Goal: Contribute content: Add original content to the website for others to see

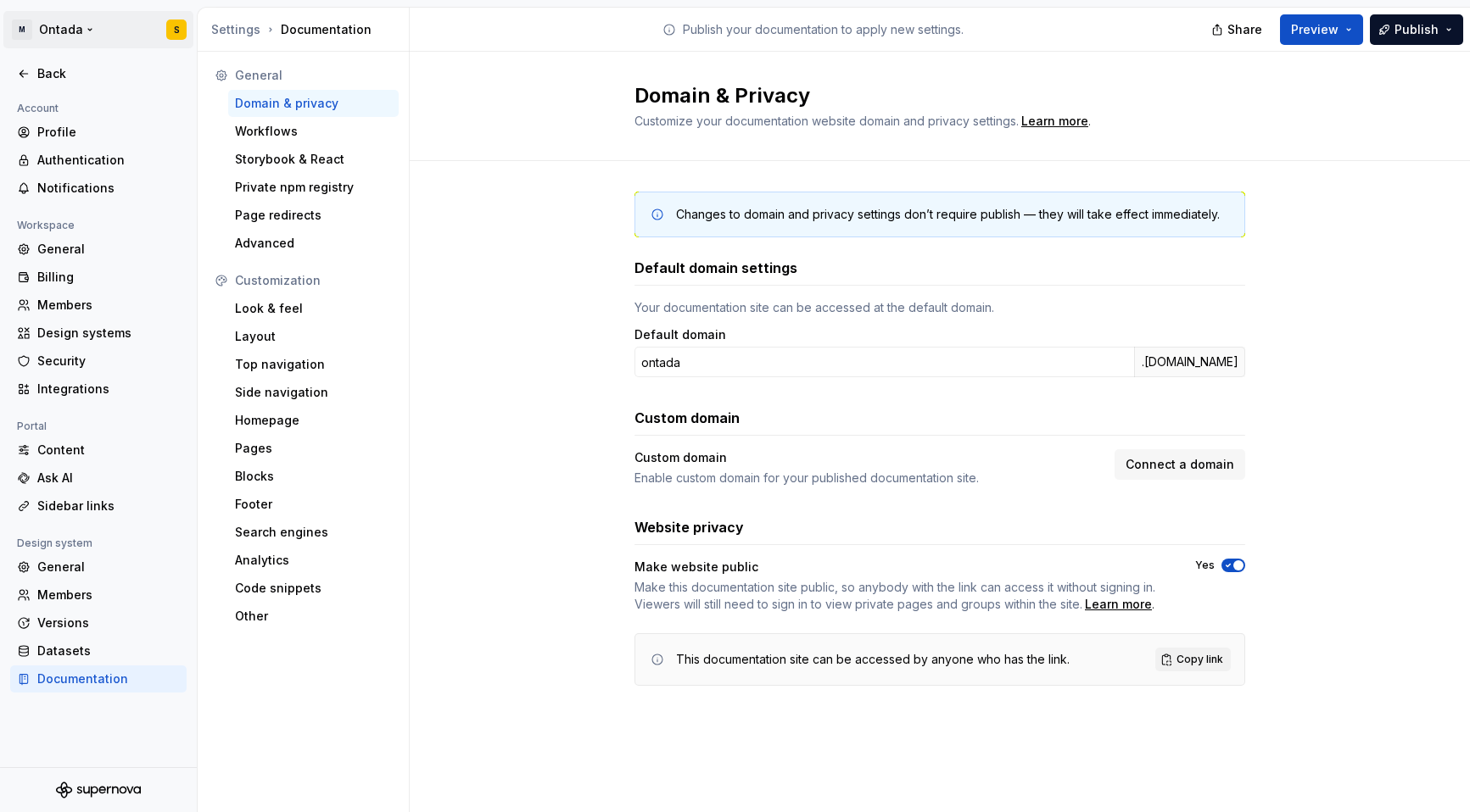
click at [43, 34] on html "M Ontada S Back Account Profile Authentication Notifications Workspace General …" at bounding box center [735, 406] width 1470 height 812
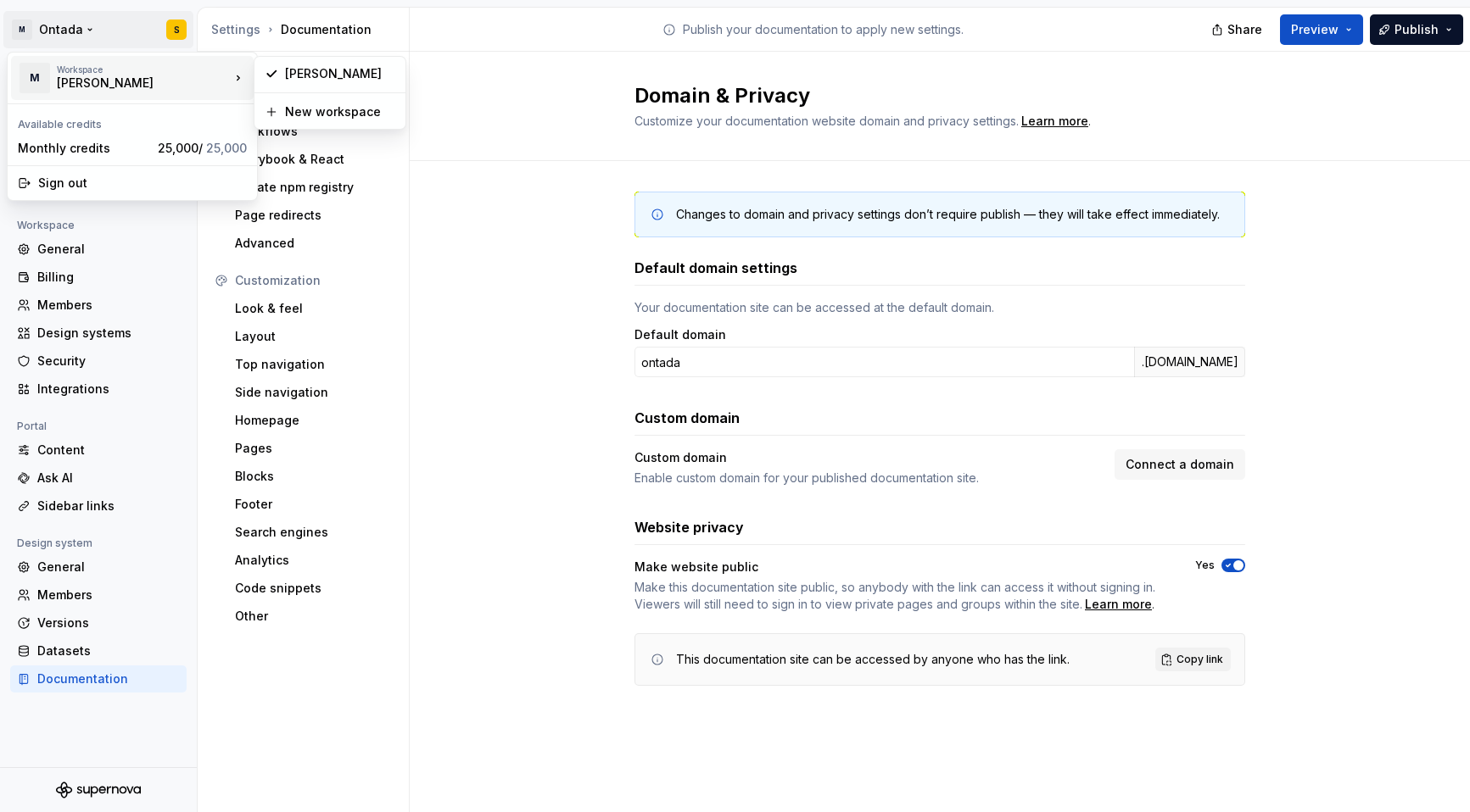
click at [63, 85] on div "McKesson" at bounding box center [128, 83] width 144 height 17
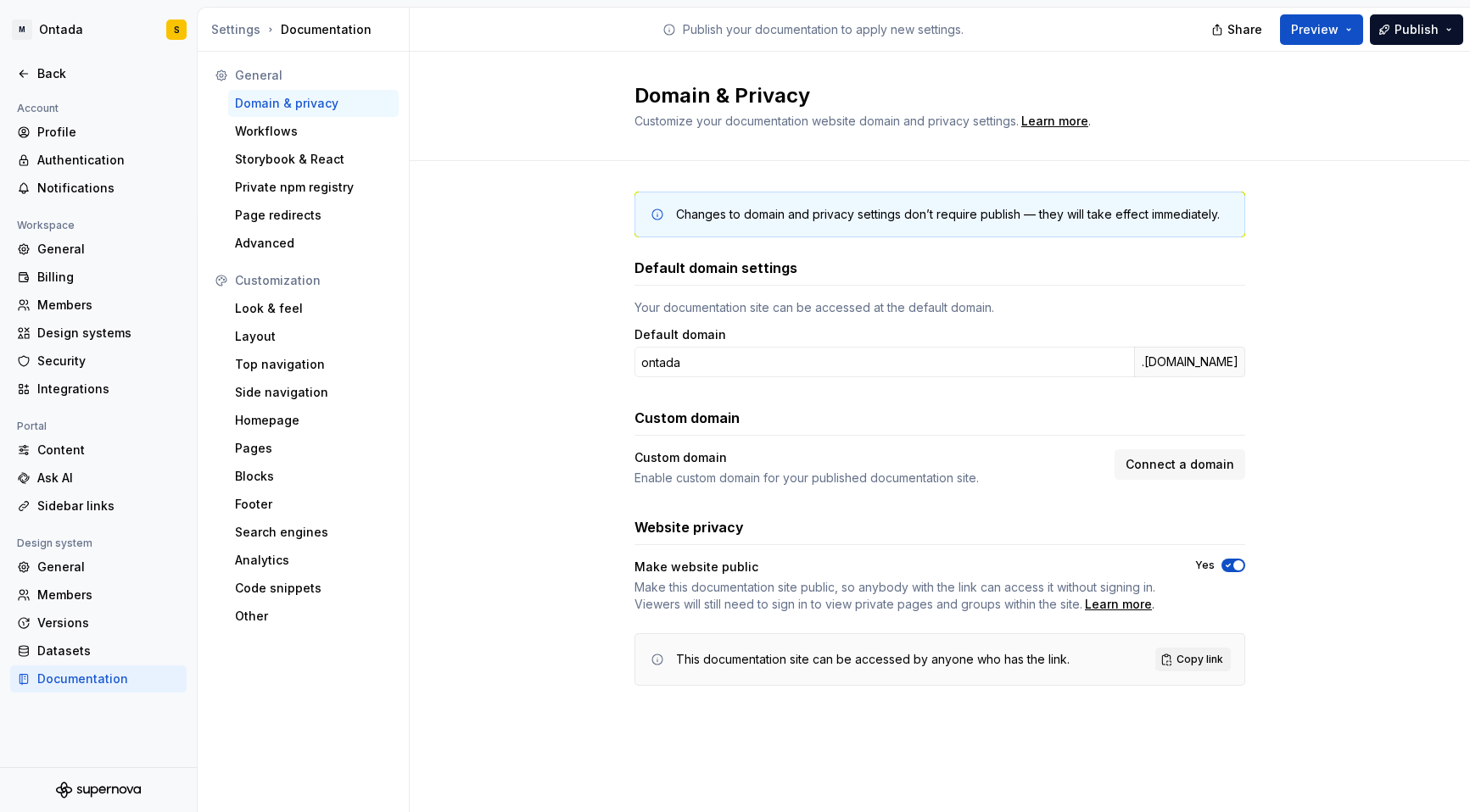
click at [314, 722] on html "M Ontada S Back Account Profile Authentication Notifications Workspace General …" at bounding box center [735, 406] width 1470 height 812
click at [55, 73] on div "Back" at bounding box center [107, 74] width 142 height 17
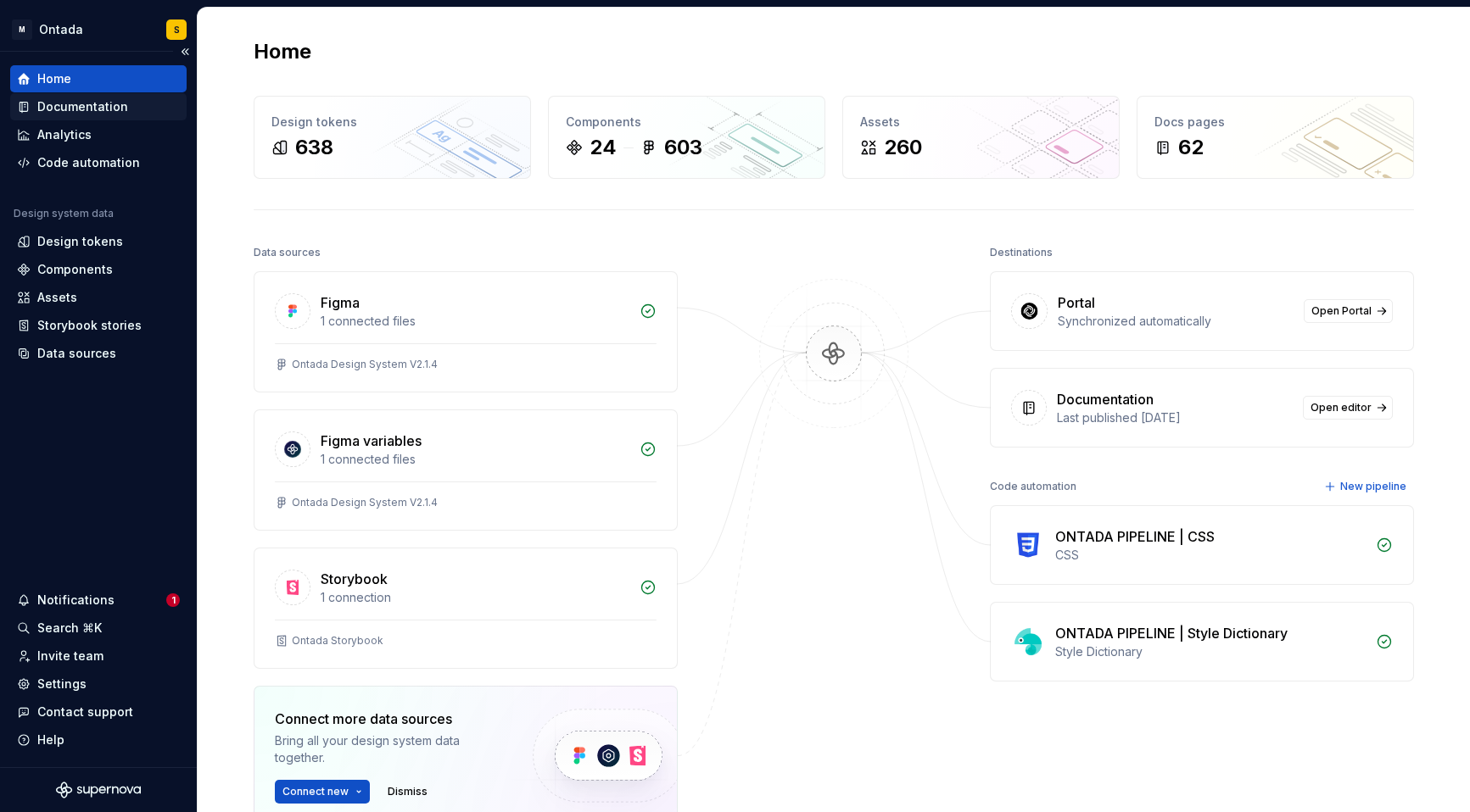
click at [95, 107] on div "Documentation" at bounding box center [82, 106] width 91 height 17
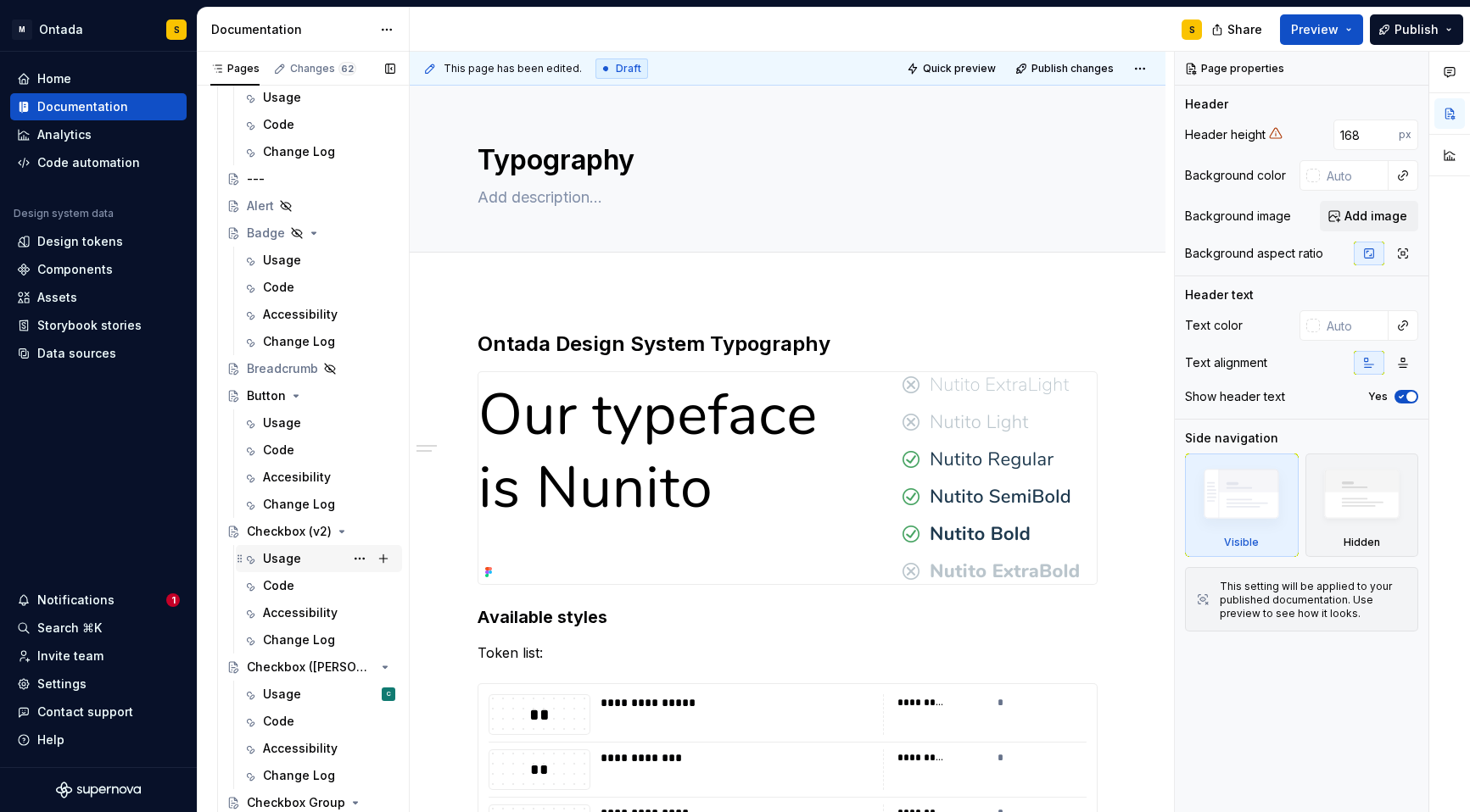
scroll to position [701, 0]
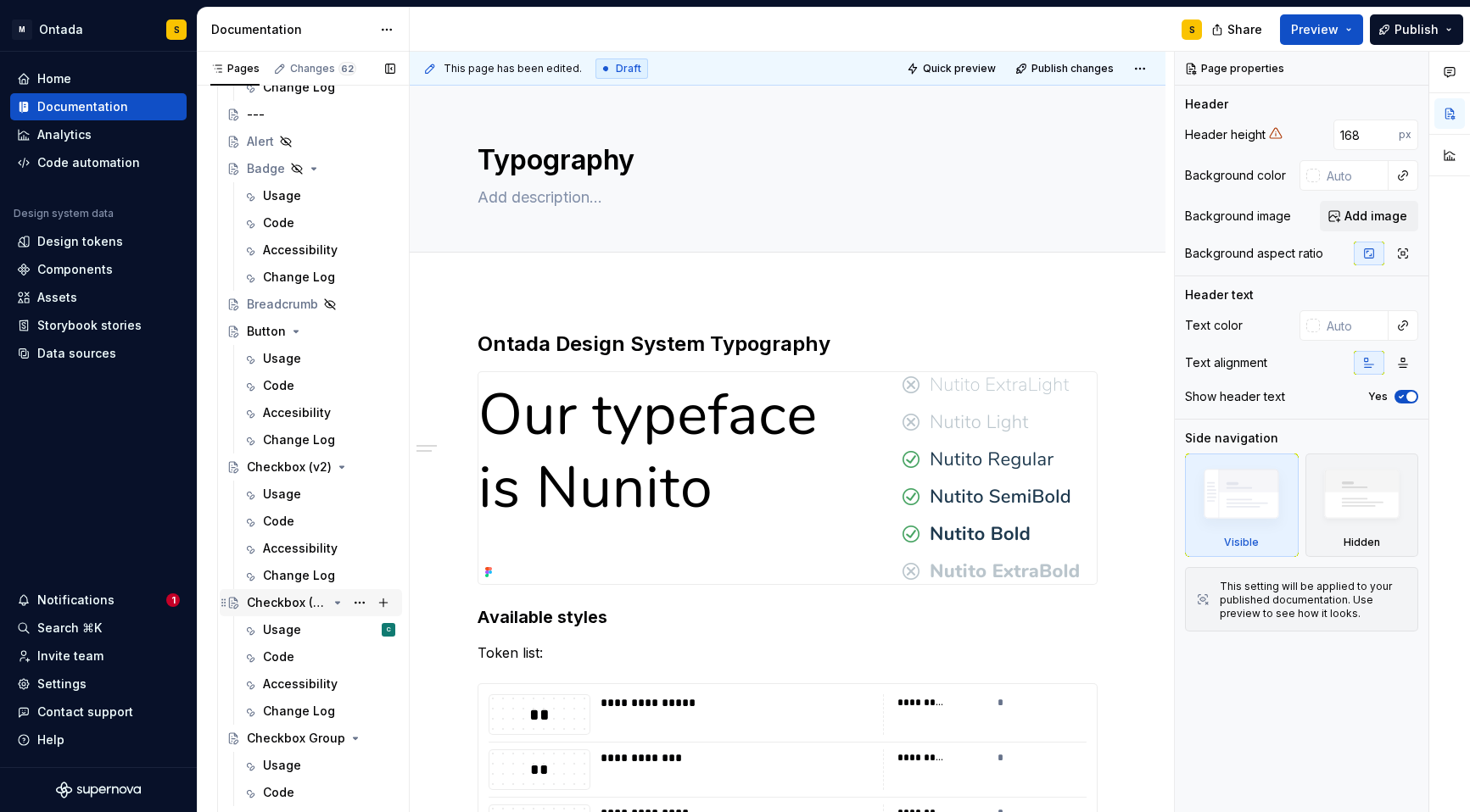
click at [303, 600] on div "Checkbox (Cori)" at bounding box center [287, 602] width 81 height 17
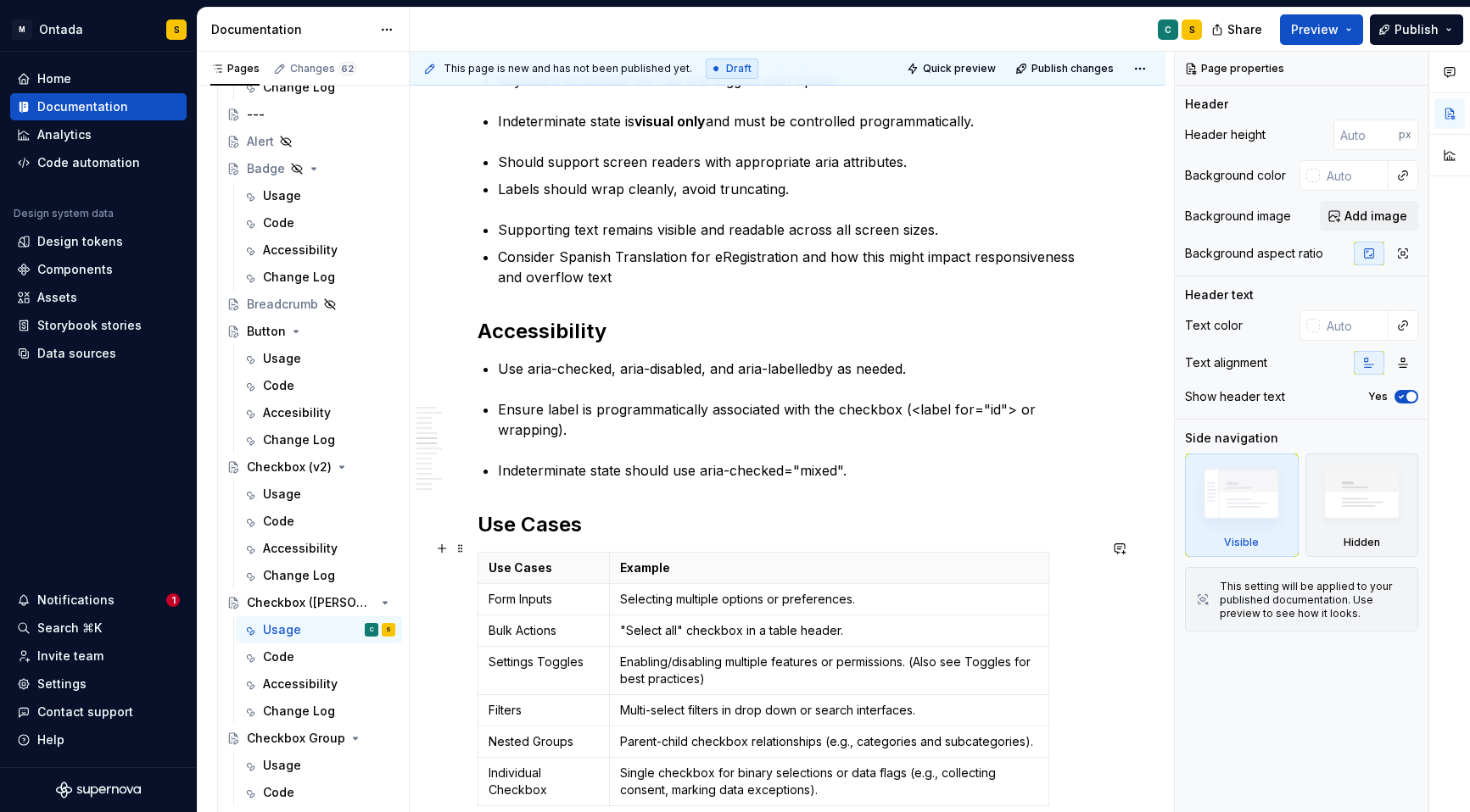
scroll to position [2191, 0]
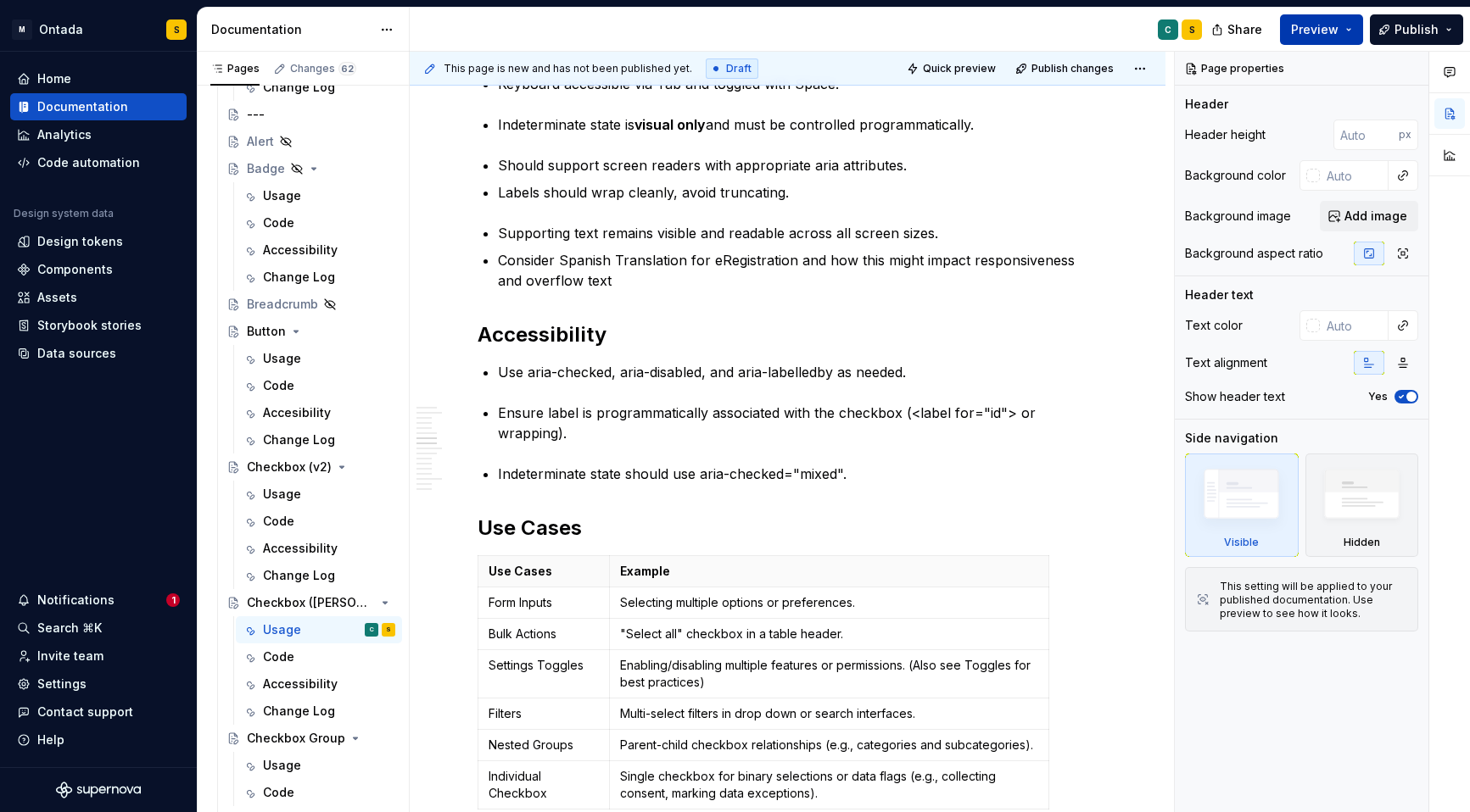
click at [1350, 28] on button "Preview" at bounding box center [1321, 29] width 83 height 31
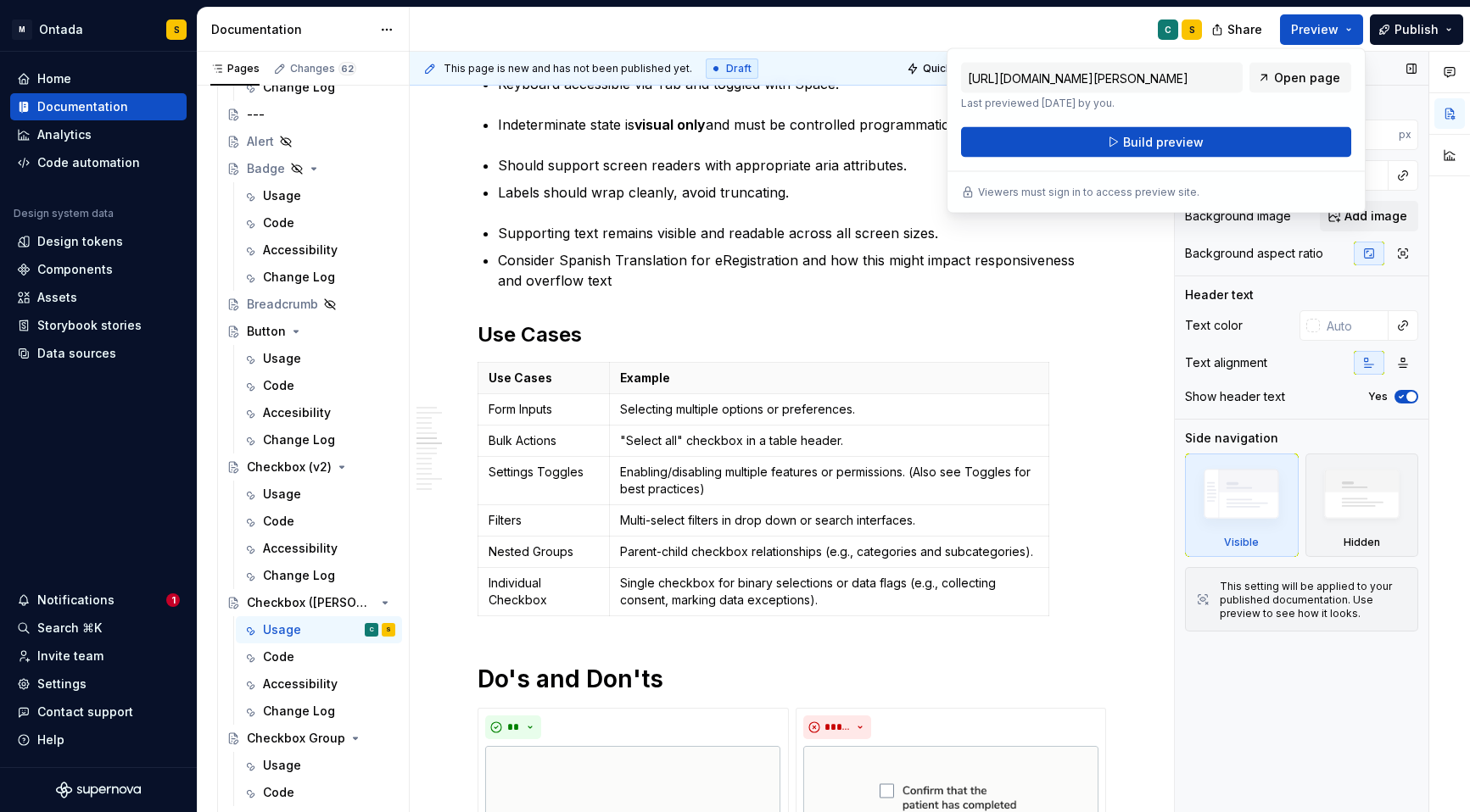
scroll to position [2232, 0]
type textarea "*"
type textarea "Checkboxes are interactive form controls that allow users to select one or mult…"
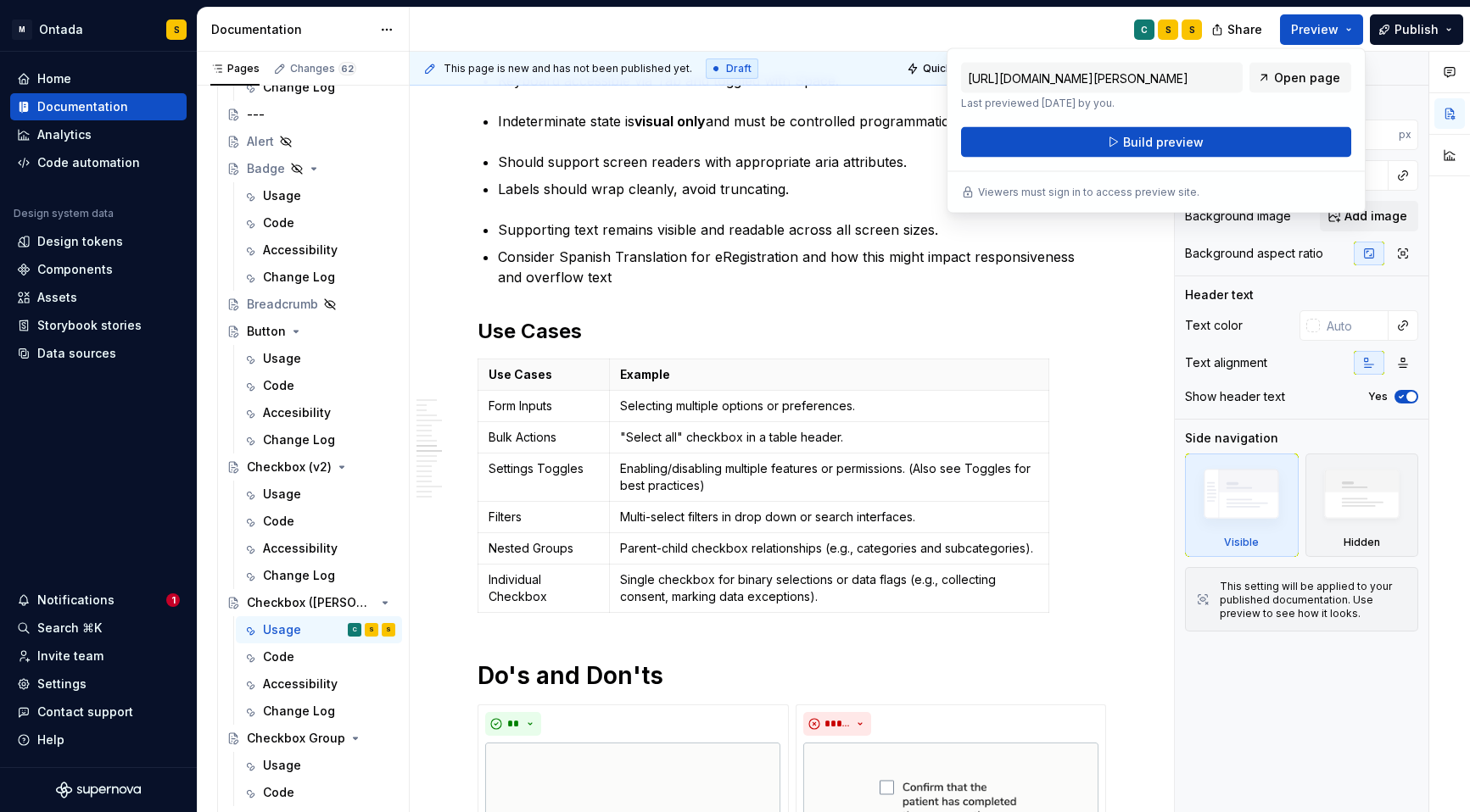
scroll to position [2831, 0]
type textarea "*"
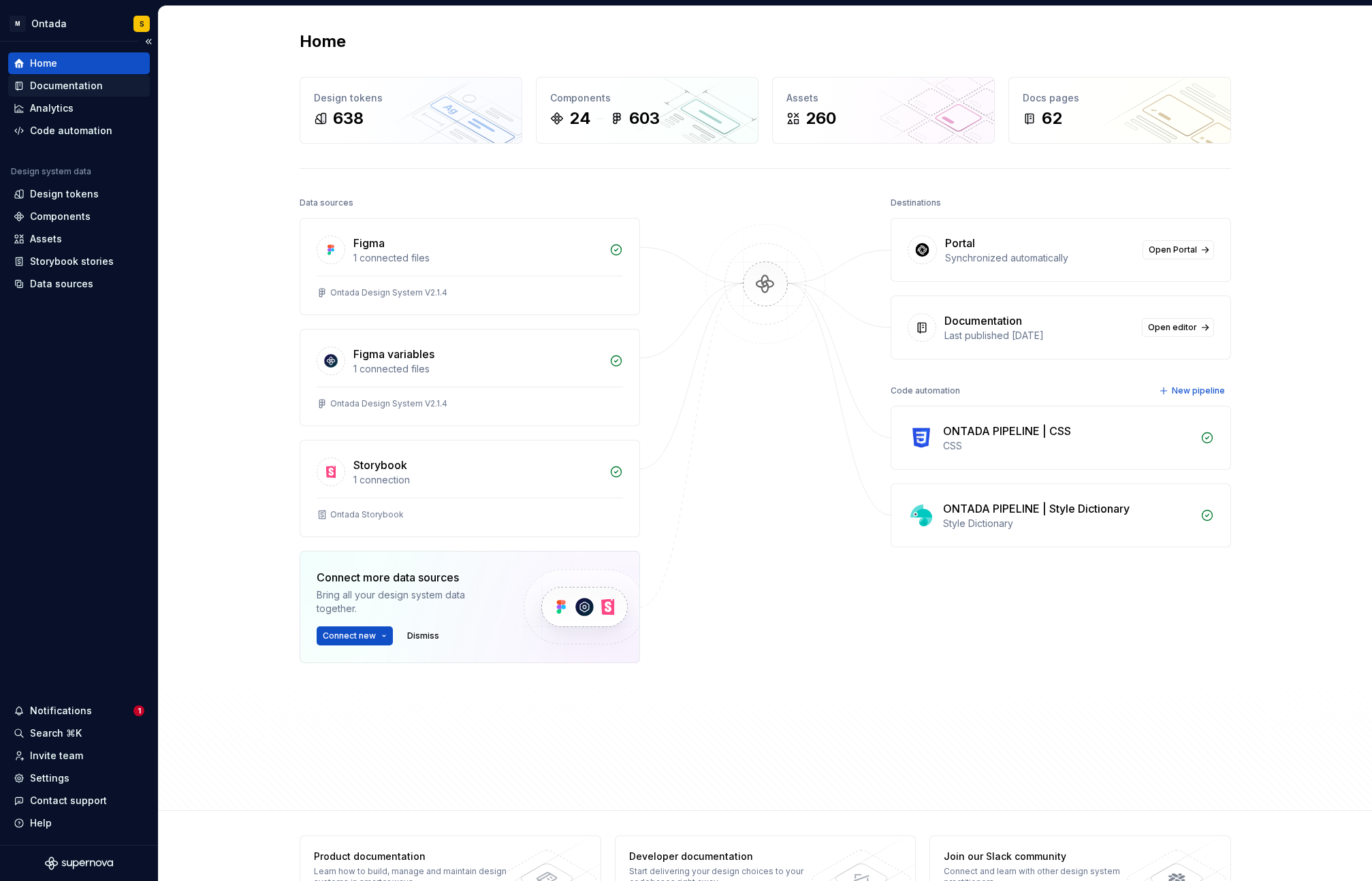
click at [77, 92] on div "Documentation" at bounding box center [66, 85] width 73 height 14
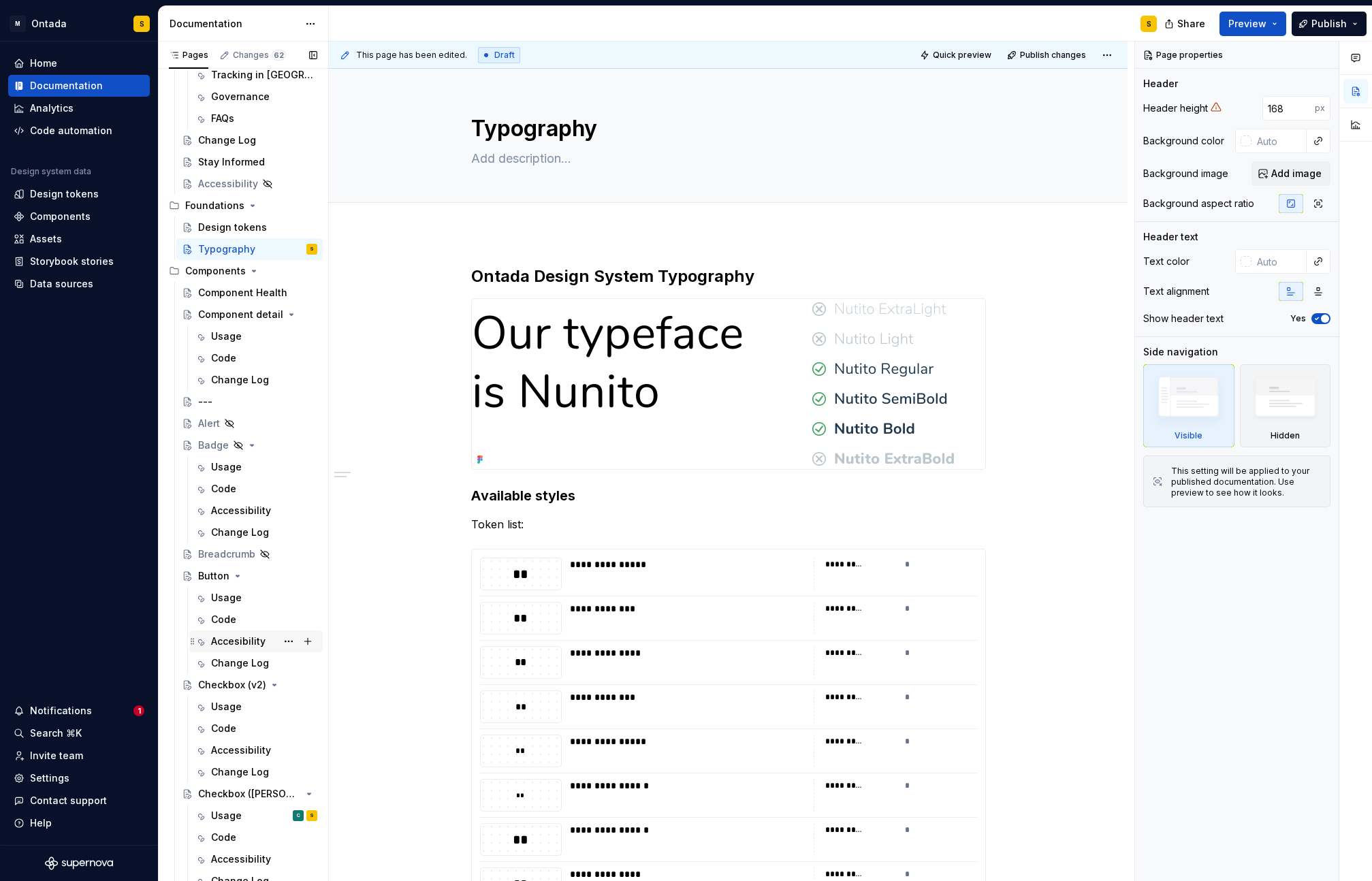
scroll to position [317, 0]
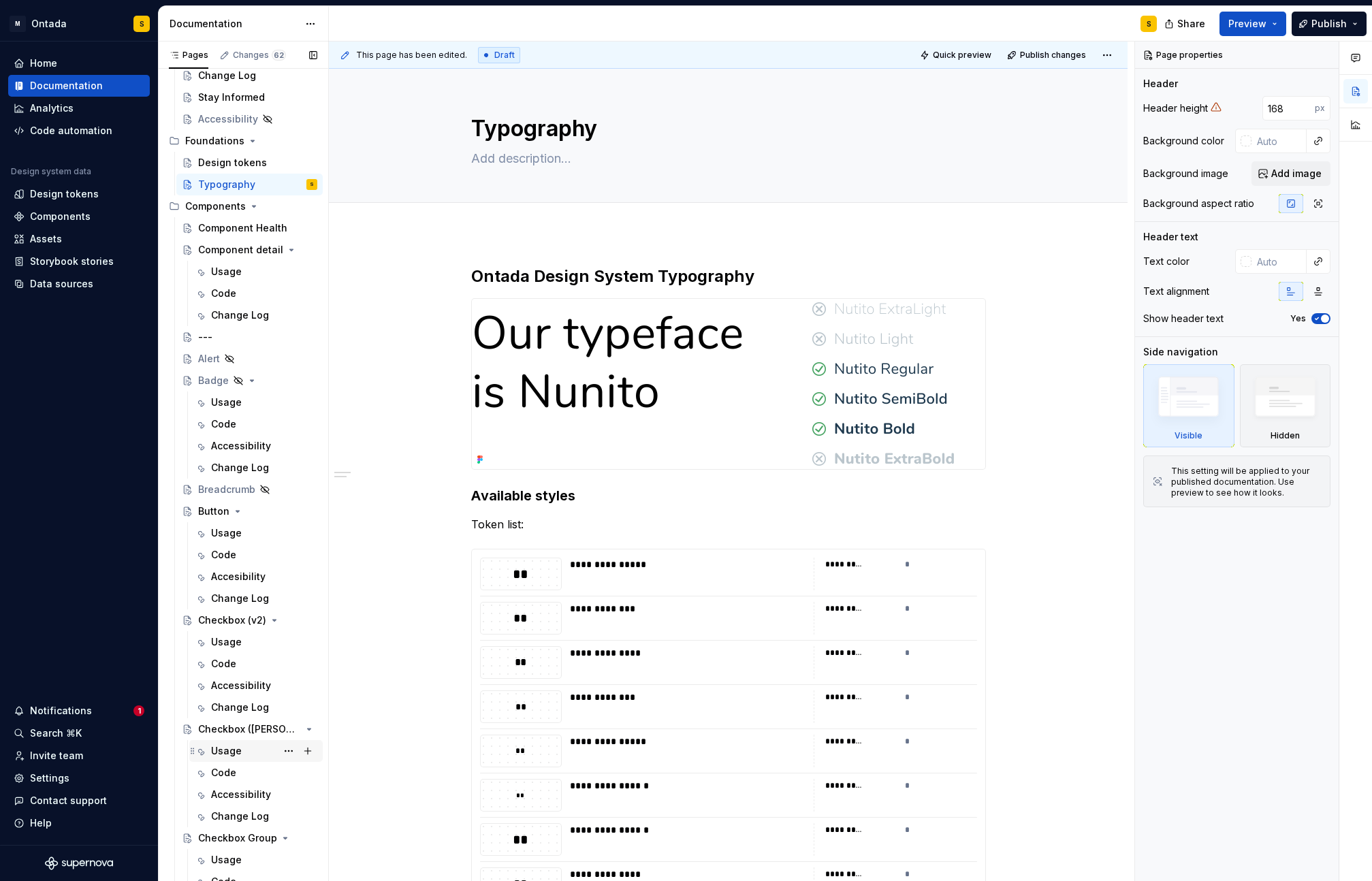
click at [239, 751] on div "Usage" at bounding box center [226, 750] width 30 height 14
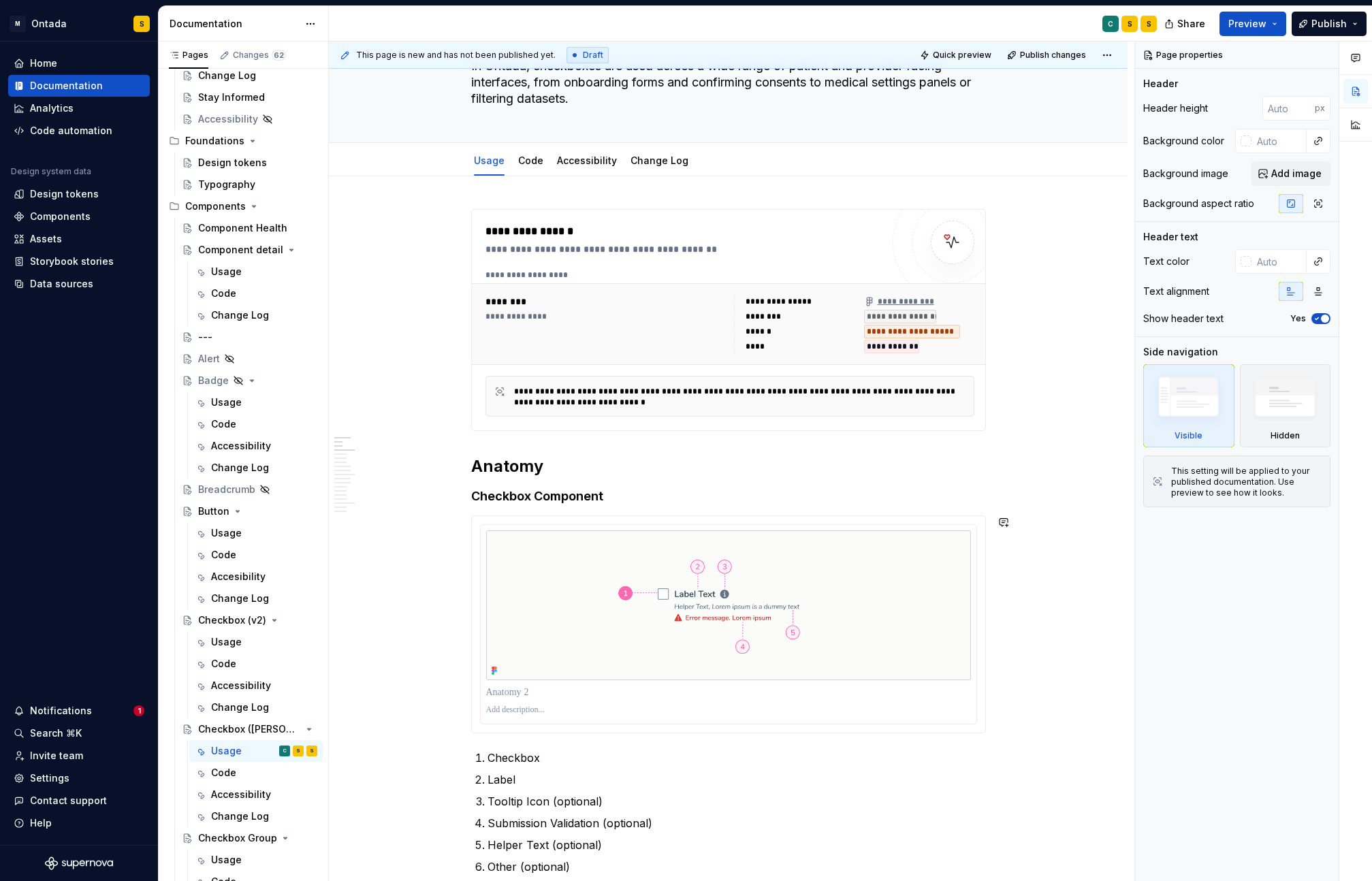
scroll to position [267, 0]
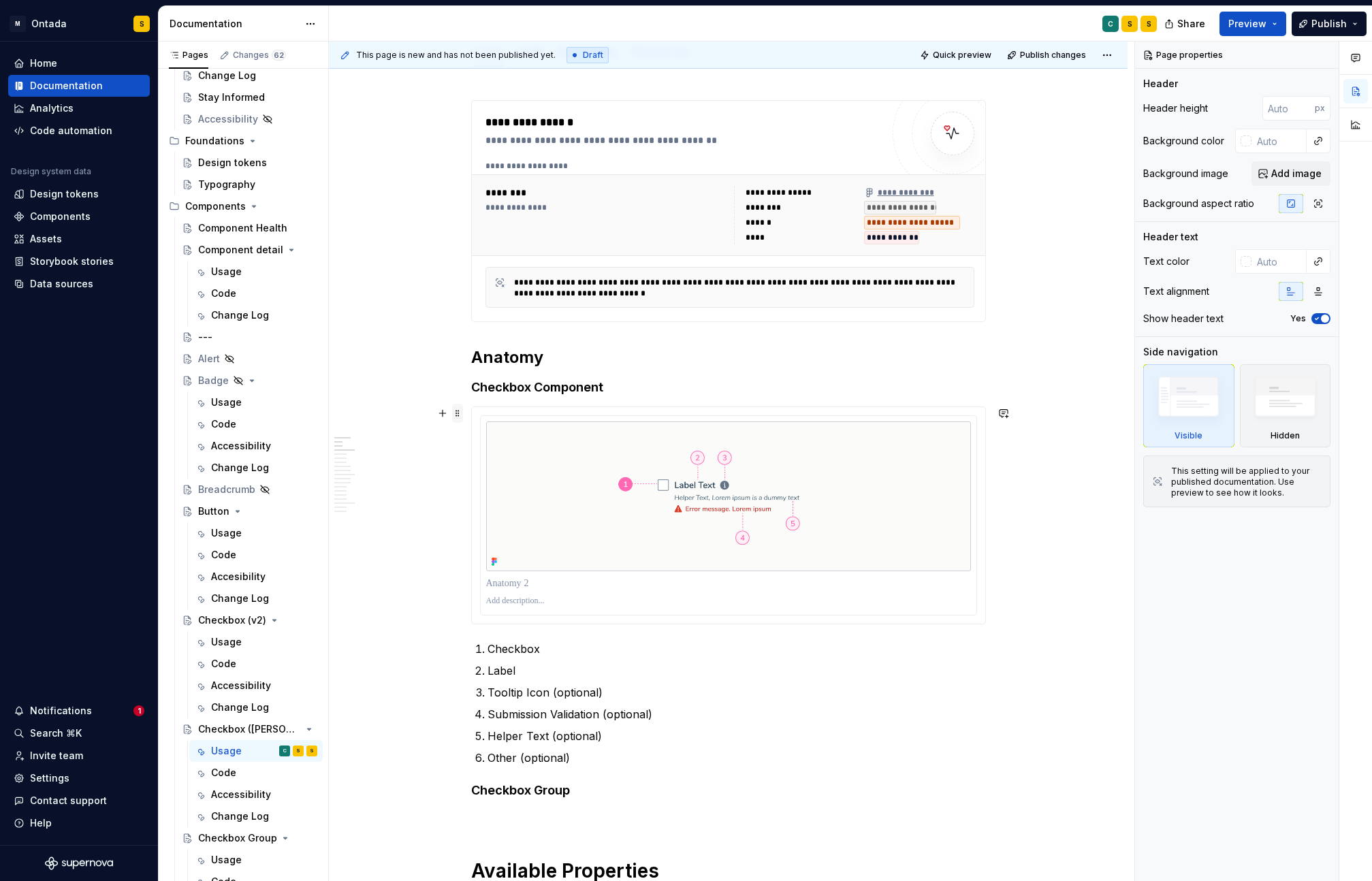
click at [461, 413] on span at bounding box center [458, 413] width 11 height 19
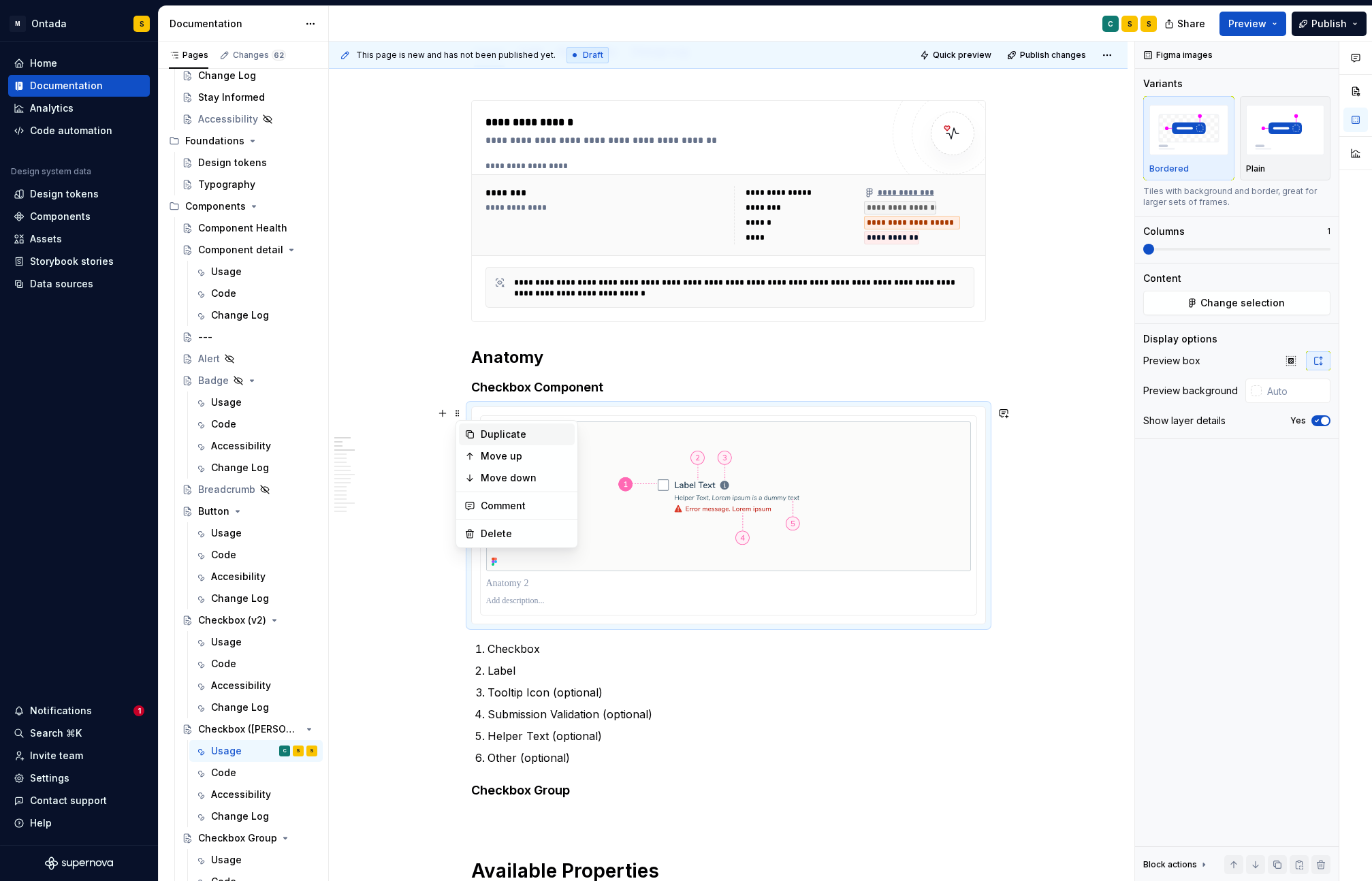
click at [517, 427] on div "Duplicate" at bounding box center [525, 434] width 89 height 14
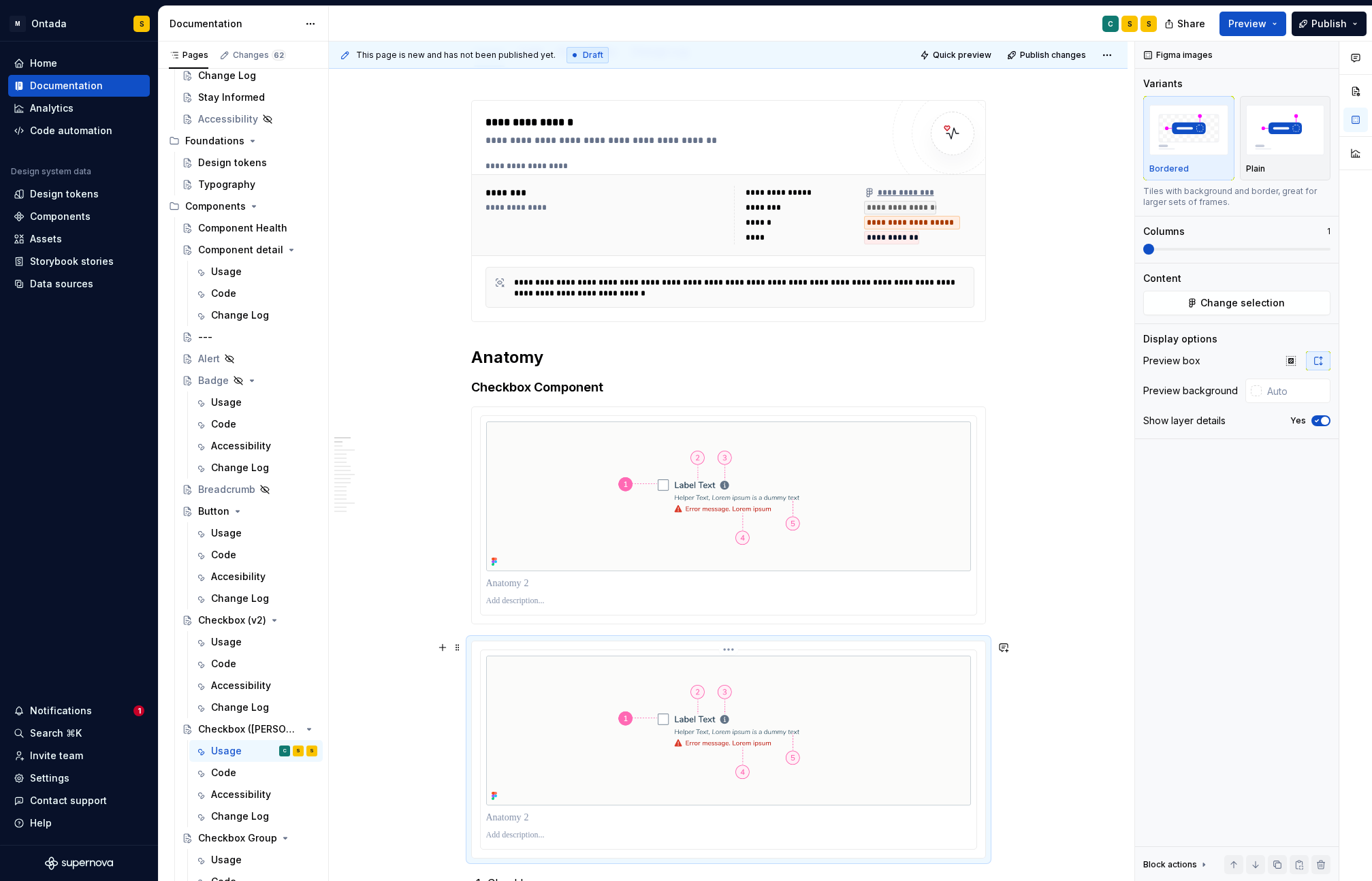
scroll to position [433, 0]
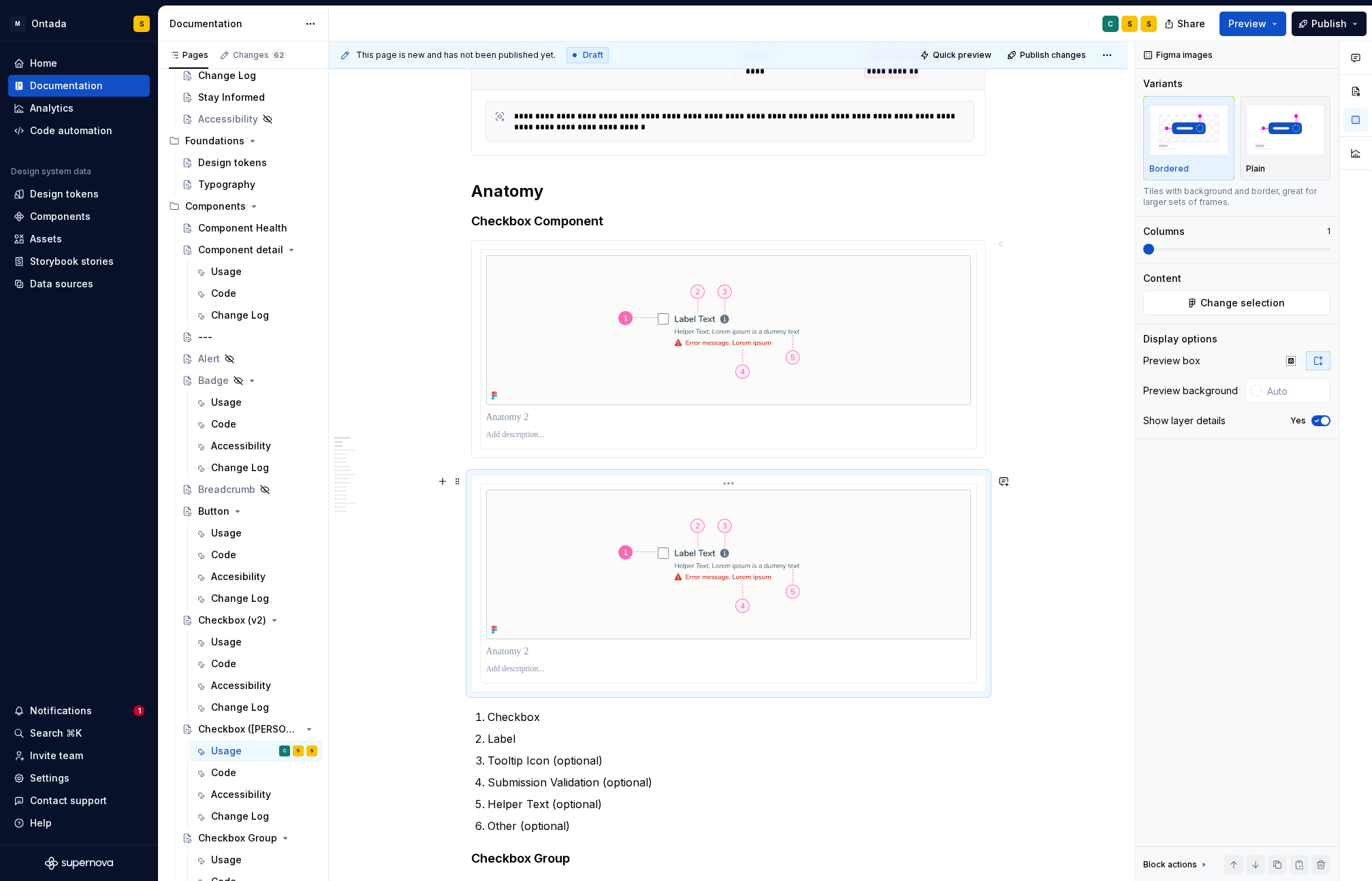
click at [558, 597] on img at bounding box center [728, 564] width 485 height 149
click at [768, 620] on img "To enrich screen reader interactions, please activate Accessibility in Grammarl…" at bounding box center [728, 564] width 485 height 149
click at [459, 478] on span at bounding box center [458, 481] width 11 height 19
click at [881, 538] on img "To enrich screen reader interactions, please activate Accessibility in Grammarl…" at bounding box center [728, 564] width 485 height 149
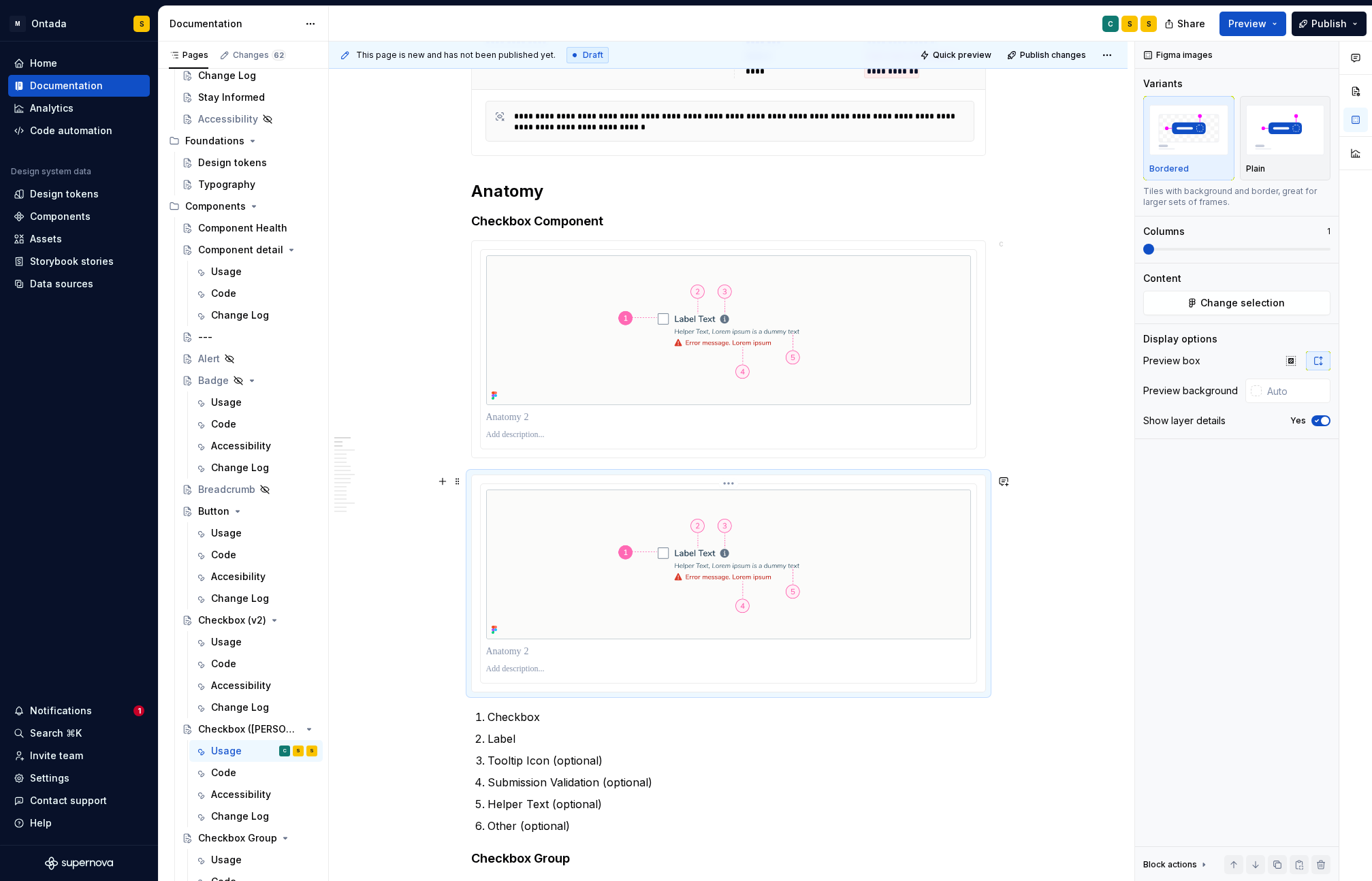
click at [520, 674] on p "To enrich screen reader interactions, please activate Accessibility in Grammarl…" at bounding box center [728, 669] width 485 height 11
click at [522, 655] on p "To enrich screen reader interactions, please activate Accessibility in Grammarl…" at bounding box center [728, 651] width 485 height 14
click at [497, 629] on icon "To enrich screen reader interactions, please activate Accessibility in Grammarl…" at bounding box center [495, 629] width 2 height 2
click at [905, 533] on img "To enrich screen reader interactions, please activate Accessibility in Grammarl…" at bounding box center [728, 564] width 485 height 149
click at [1239, 300] on span "Change selection" at bounding box center [1243, 303] width 85 height 14
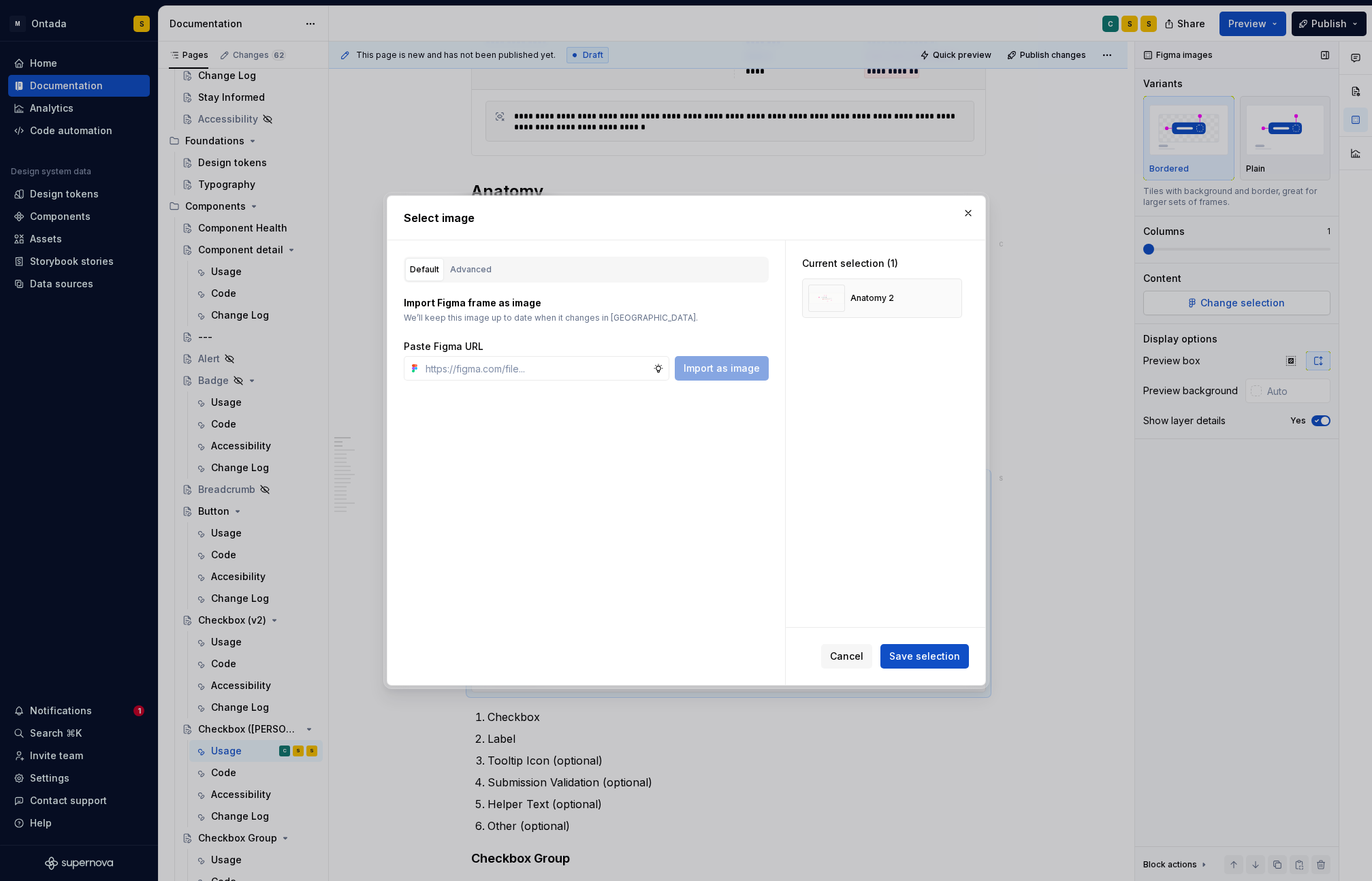
type textarea "*"
type input "https://www.figma.com/design/F2VsZ1PGoH4zCtYYOzYhzChw/Ontada-Design-System-V2.1…"
click at [743, 366] on span "Import as image" at bounding box center [721, 367] width 76 height 14
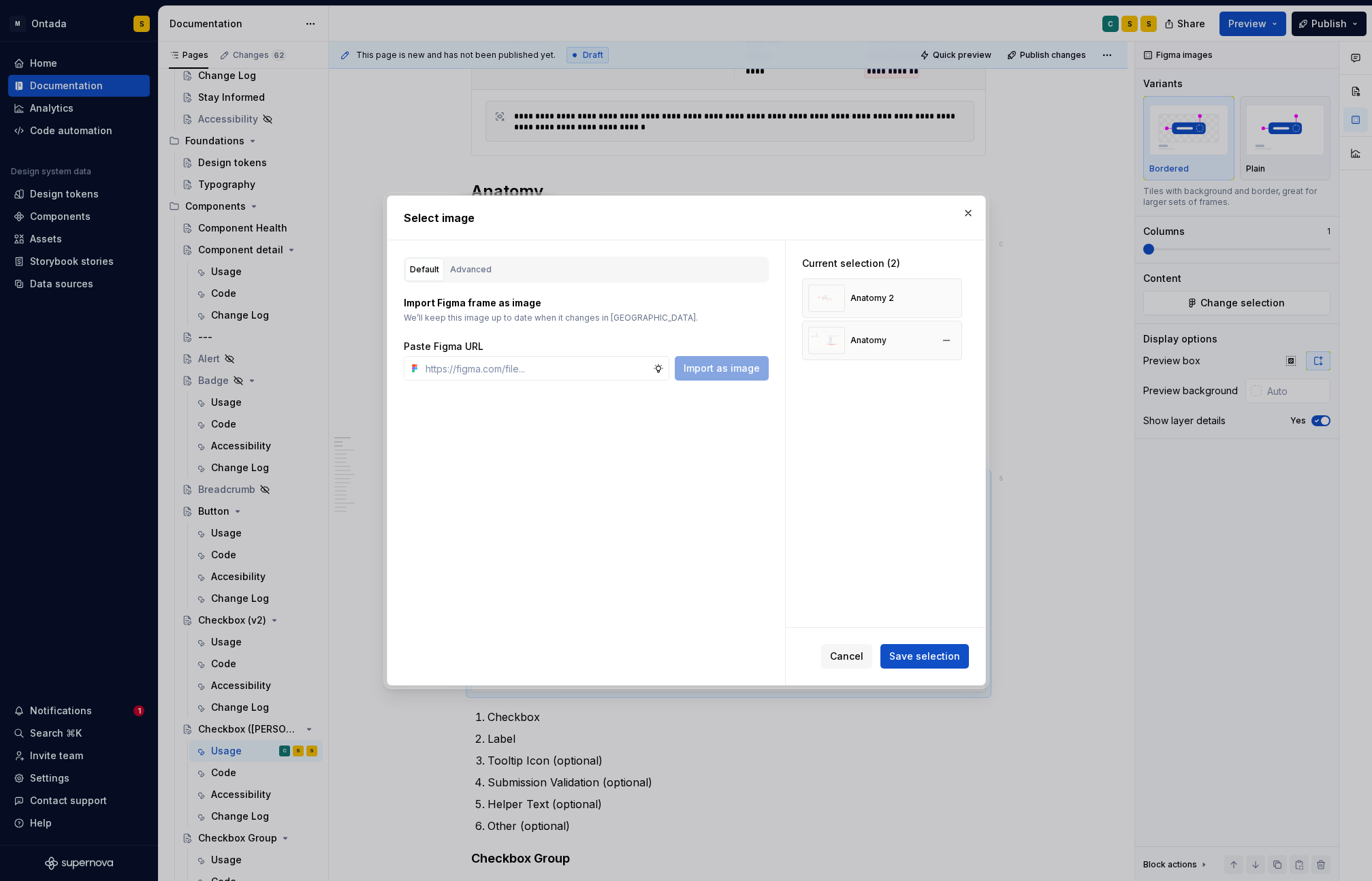
click at [873, 342] on div "Anatomy" at bounding box center [868, 340] width 36 height 11
click at [479, 271] on div "Advanced" at bounding box center [471, 269] width 42 height 14
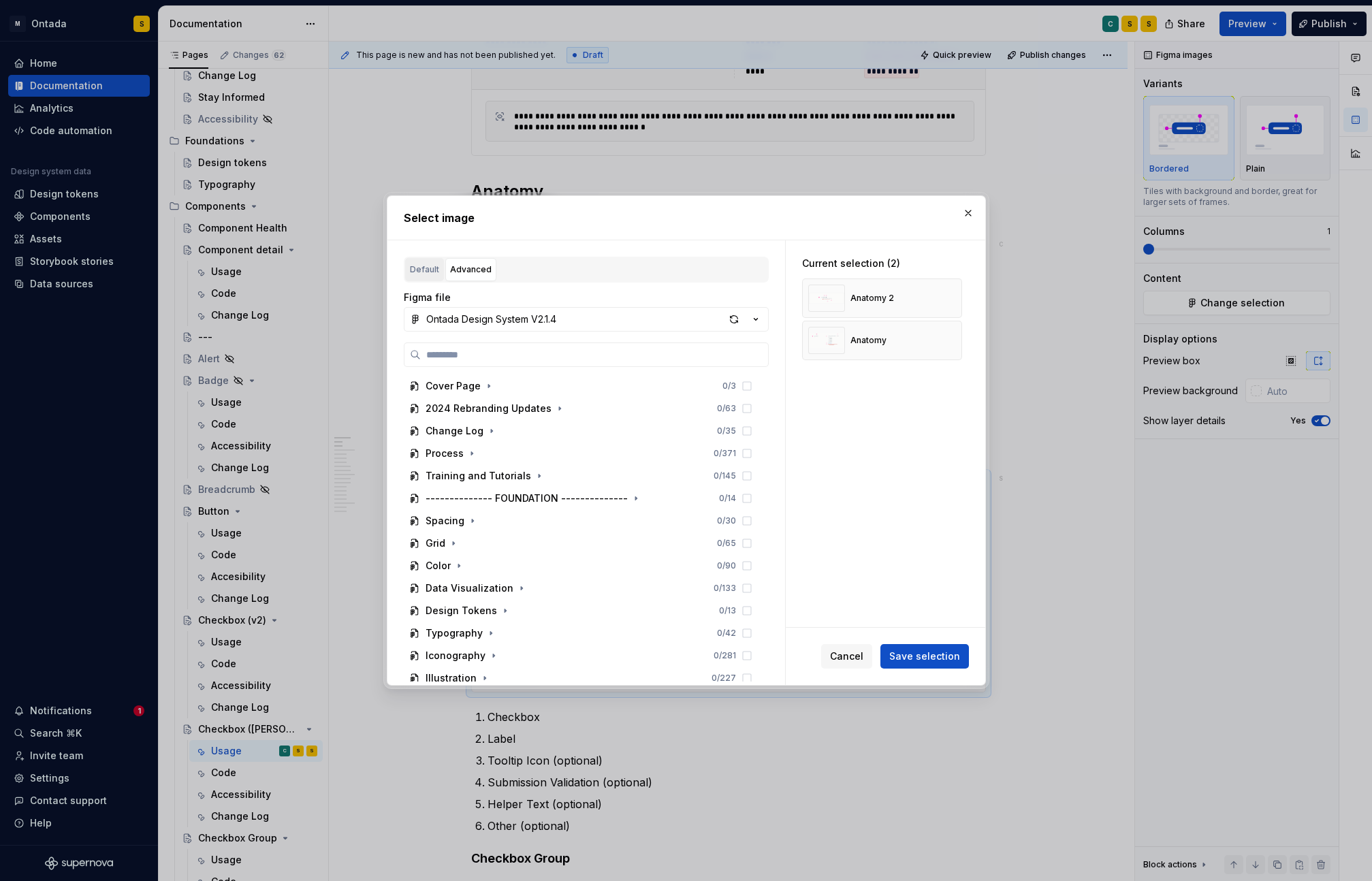
click at [418, 272] on div "Default" at bounding box center [424, 269] width 30 height 14
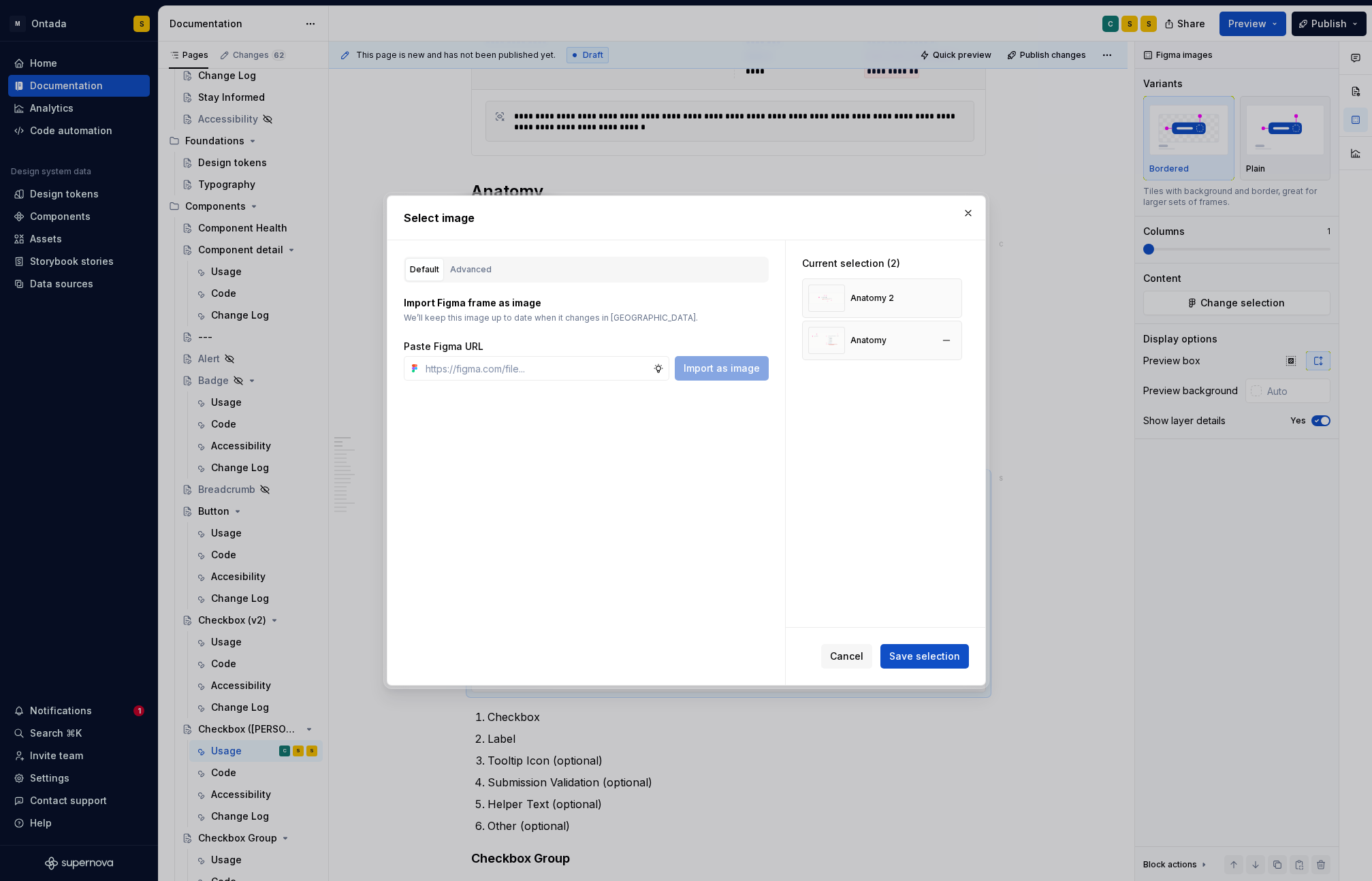
click at [820, 340] on img at bounding box center [826, 340] width 37 height 27
click at [929, 659] on span "Save selection" at bounding box center [925, 656] width 71 height 14
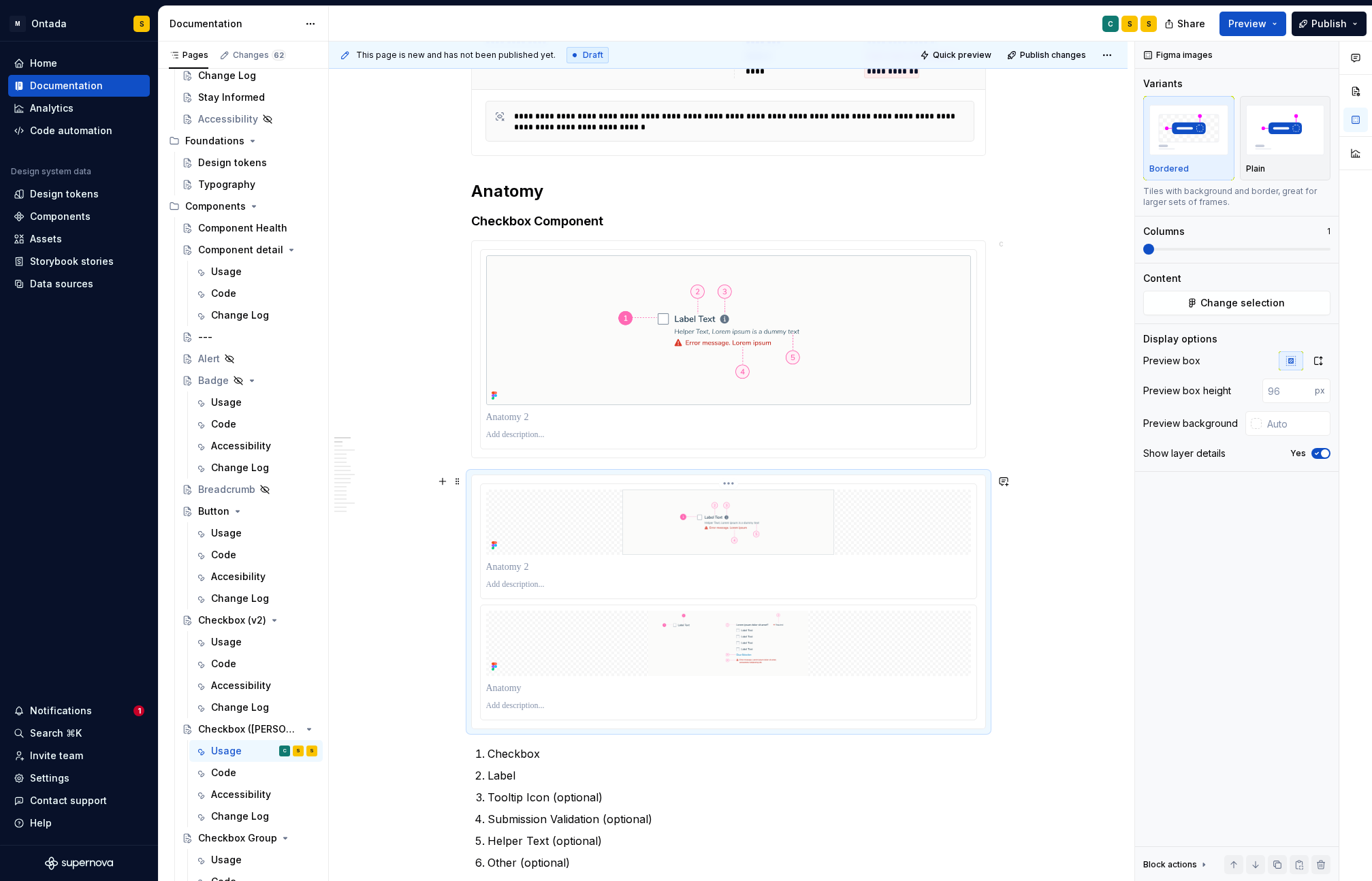
click at [893, 536] on img "To enrich screen reader interactions, please activate Accessibility in Grammarl…" at bounding box center [728, 522] width 485 height 65
click at [1263, 303] on span "Change selection" at bounding box center [1243, 303] width 85 height 14
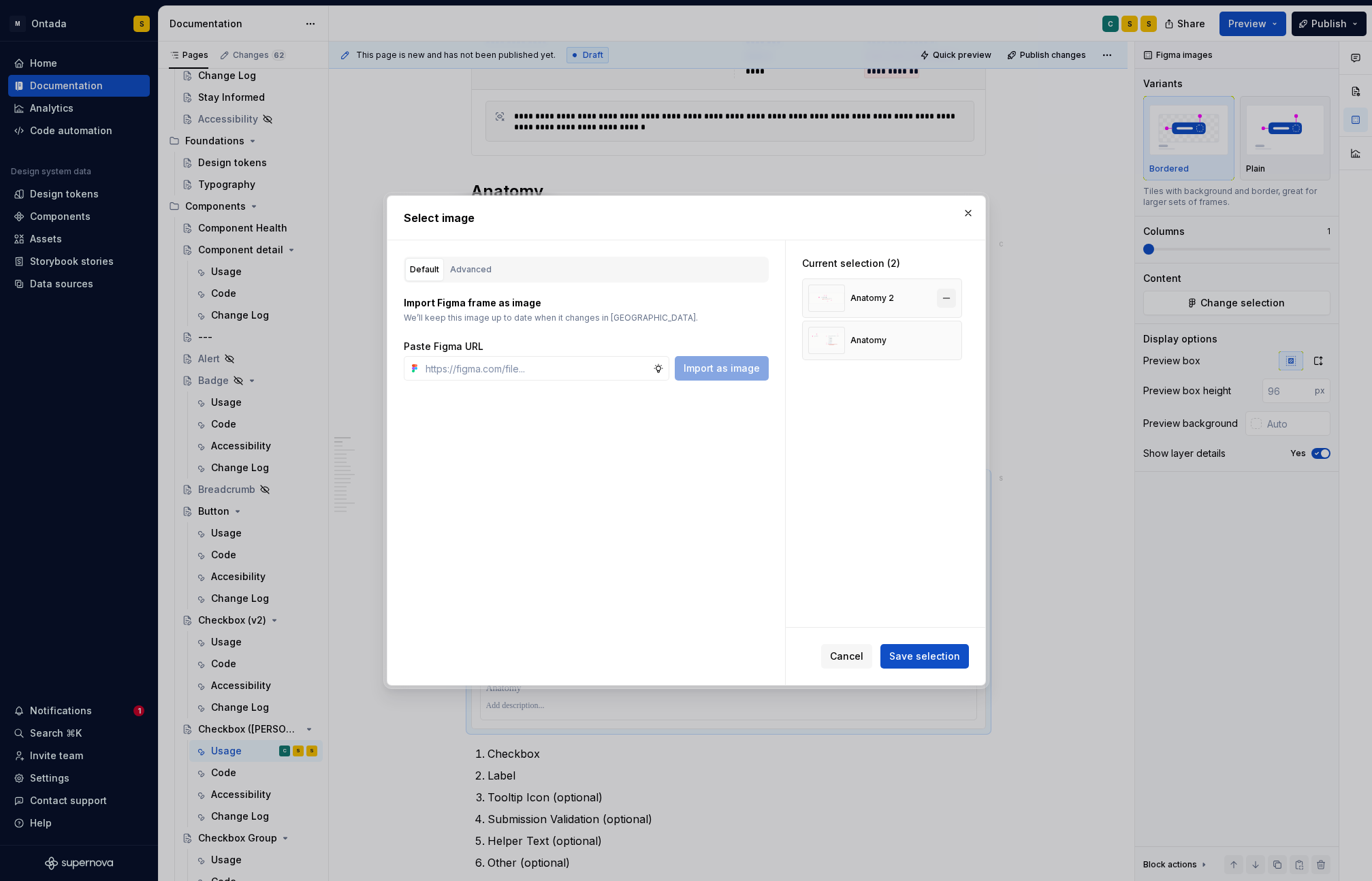
click at [956, 301] on button "button" at bounding box center [946, 298] width 19 height 19
click at [927, 655] on span "Save selection" at bounding box center [925, 656] width 71 height 14
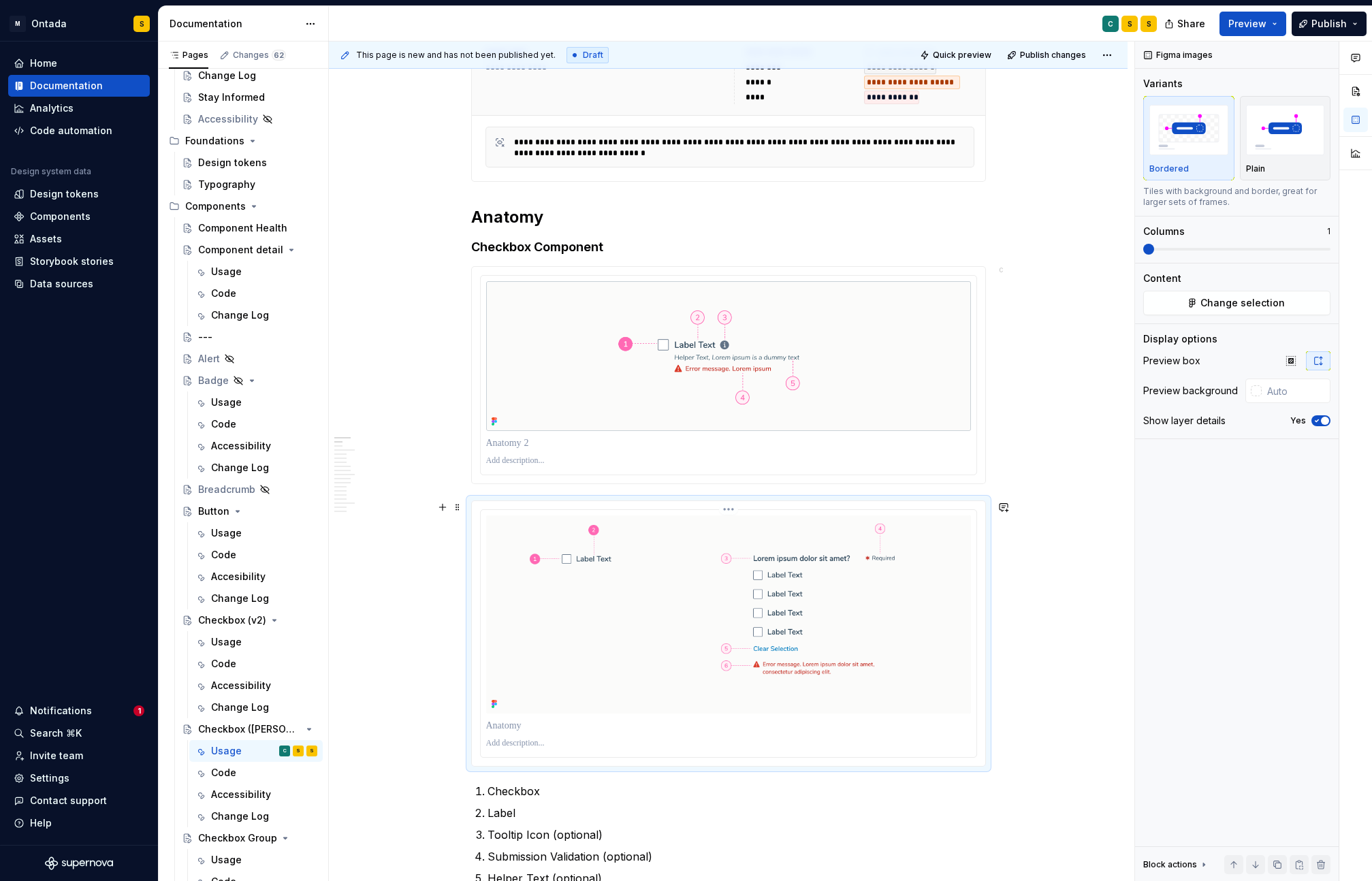
scroll to position [398, 0]
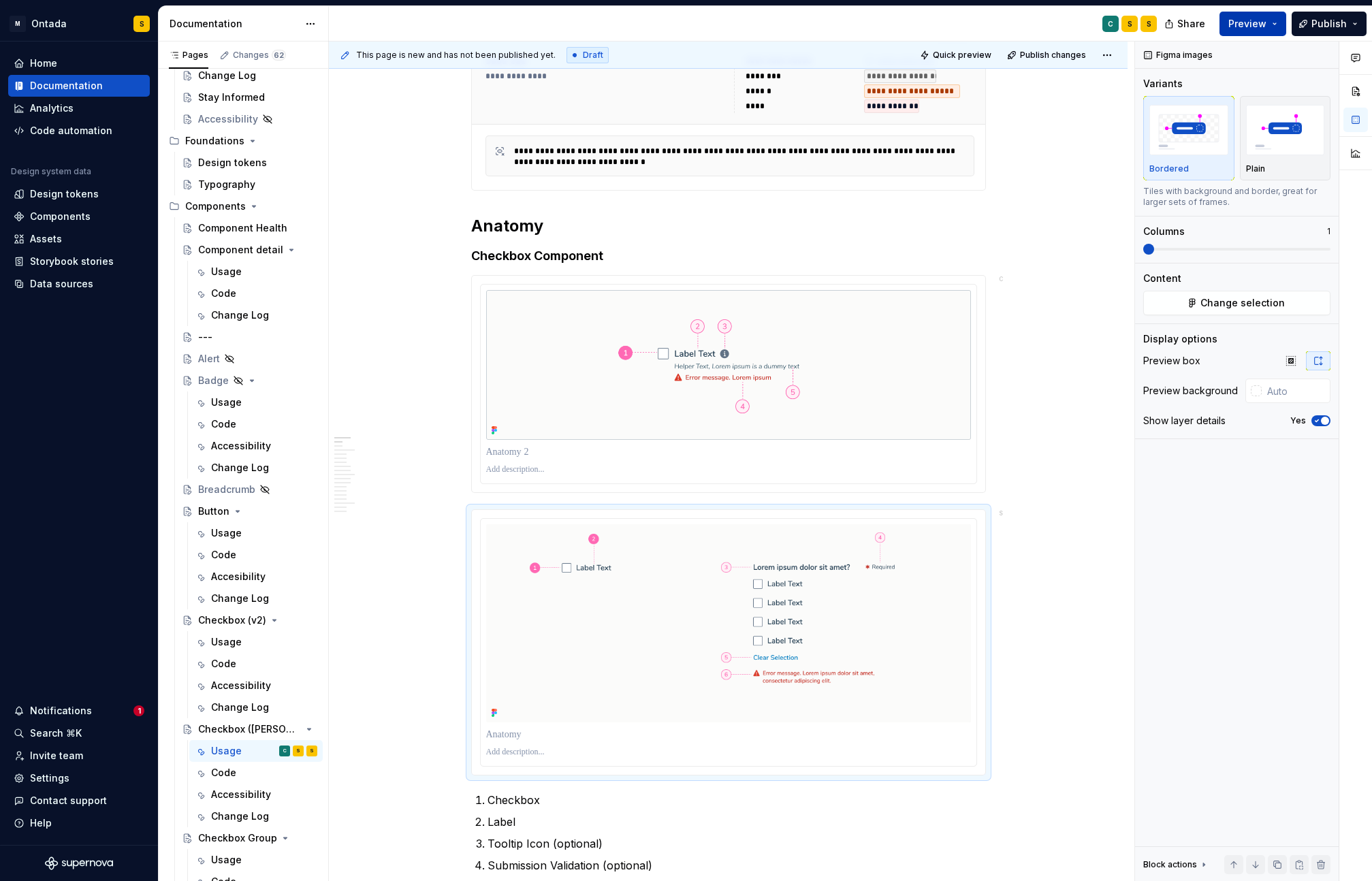
click at [1277, 26] on button "Preview" at bounding box center [1252, 23] width 66 height 25
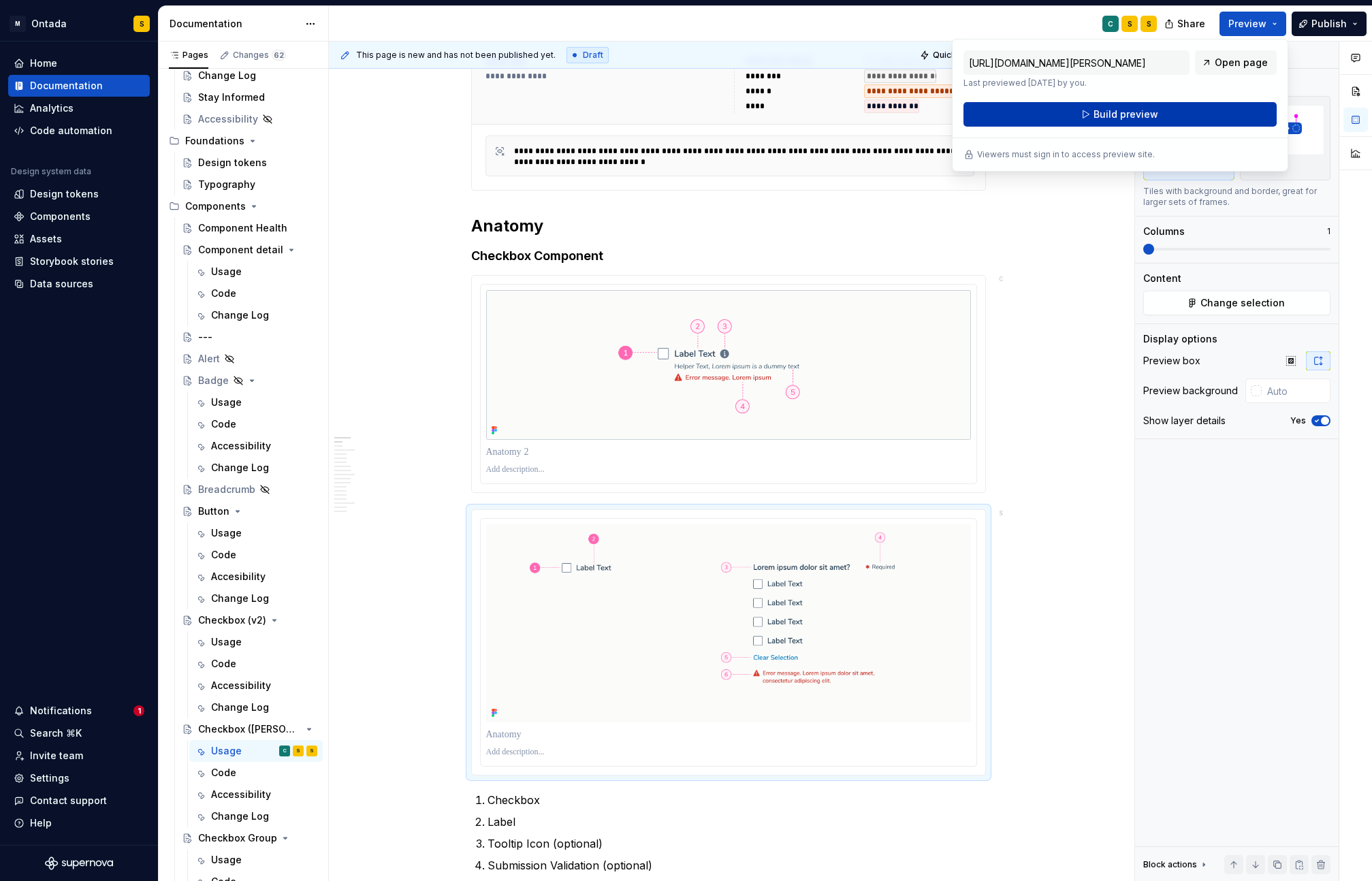
click at [1211, 107] on button "Build preview" at bounding box center [1120, 114] width 313 height 25
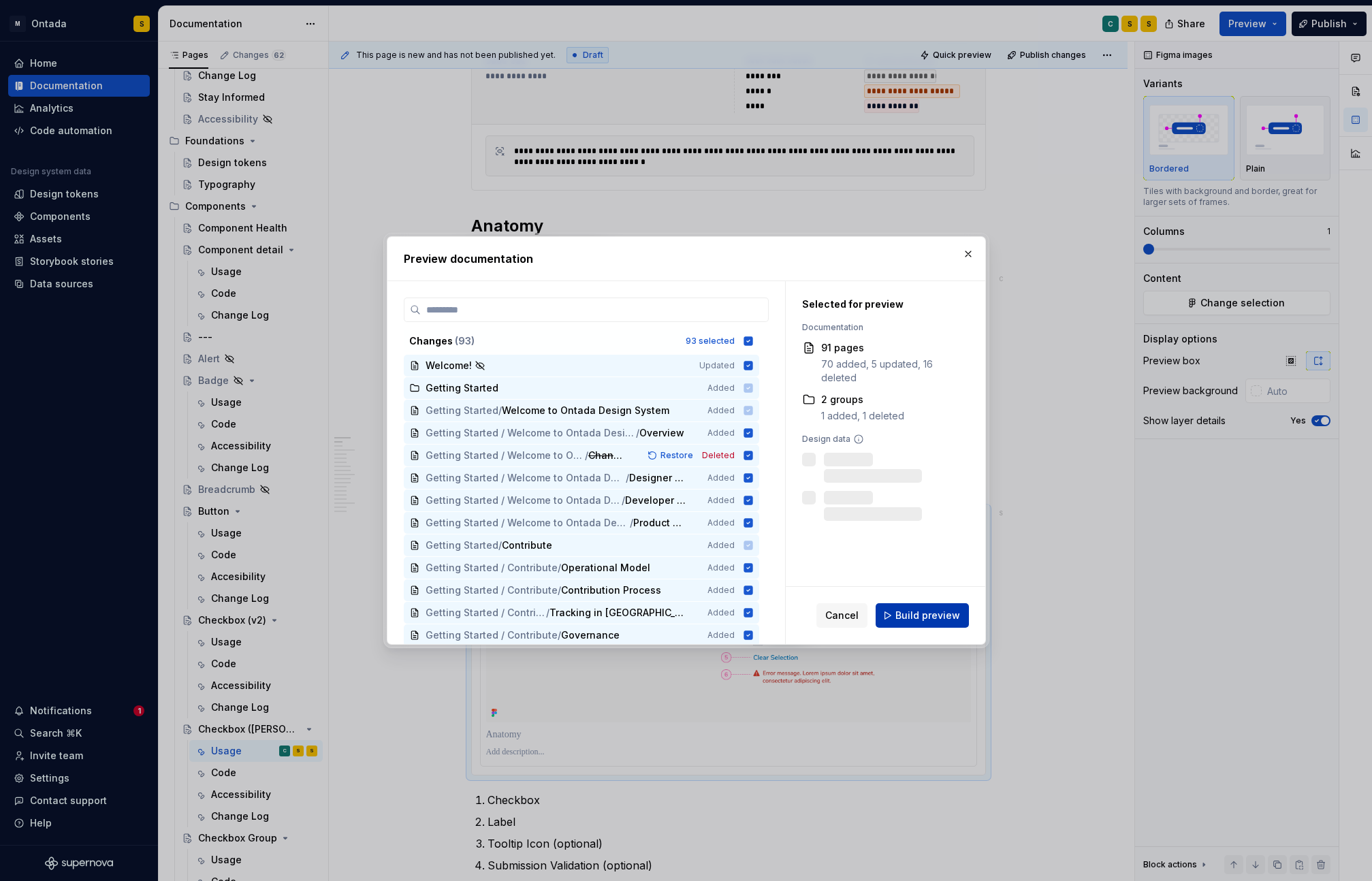
click at [959, 611] on button "Build preview" at bounding box center [922, 615] width 93 height 25
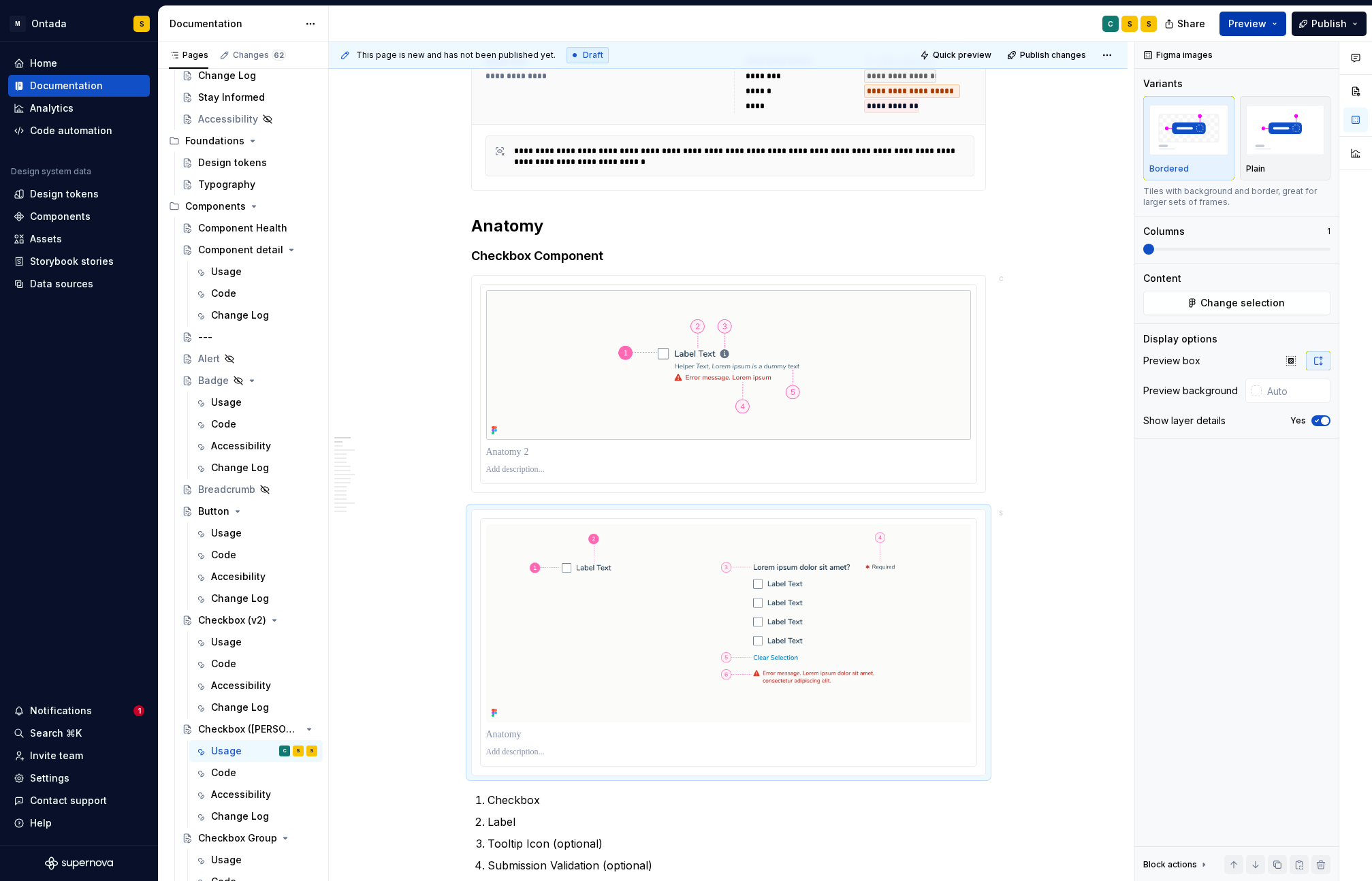
click at [1279, 18] on button "Preview" at bounding box center [1252, 23] width 66 height 25
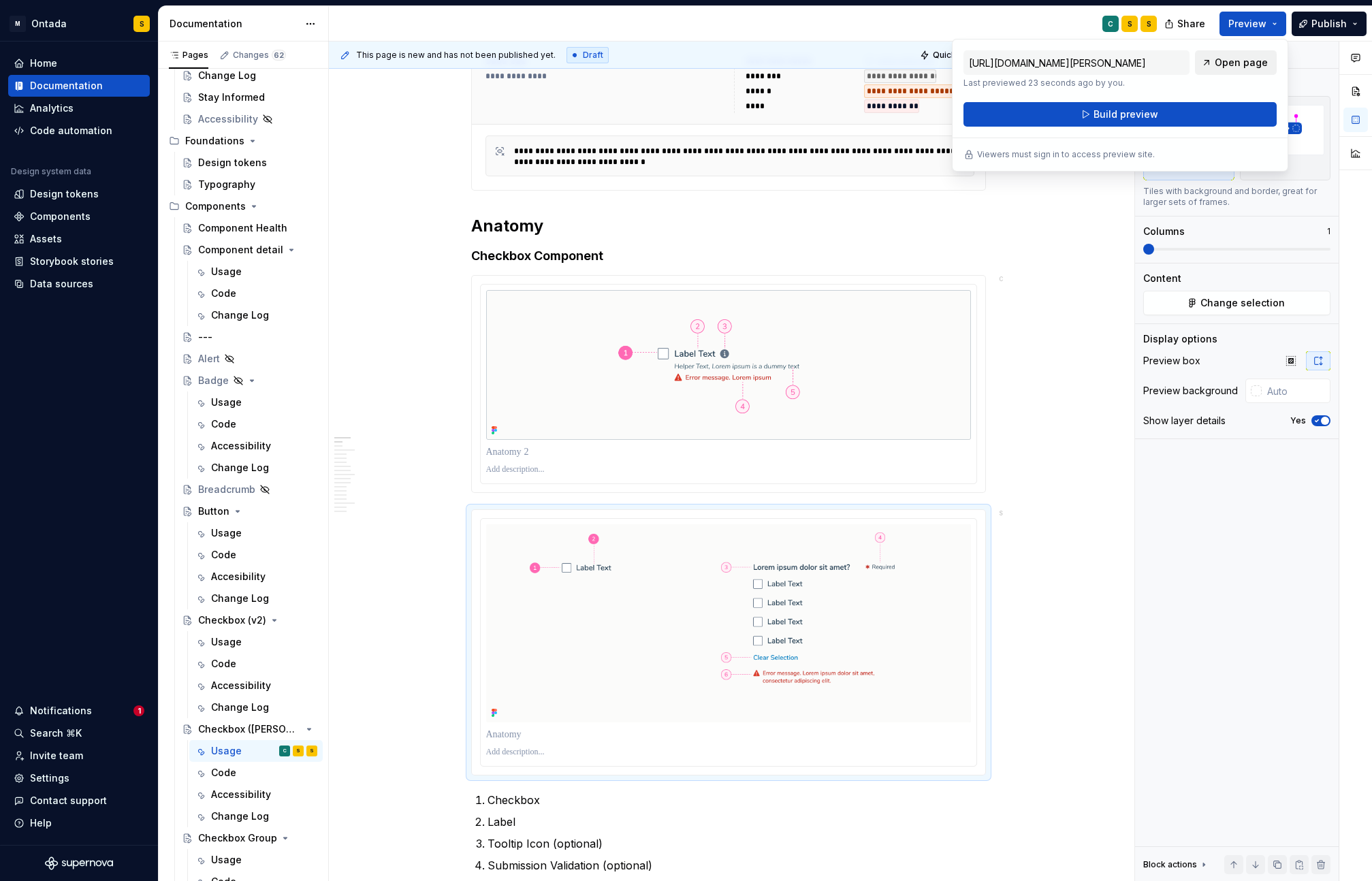
click at [1251, 58] on span "Open page" at bounding box center [1241, 62] width 53 height 14
click at [715, 580] on img "To enrich screen reader interactions, please activate Accessibility in Grammarl…" at bounding box center [728, 623] width 485 height 198
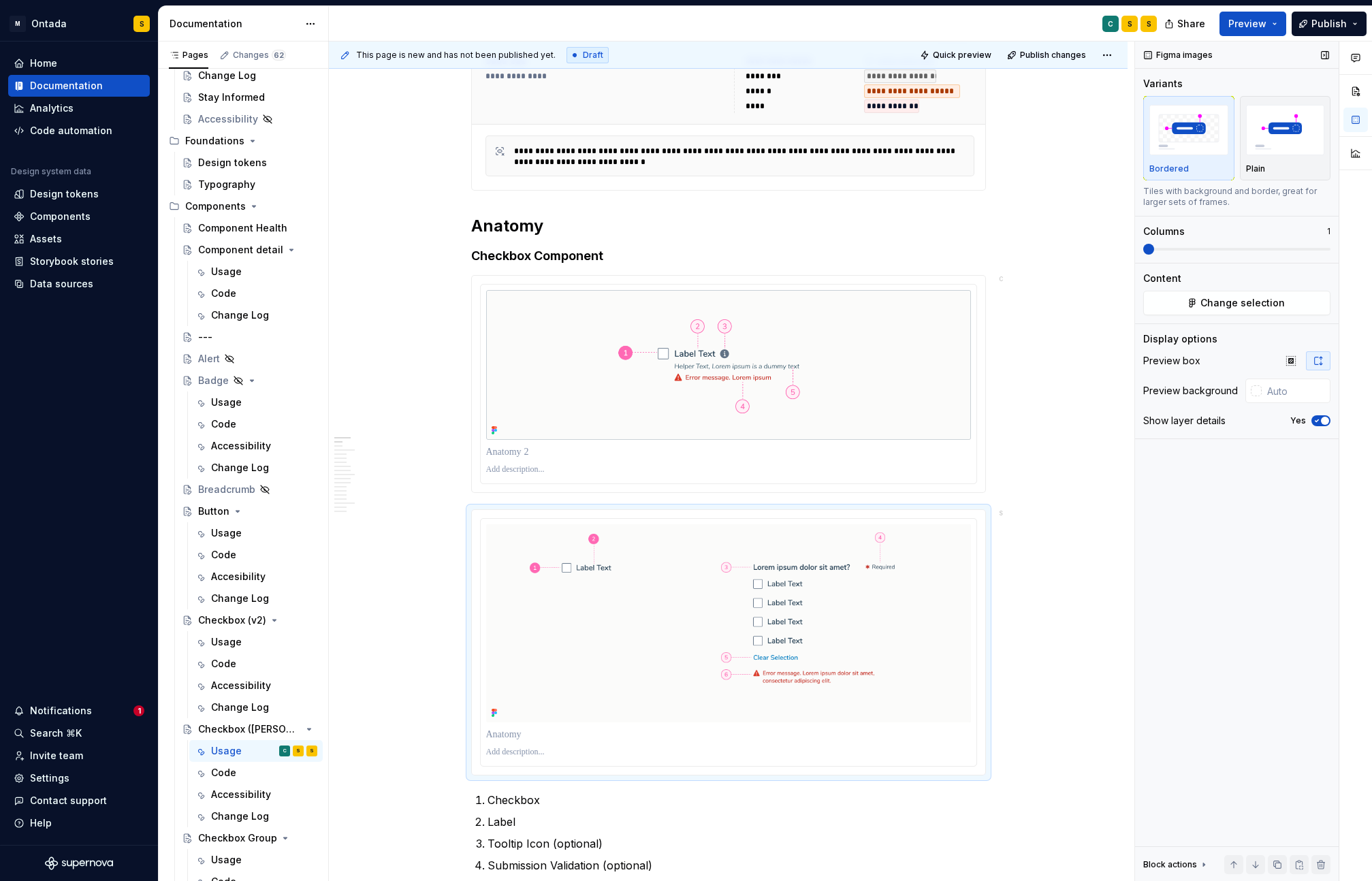
click at [1316, 364] on icon "button" at bounding box center [1318, 360] width 7 height 8
click at [1287, 359] on icon "button" at bounding box center [1291, 361] width 11 height 11
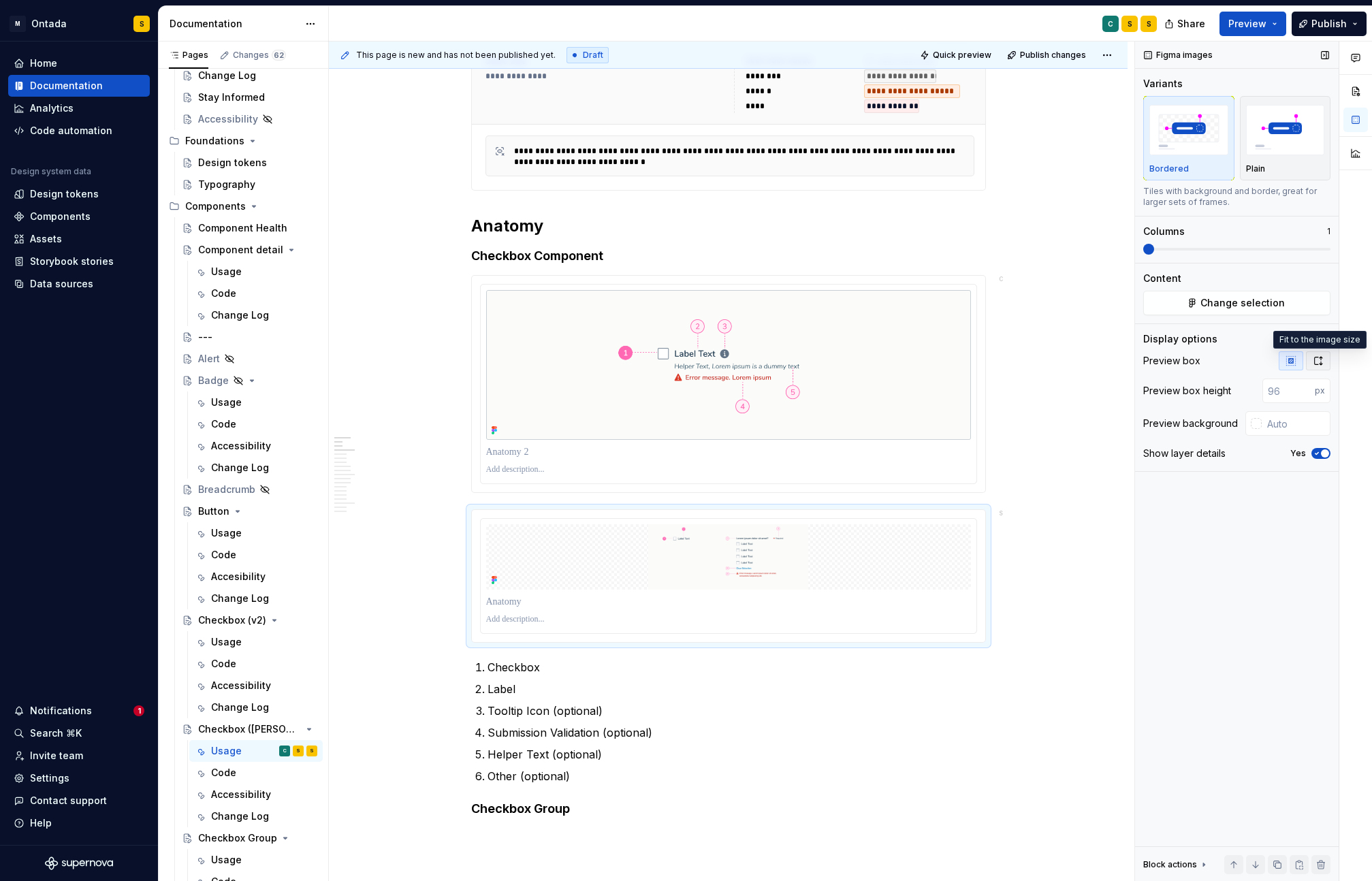
click at [1317, 359] on icon "button" at bounding box center [1318, 361] width 11 height 11
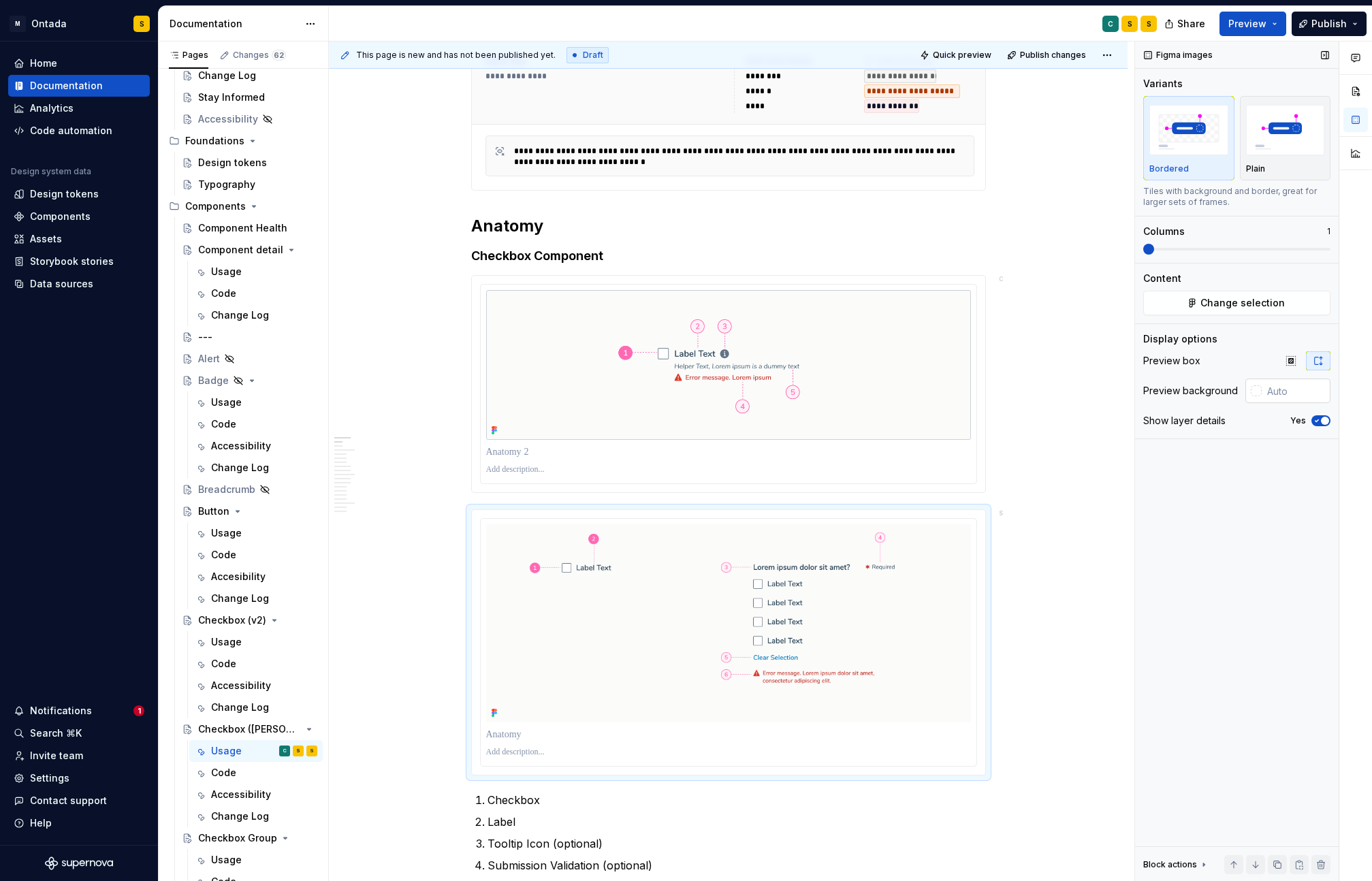
click at [1260, 392] on div at bounding box center [1256, 391] width 11 height 11
click at [1260, 392] on div "Comments Open comments No comments yet Select ‘Comment’ from the block context …" at bounding box center [1253, 461] width 237 height 839
click at [1269, 145] on img "button" at bounding box center [1285, 129] width 79 height 50
click at [1211, 165] on div "Bordered" at bounding box center [1188, 169] width 79 height 11
click at [1272, 153] on img "button" at bounding box center [1285, 129] width 79 height 50
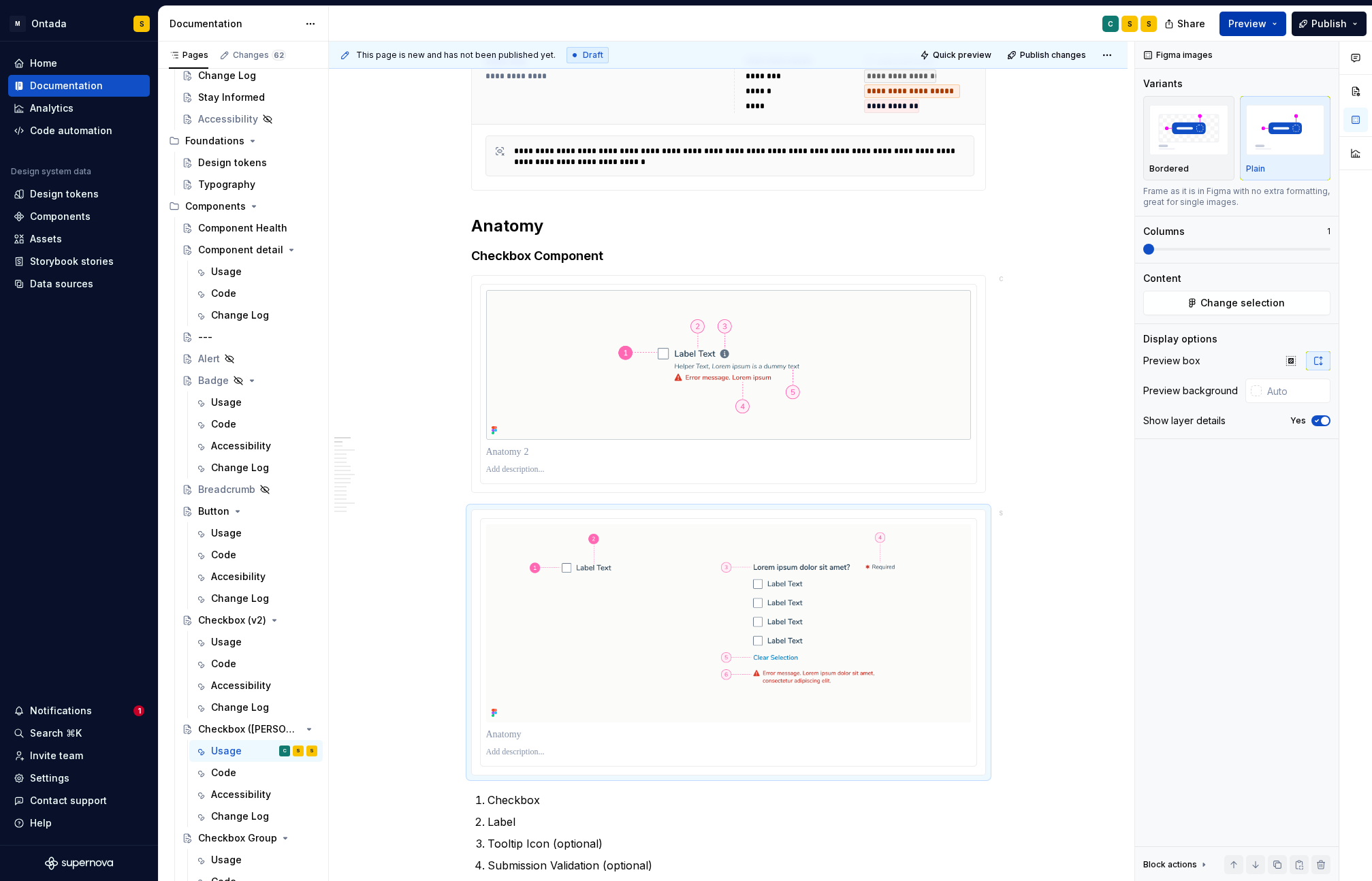
click at [1279, 21] on button "Preview" at bounding box center [1252, 23] width 66 height 25
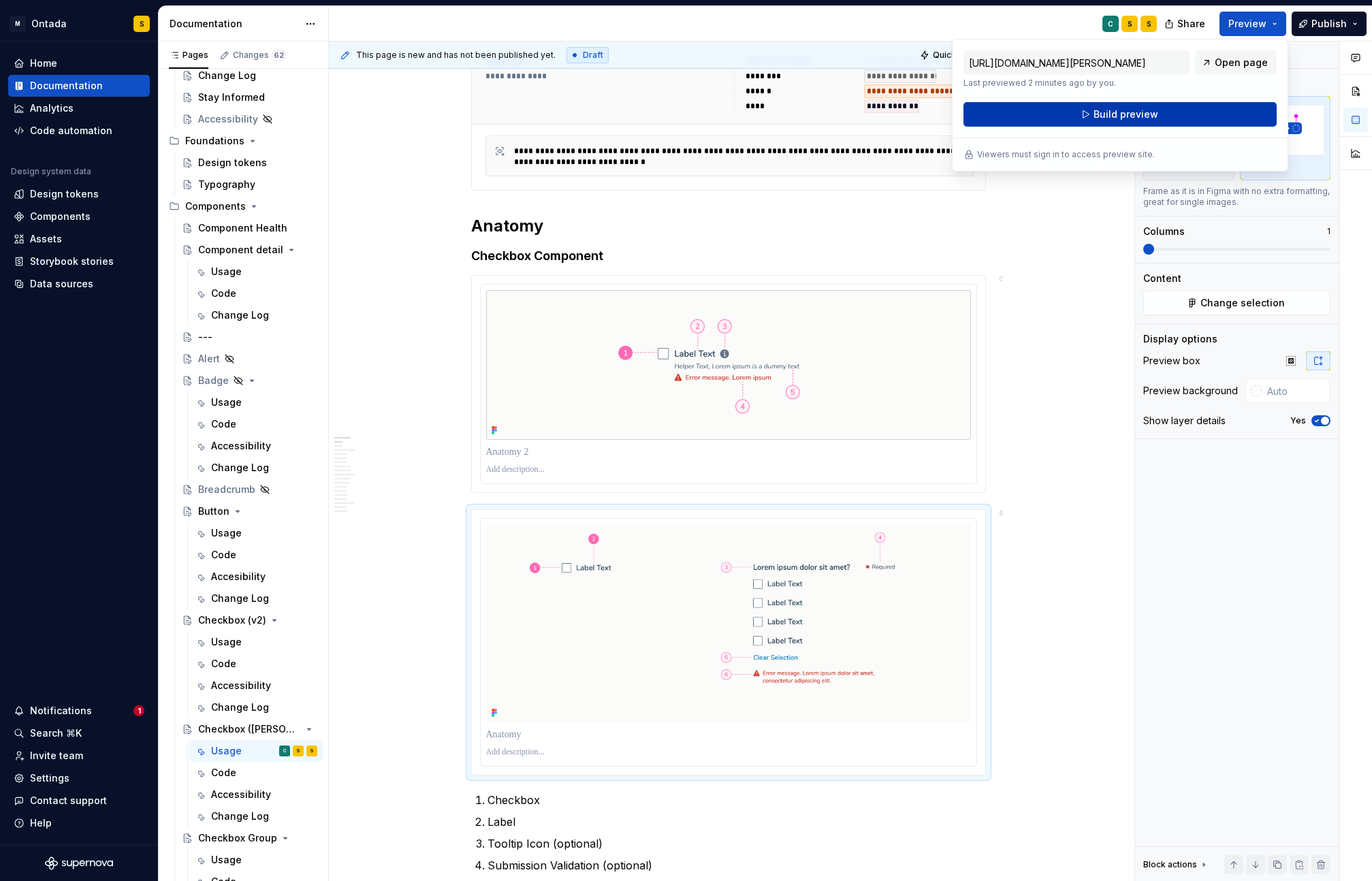
click at [1231, 109] on button "Build preview" at bounding box center [1120, 114] width 313 height 25
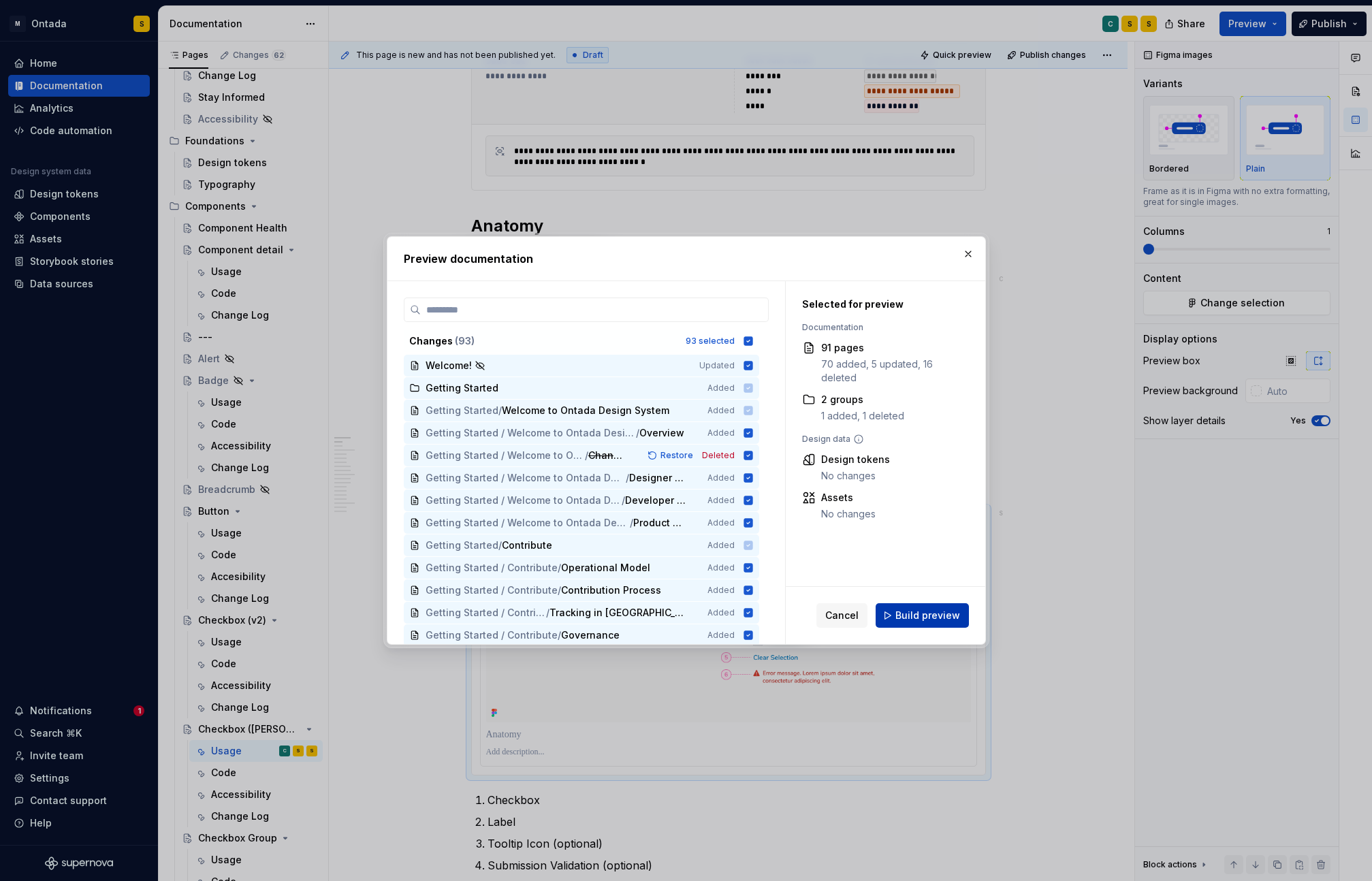
click at [947, 611] on span "Build preview" at bounding box center [927, 615] width 65 height 14
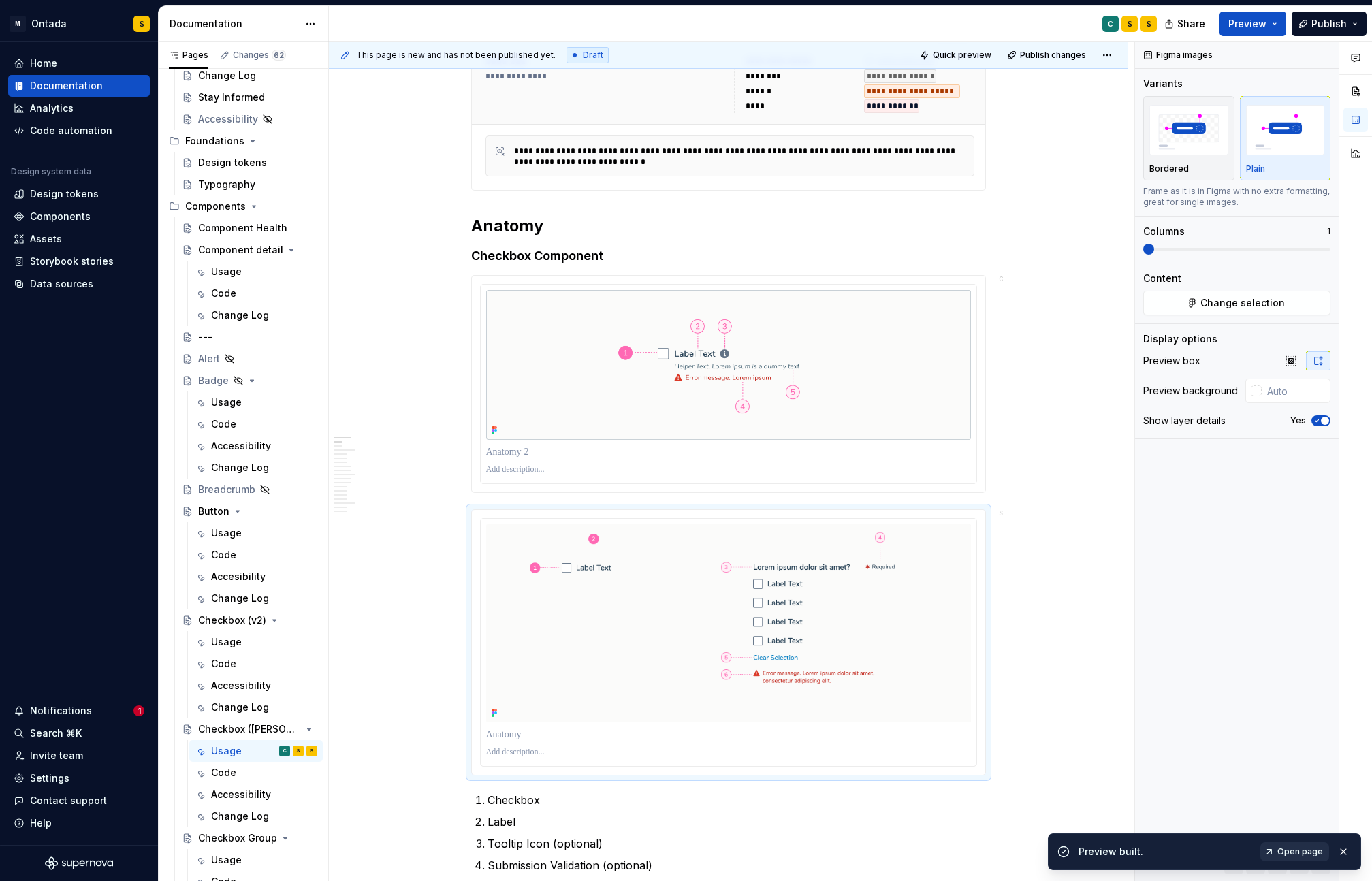
click at [1291, 850] on span "Open page" at bounding box center [1299, 851] width 46 height 11
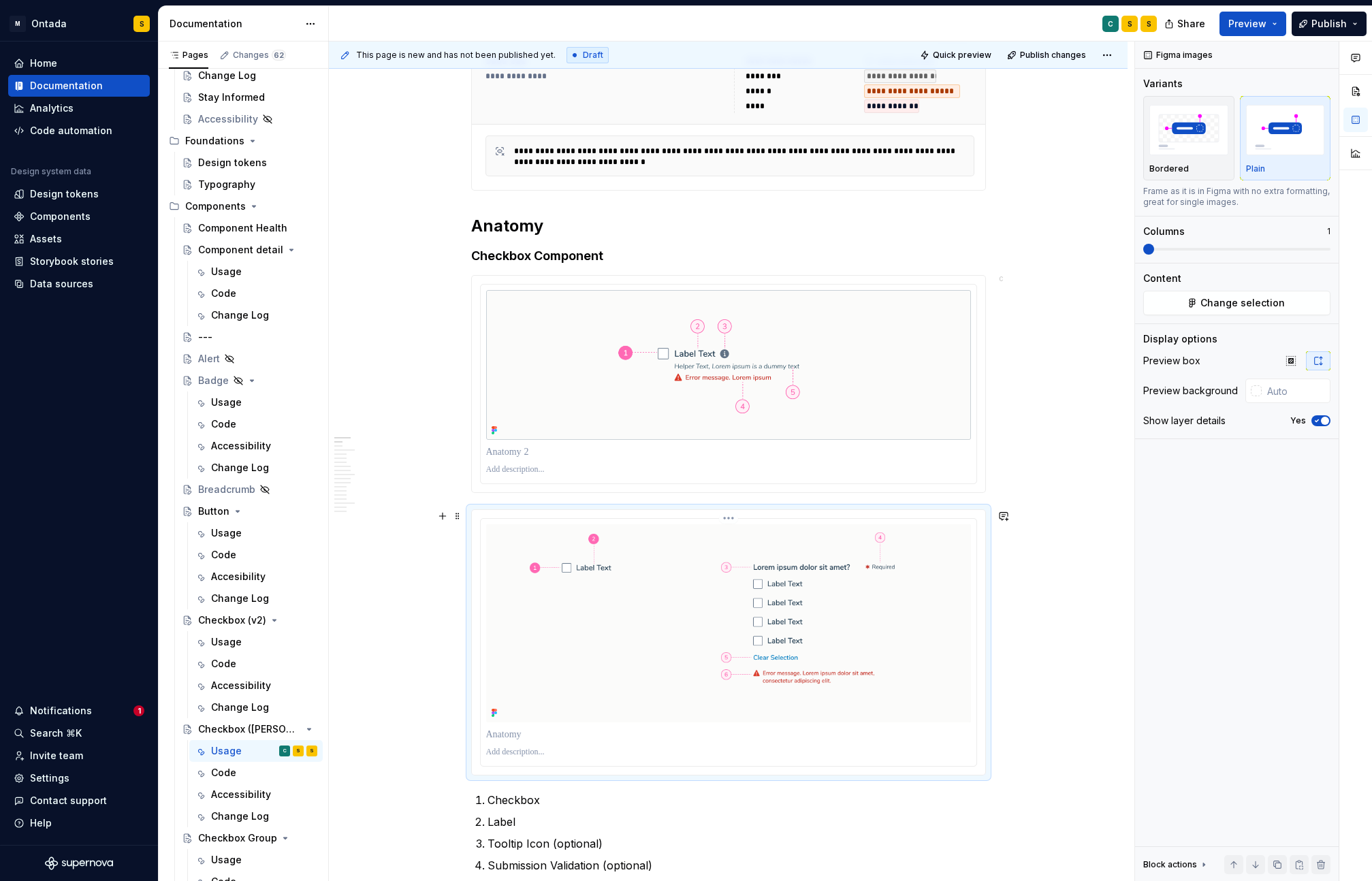
click at [904, 574] on img "To enrich screen reader interactions, please activate Accessibility in Grammarl…" at bounding box center [728, 623] width 485 height 198
click at [1259, 304] on span "Change selection" at bounding box center [1243, 303] width 85 height 14
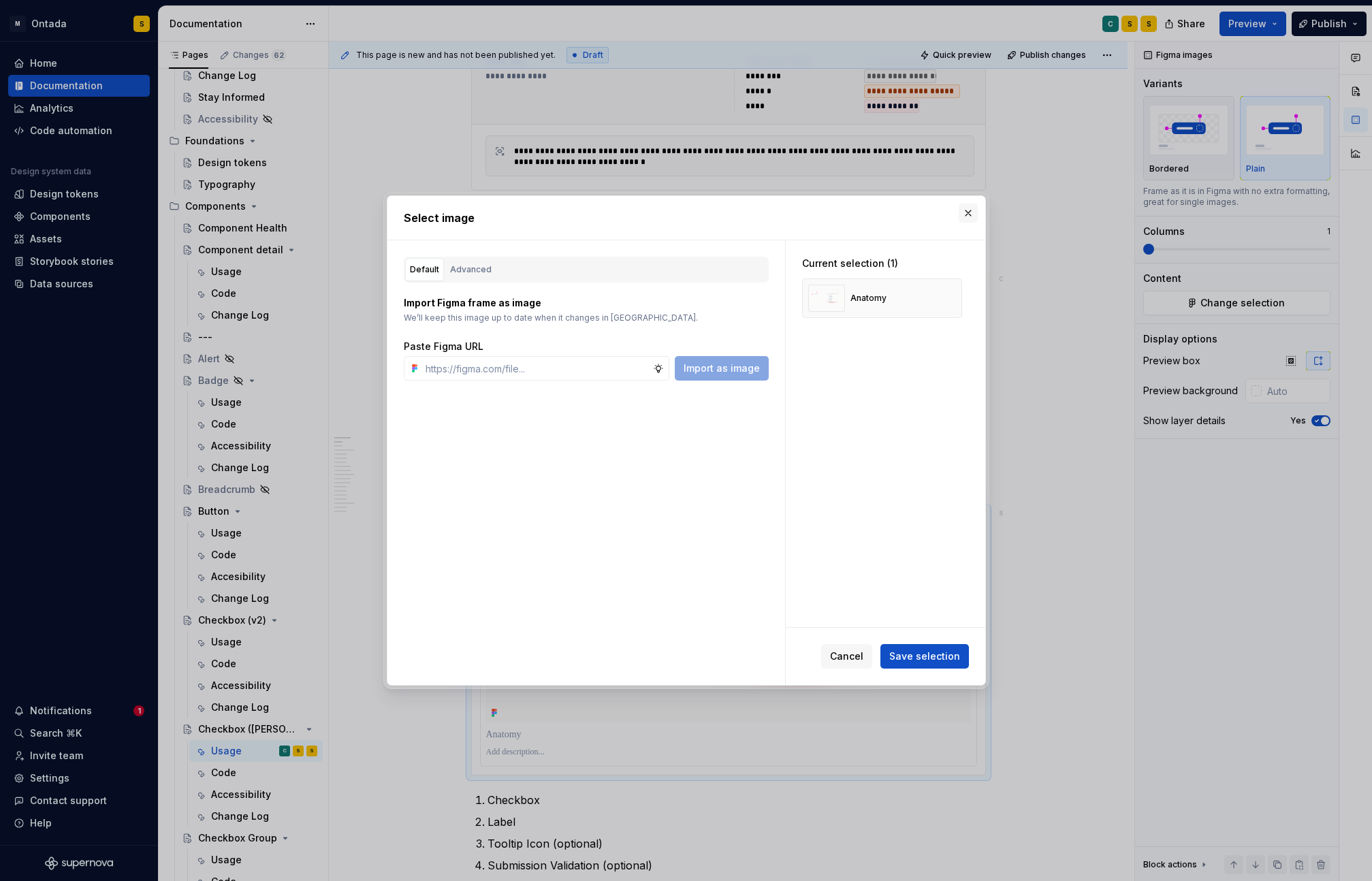
click at [971, 222] on button "button" at bounding box center [968, 213] width 19 height 19
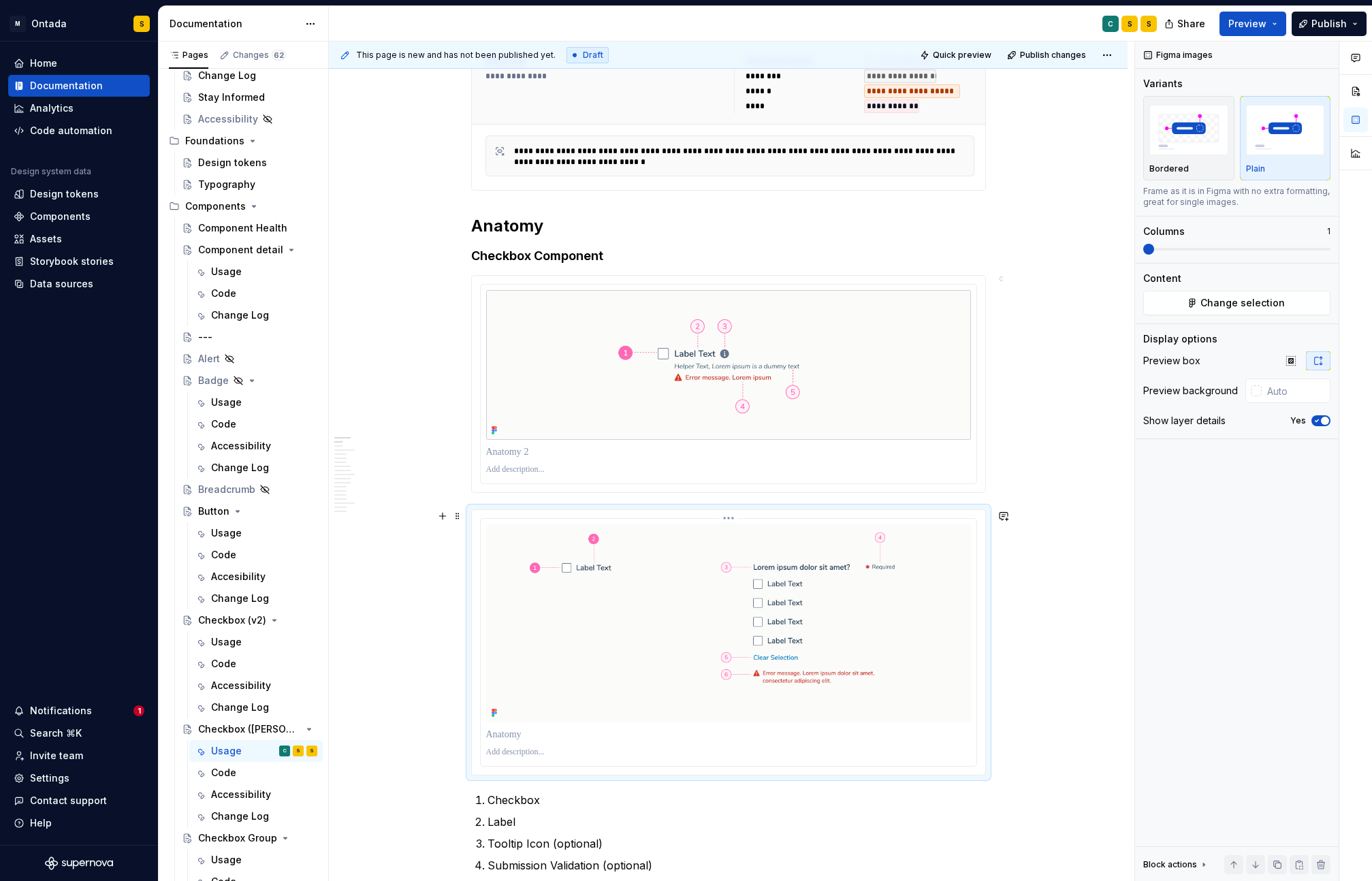
click at [870, 545] on img "To enrich screen reader interactions, please activate Accessibility in Grammarl…" at bounding box center [728, 623] width 485 height 198
click at [730, 518] on html "M Ontada S Home Documentation Analytics Code automation Design system data Desi…" at bounding box center [686, 440] width 1372 height 881
click at [777, 566] on div "Update Figma image" at bounding box center [797, 568] width 99 height 14
click at [732, 518] on html "M Ontada S Home Documentation Analytics Code automation Design system data Desi…" at bounding box center [686, 440] width 1372 height 881
click at [1135, 713] on div "Comments Open comments No comments yet Select ‘Comment’ from the block context …" at bounding box center [1253, 461] width 237 height 839
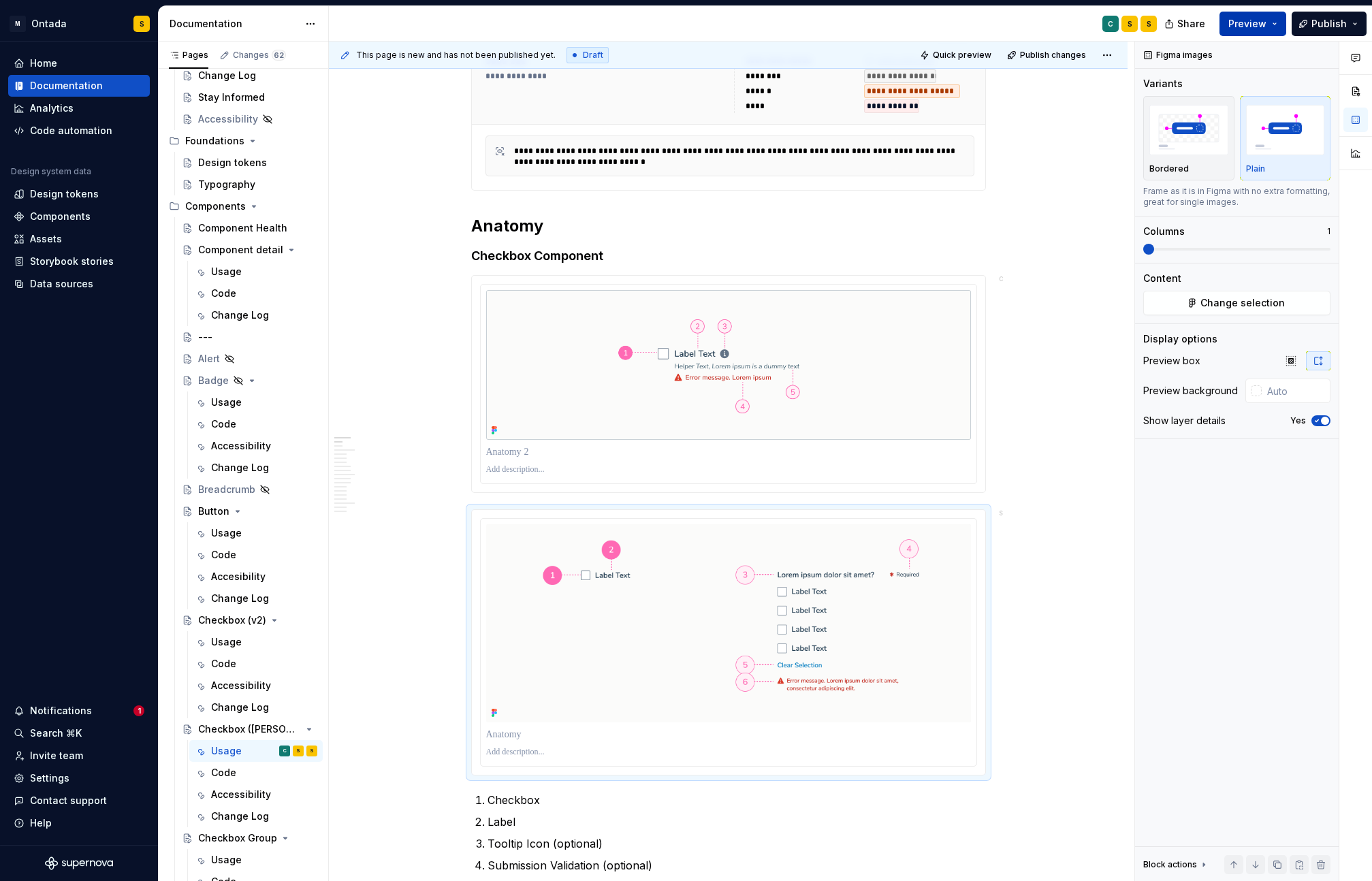
click at [1282, 20] on button "Preview" at bounding box center [1252, 23] width 66 height 25
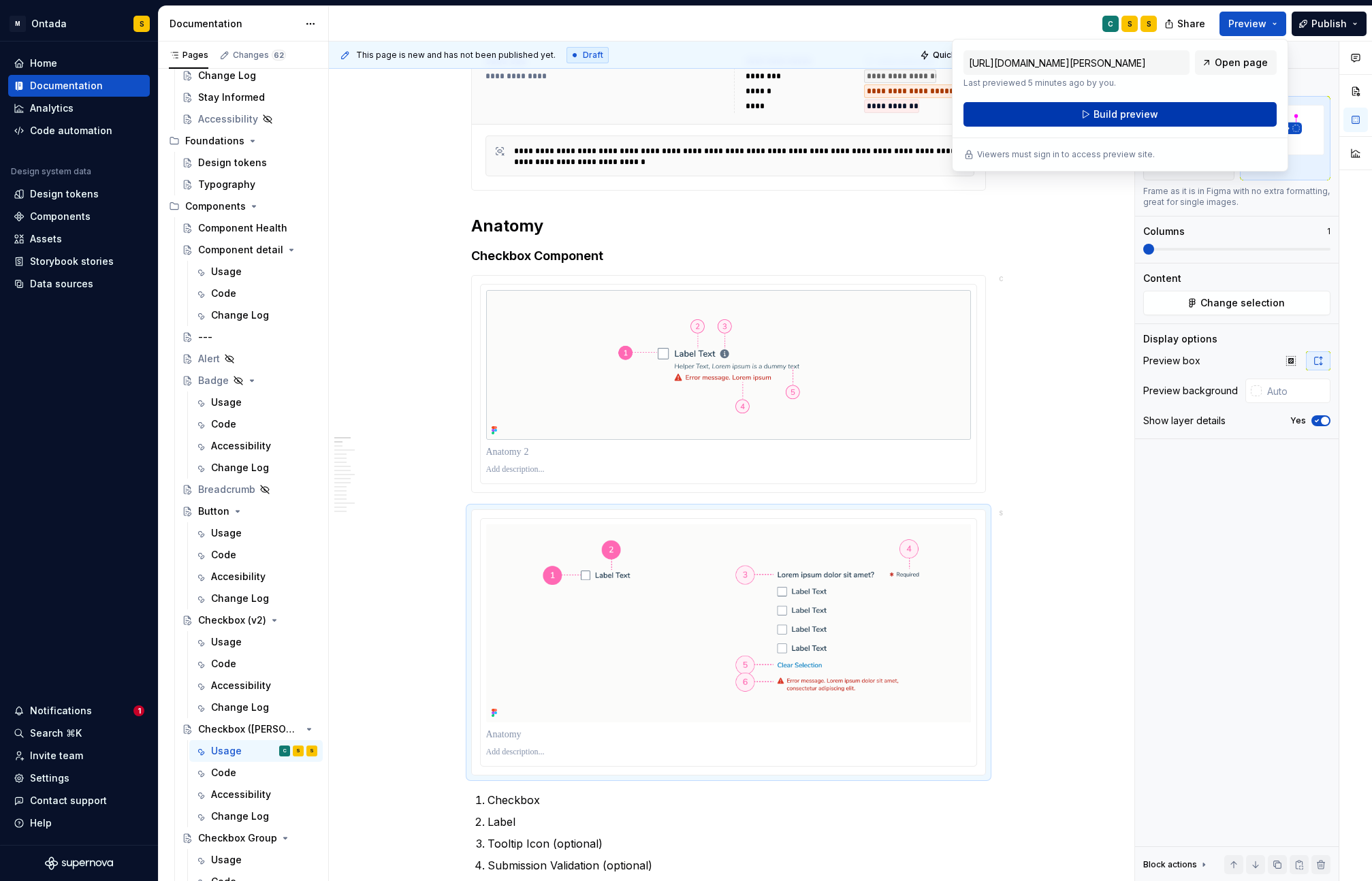
click at [1246, 117] on button "Build preview" at bounding box center [1120, 114] width 313 height 25
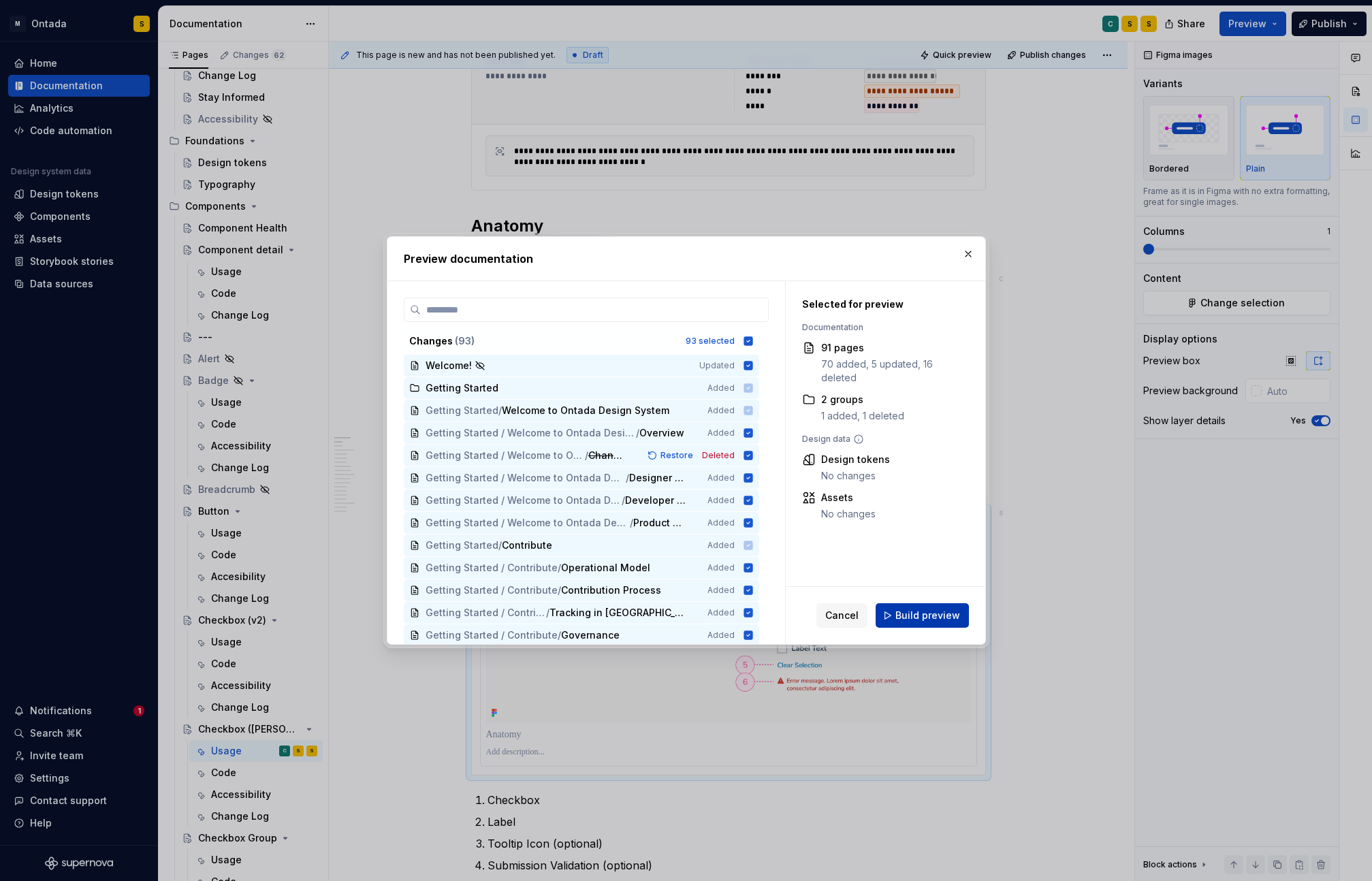
click at [946, 610] on span "Build preview" at bounding box center [927, 615] width 65 height 14
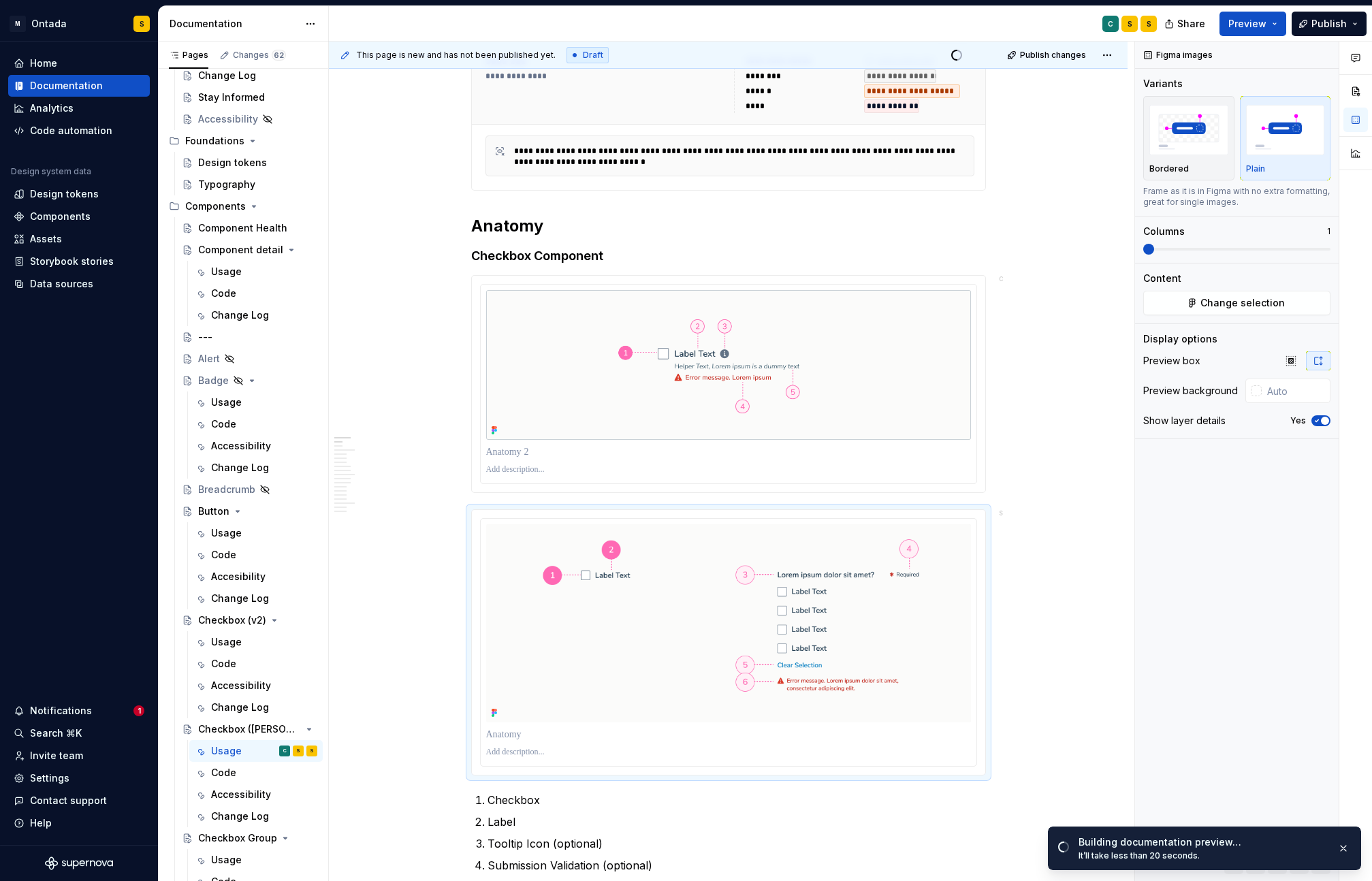
scroll to position [317, 0]
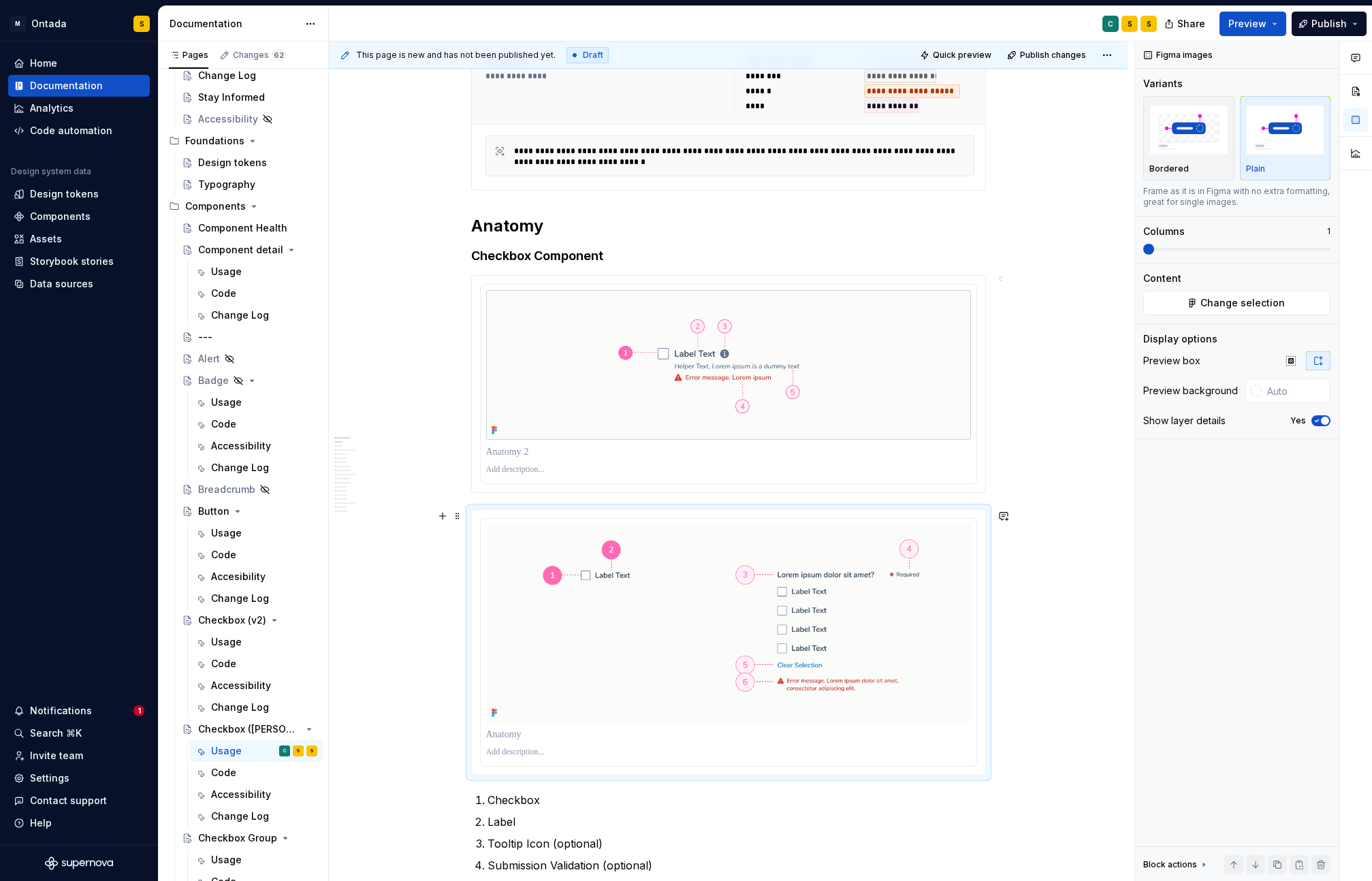
click at [734, 511] on div "To enrich screen reader interactions, please activate Accessibility in Grammarl…" at bounding box center [728, 641] width 513 height 264
click at [734, 519] on html "M Ontada S Home Documentation Analytics Code automation Design system data Desi…" at bounding box center [686, 440] width 1372 height 881
click at [778, 572] on div "Update Figma image" at bounding box center [797, 568] width 99 height 14
click at [1280, 22] on button "Preview" at bounding box center [1252, 23] width 66 height 25
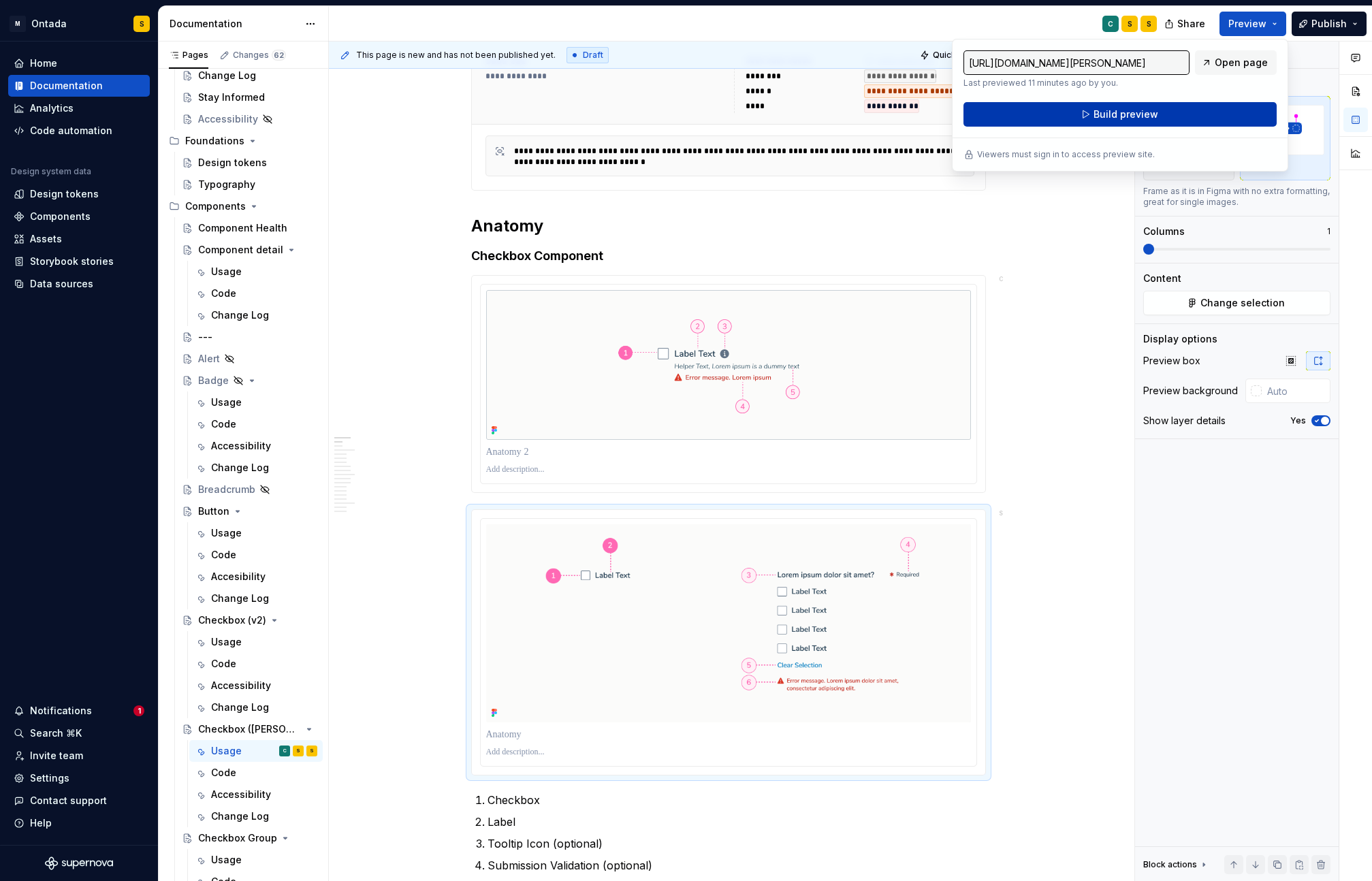
click at [1194, 115] on button "Build preview" at bounding box center [1120, 114] width 313 height 25
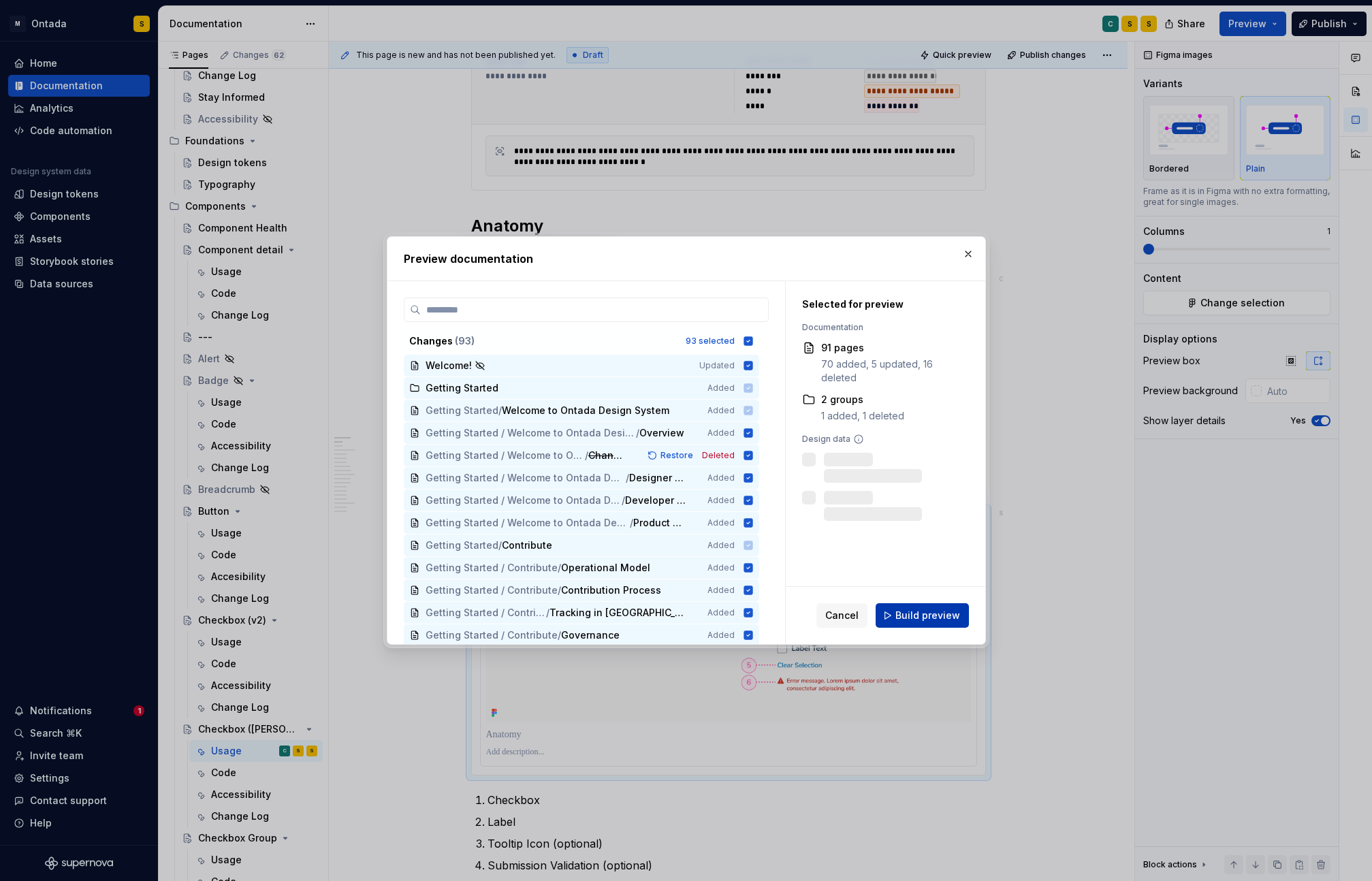
click at [960, 612] on button "Build preview" at bounding box center [922, 615] width 93 height 25
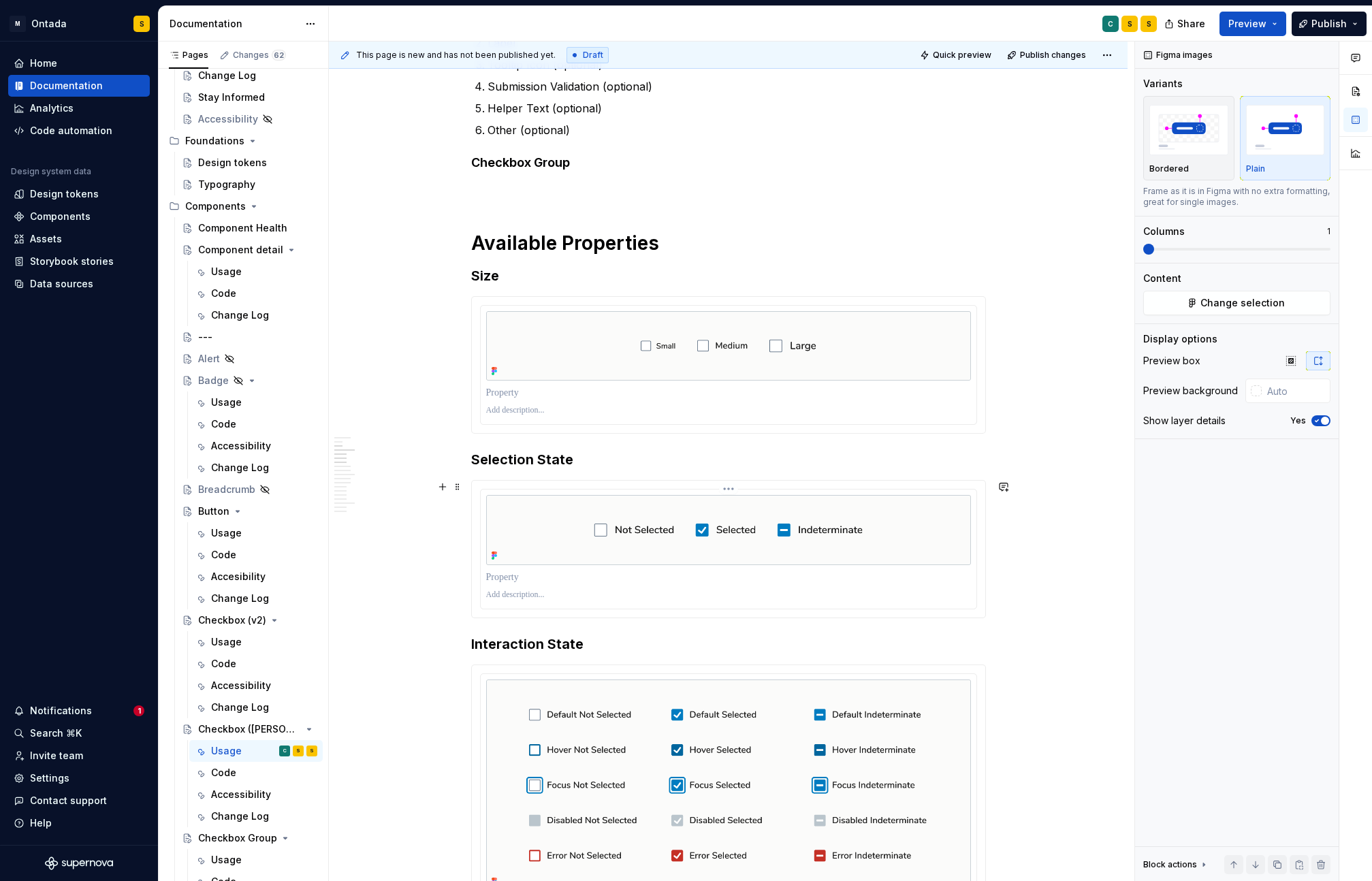
scroll to position [1185, 0]
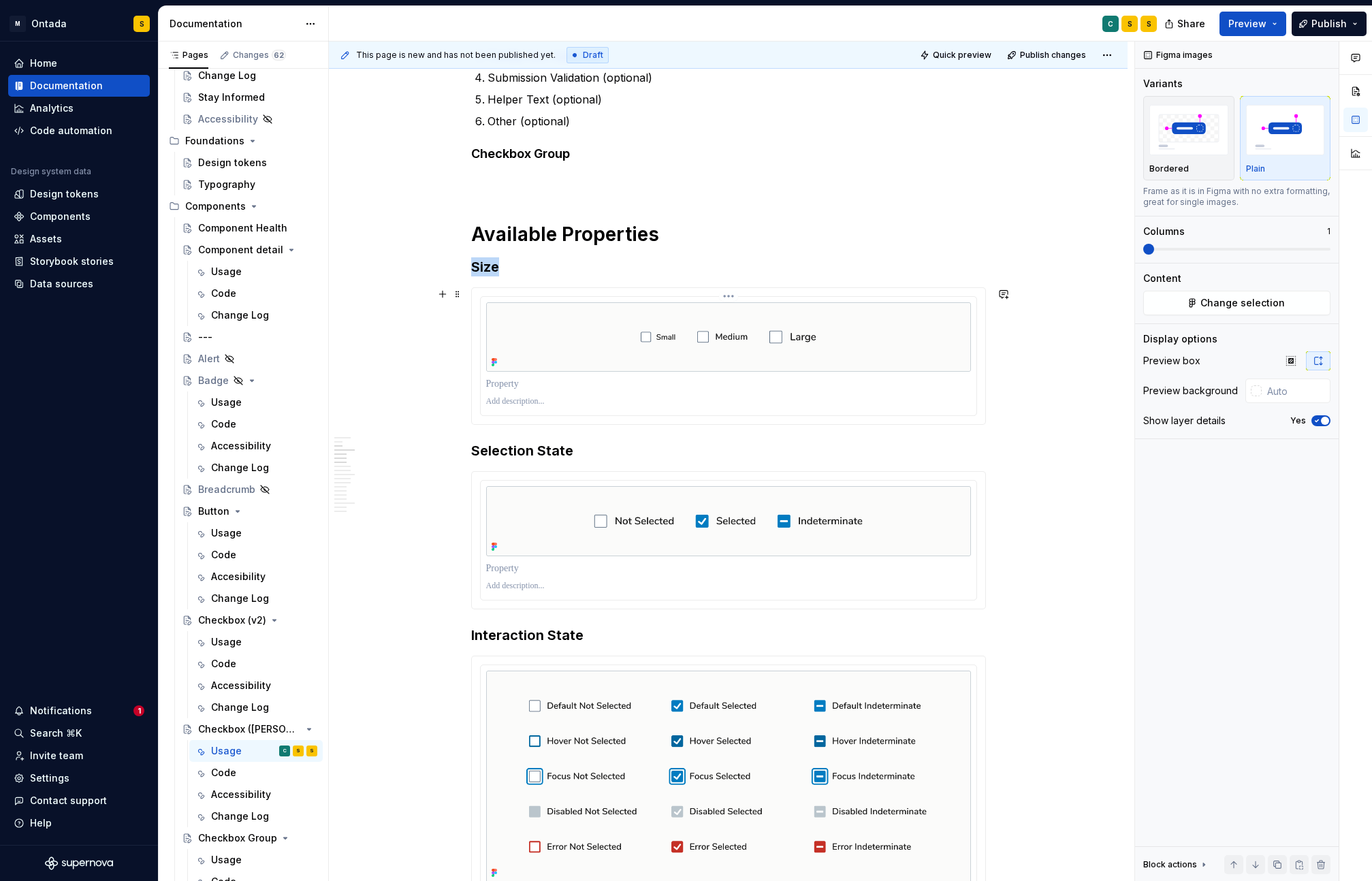
click at [844, 320] on img "To enrich screen reader interactions, please activate Accessibility in Grammarl…" at bounding box center [728, 337] width 485 height 70
click at [1283, 149] on img "button" at bounding box center [1285, 129] width 79 height 50
click at [820, 508] on img "To enrich screen reader interactions, please activate Accessibility in Grammarl…" at bounding box center [728, 521] width 485 height 70
click at [1284, 145] on img "button" at bounding box center [1285, 129] width 79 height 50
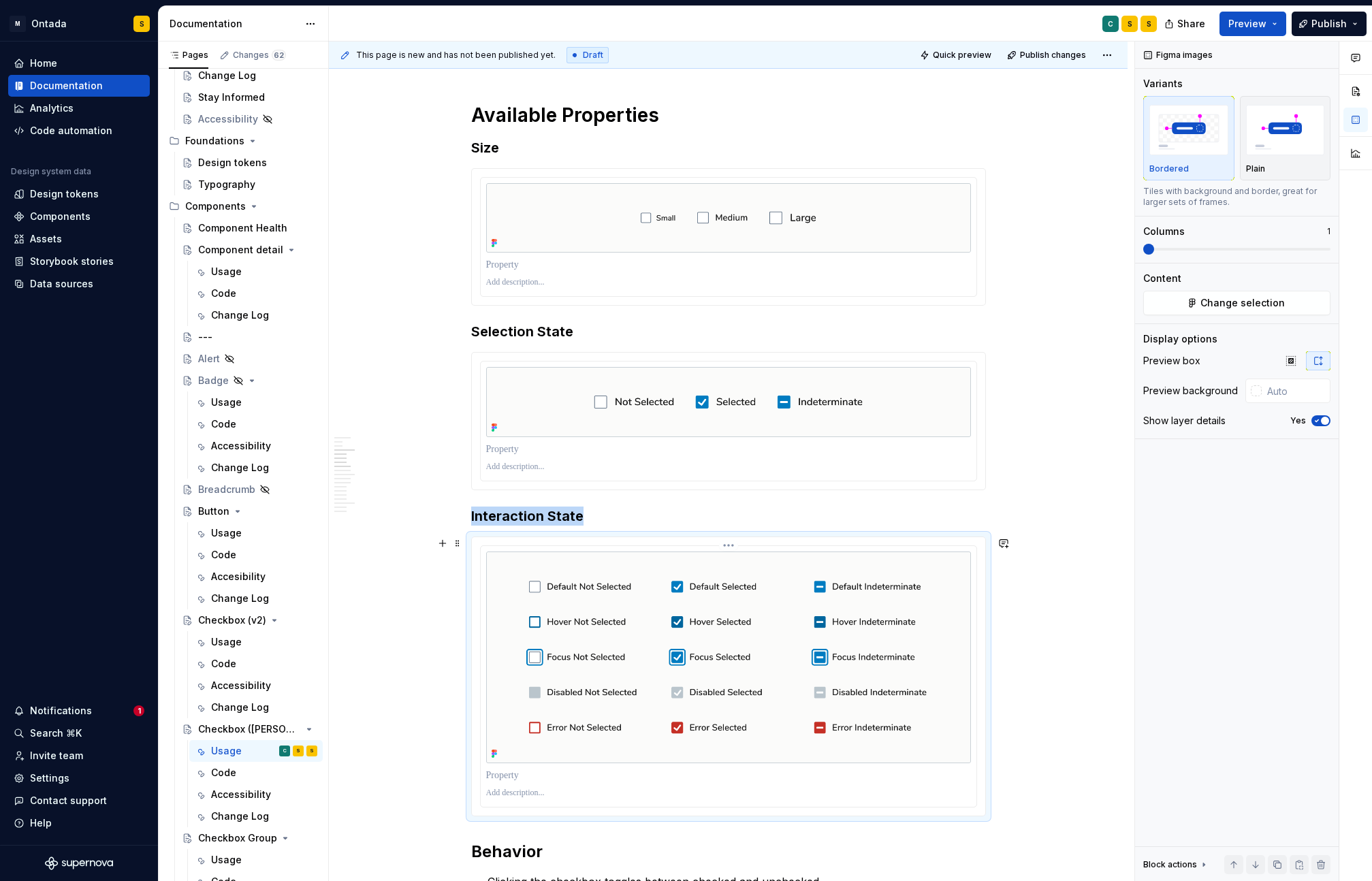
click at [710, 624] on img "To enrich screen reader interactions, please activate Accessibility in Grammarl…" at bounding box center [728, 657] width 485 height 212
click at [1298, 133] on img "button" at bounding box center [1285, 129] width 79 height 50
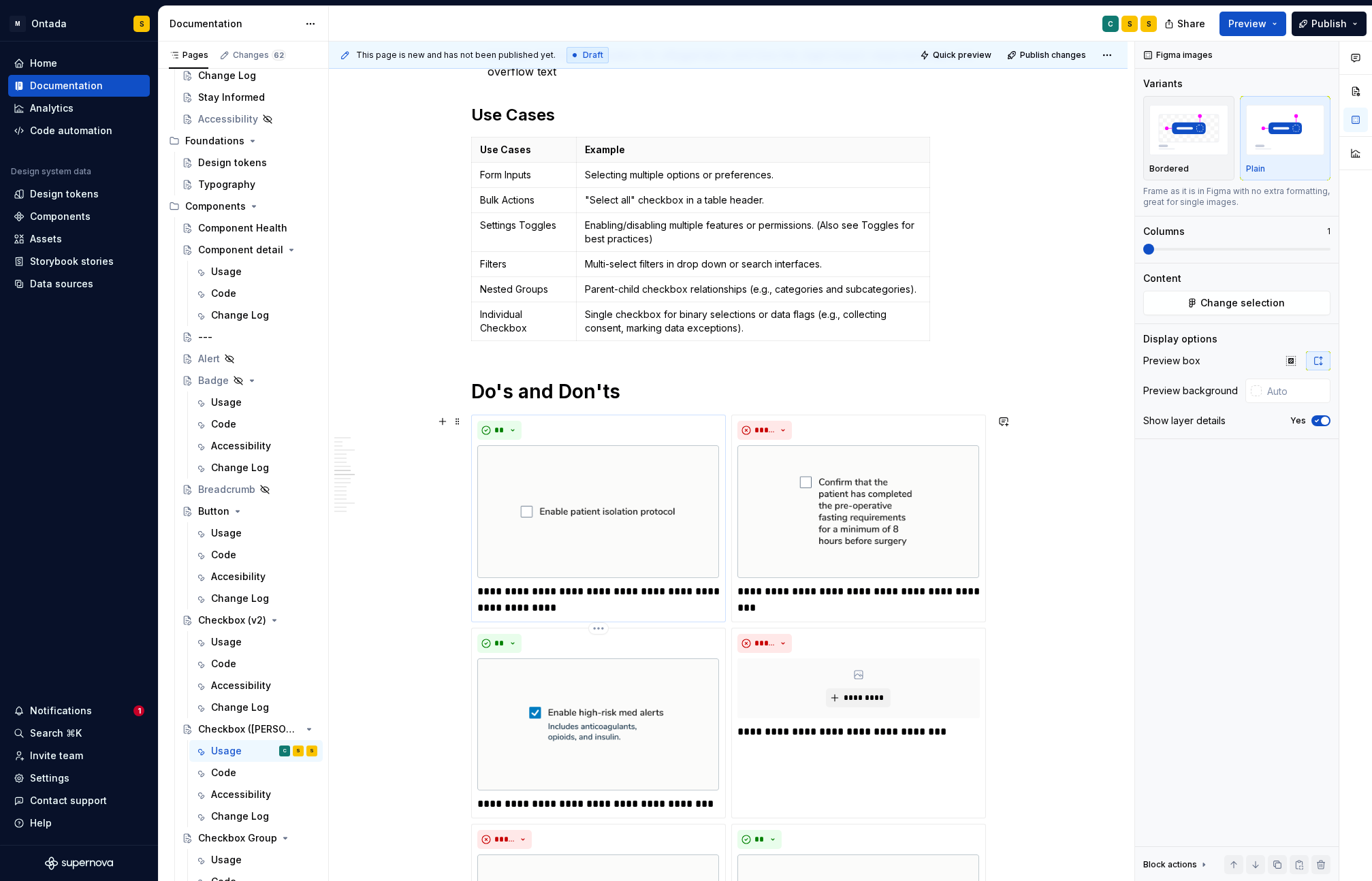
scroll to position [2329, 0]
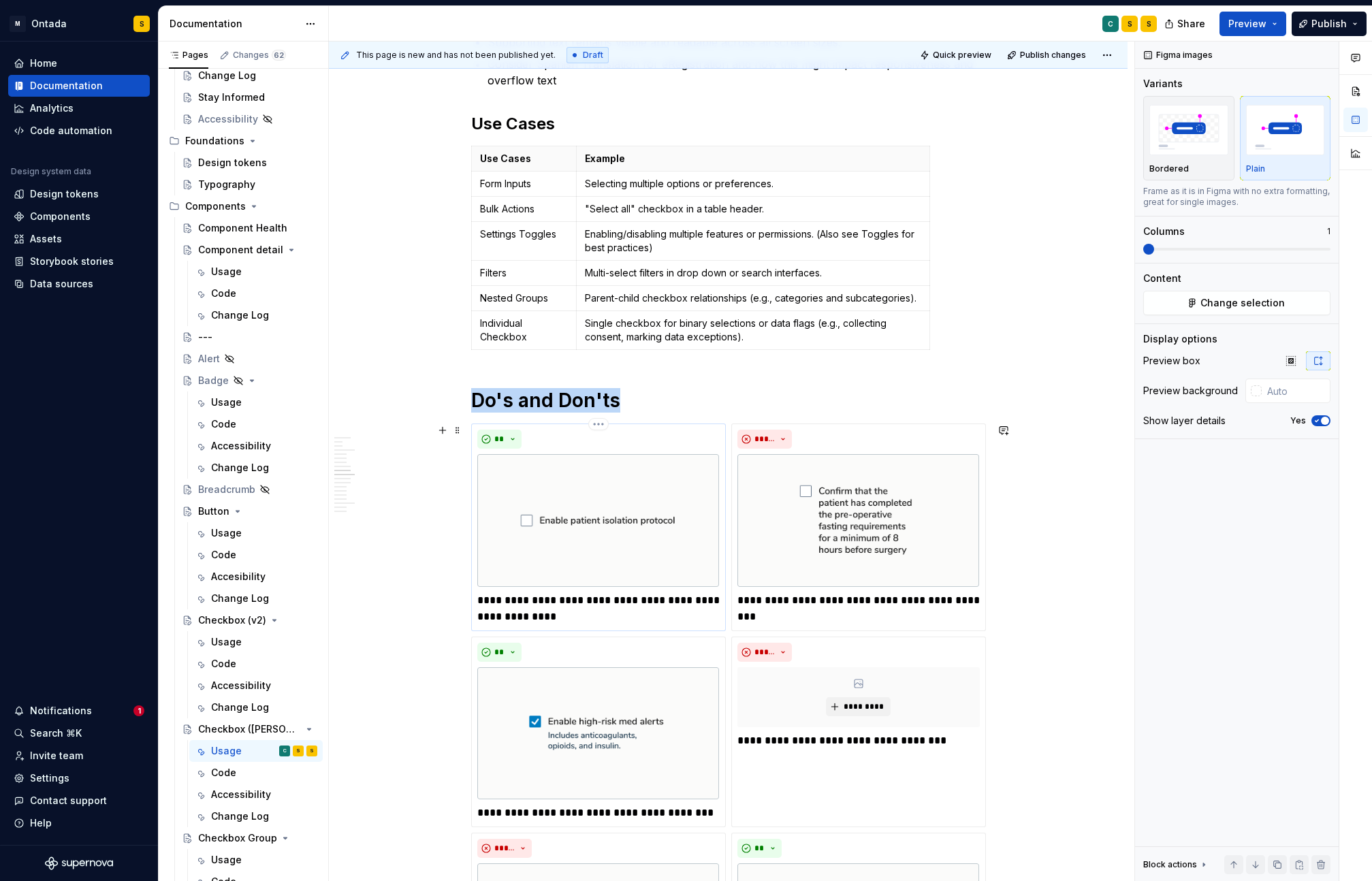
click at [674, 554] on img "To enrich screen reader interactions, please activate Accessibility in Grammarl…" at bounding box center [598, 519] width 242 height 132
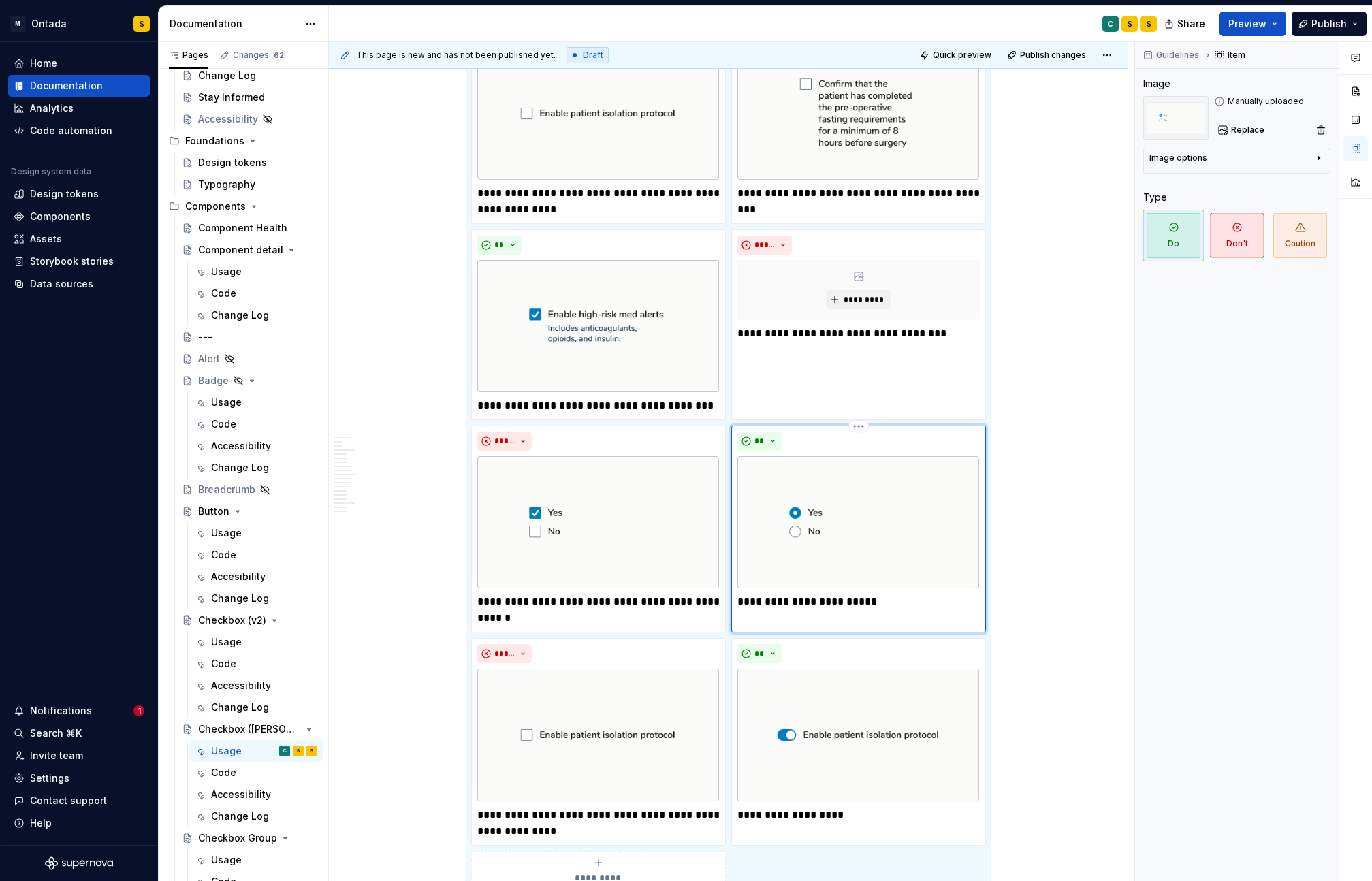
scroll to position [2752, 0]
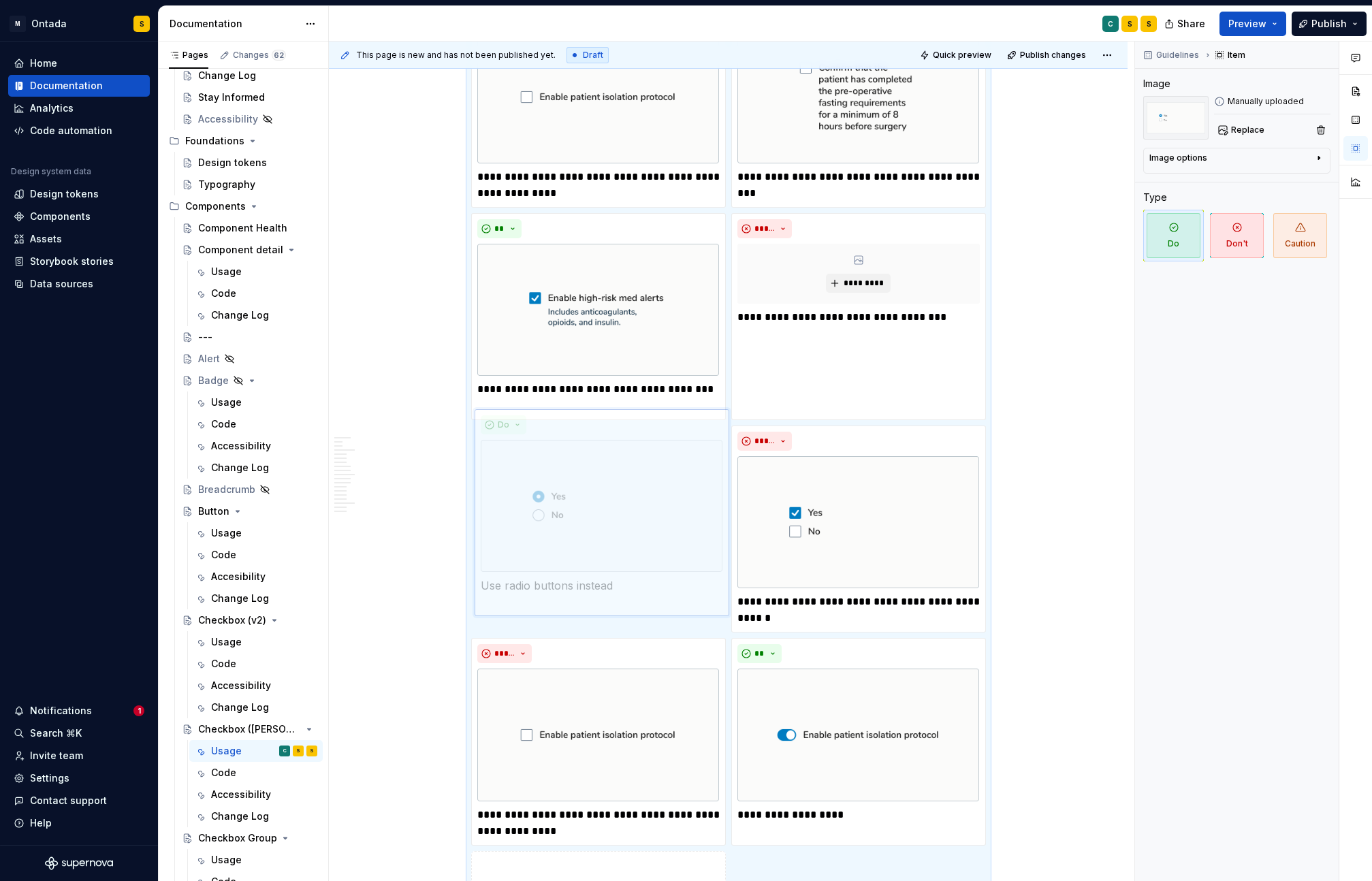
drag, startPoint x: 847, startPoint y: 442, endPoint x: 579, endPoint y: 445, distance: 268.0
click at [579, 445] on body "M Ontada S Home Documentation Analytics Code automation Design system data Desi…" at bounding box center [686, 440] width 1372 height 881
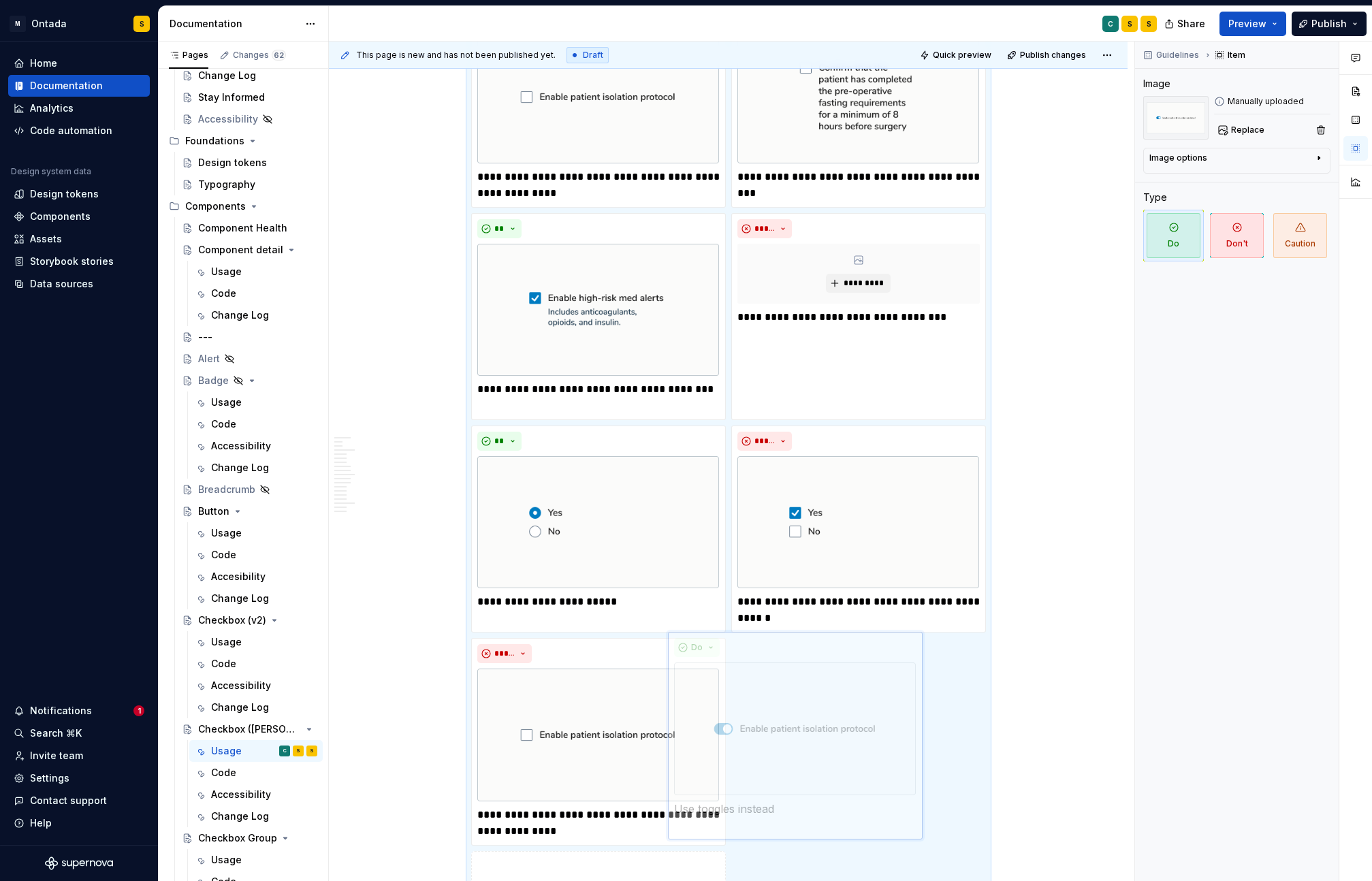
scroll to position [2768, 0]
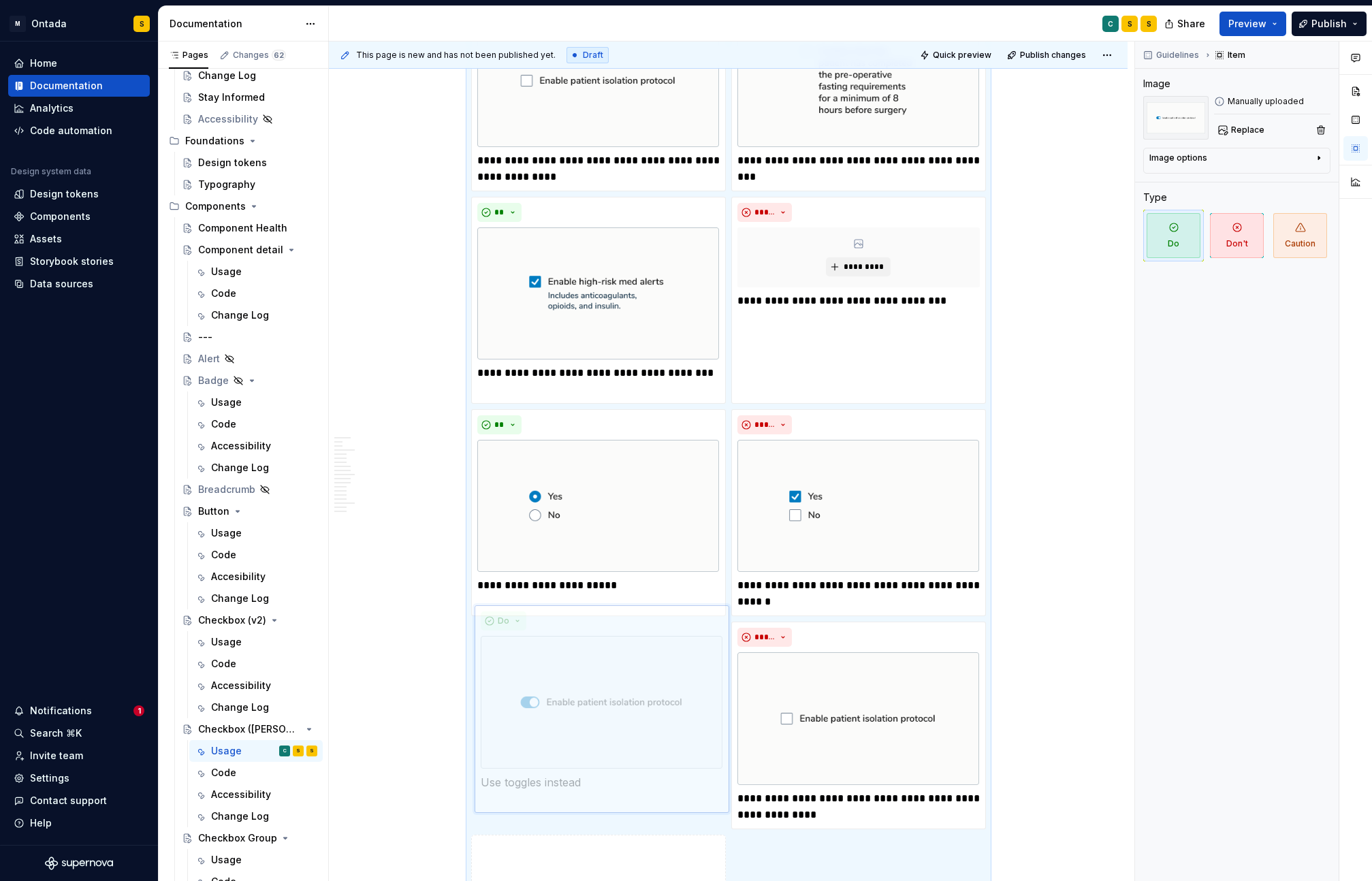
drag, startPoint x: 819, startPoint y: 630, endPoint x: 527, endPoint y: 644, distance: 292.3
click at [527, 644] on body "M Ontada S Home Documentation Analytics Code automation Design system data Desi…" at bounding box center [686, 440] width 1372 height 881
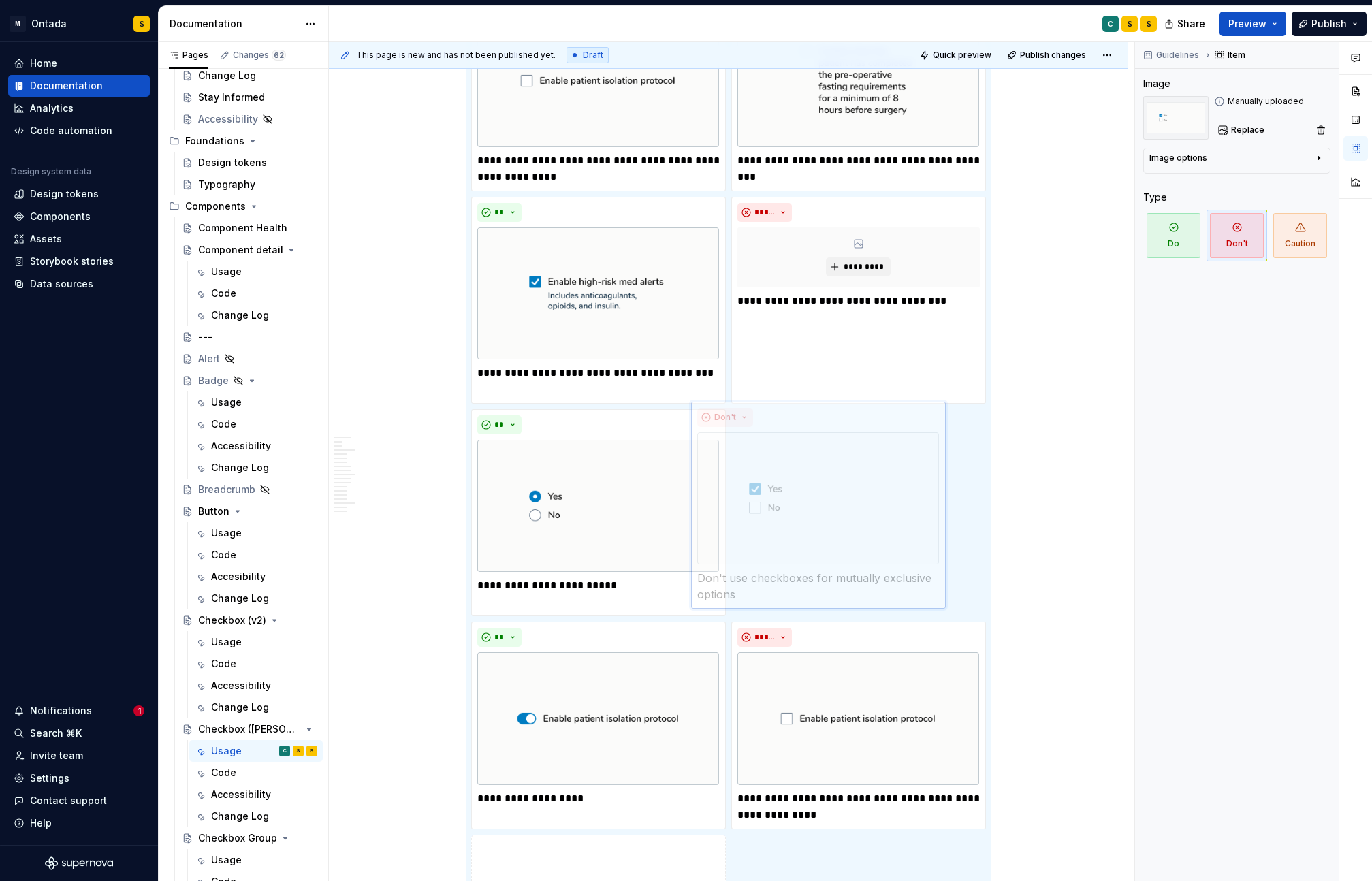
scroll to position [2784, 0]
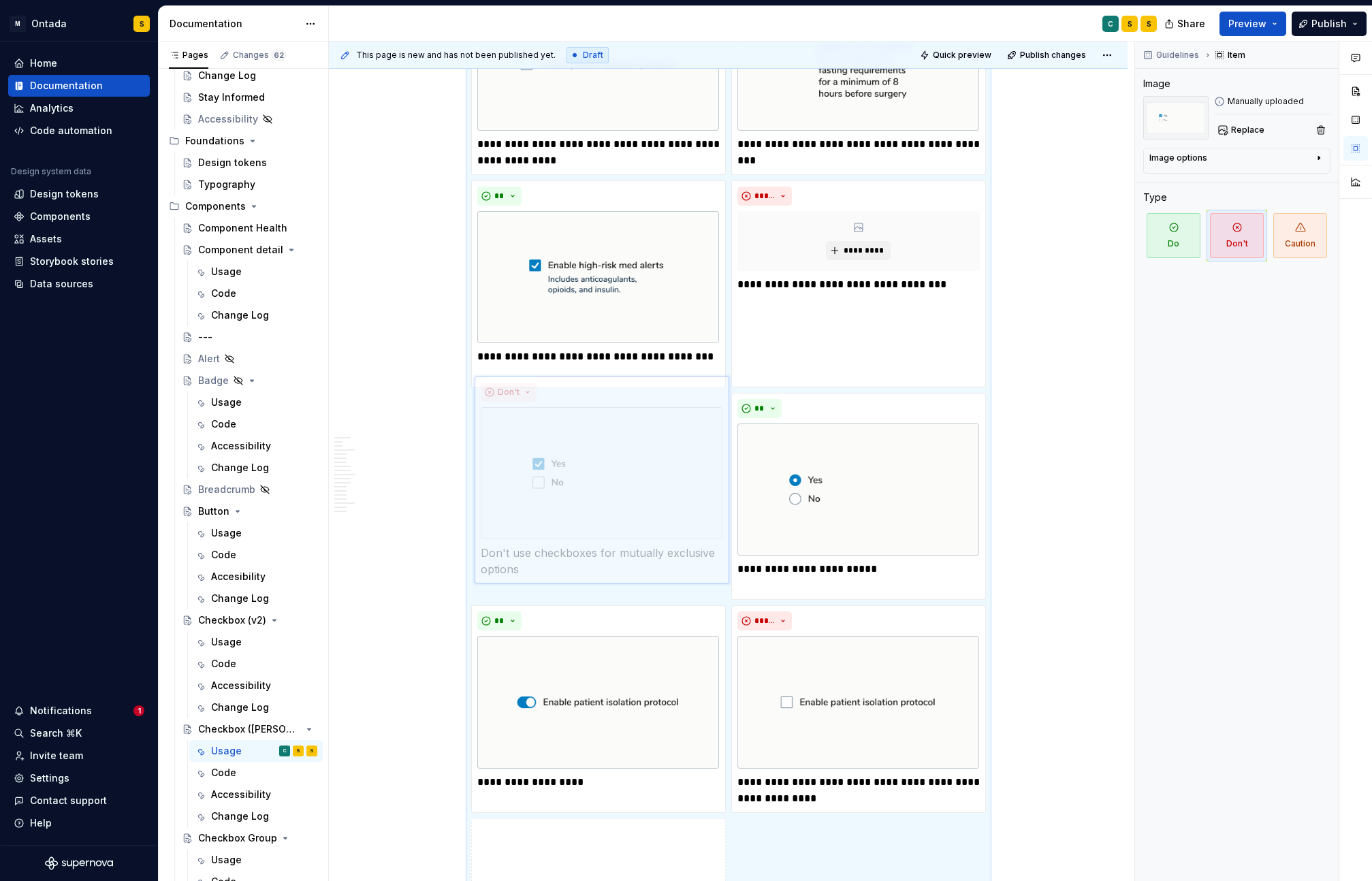
drag, startPoint x: 880, startPoint y: 410, endPoint x: 625, endPoint y: 428, distance: 255.6
click at [625, 428] on body "M Ontada S Home Documentation Analytics Code automation Design system data Desi…" at bounding box center [686, 440] width 1372 height 881
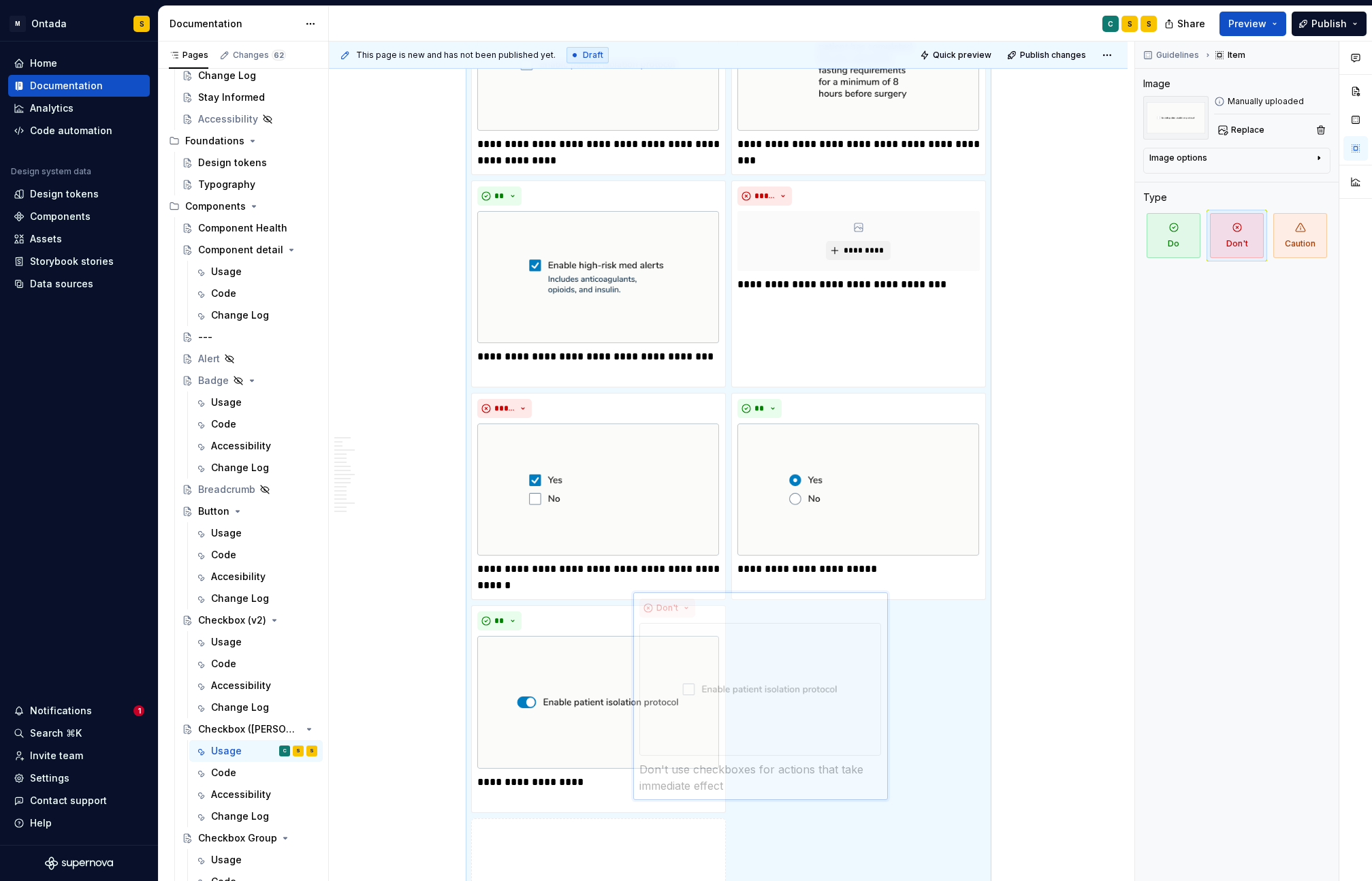
scroll to position [2801, 0]
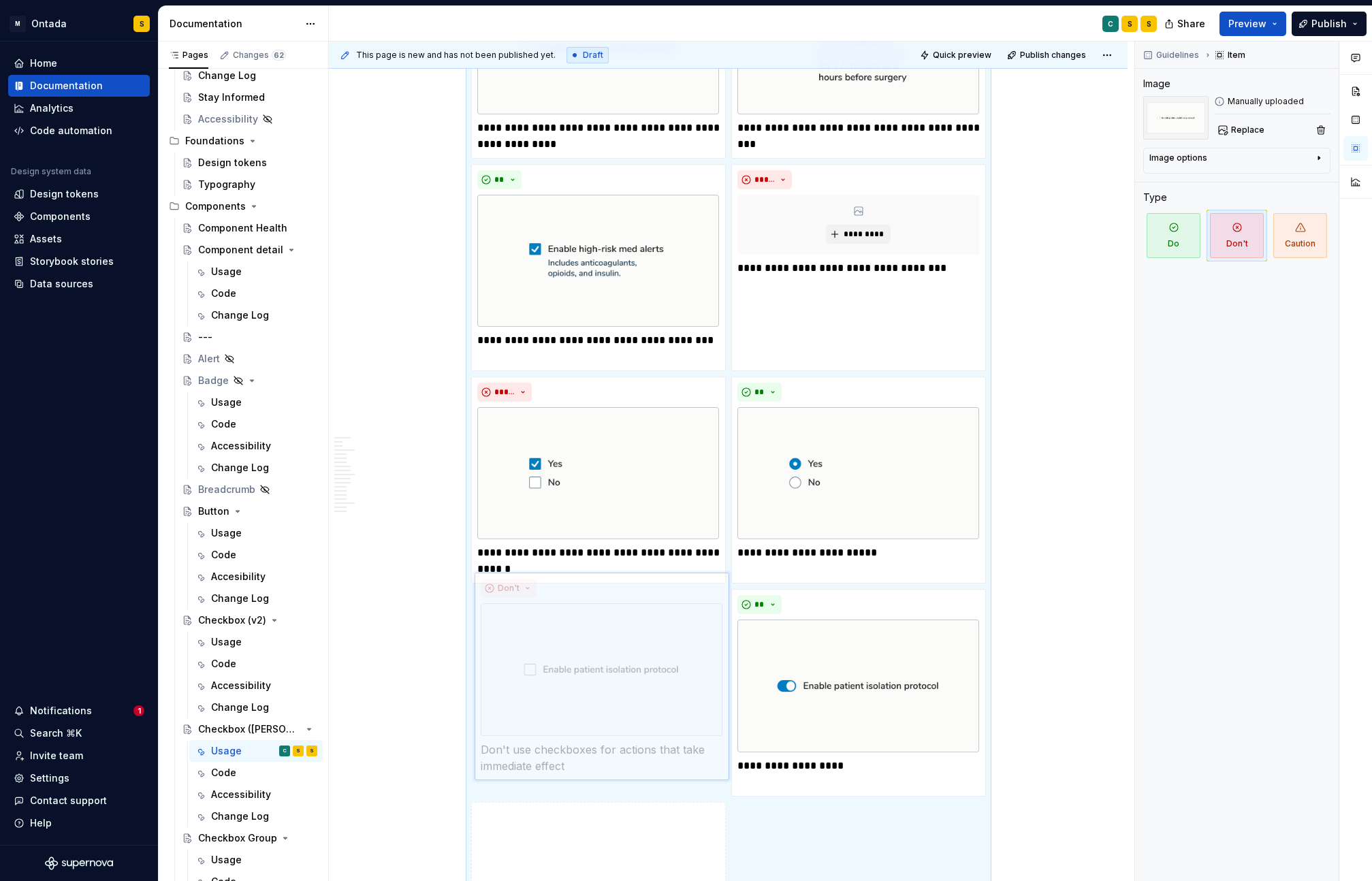
drag, startPoint x: 881, startPoint y: 608, endPoint x: 591, endPoint y: 609, distance: 290.0
click at [591, 609] on body "M Ontada S Home Documentation Analytics Code automation Design system data Desi…" at bounding box center [686, 440] width 1372 height 881
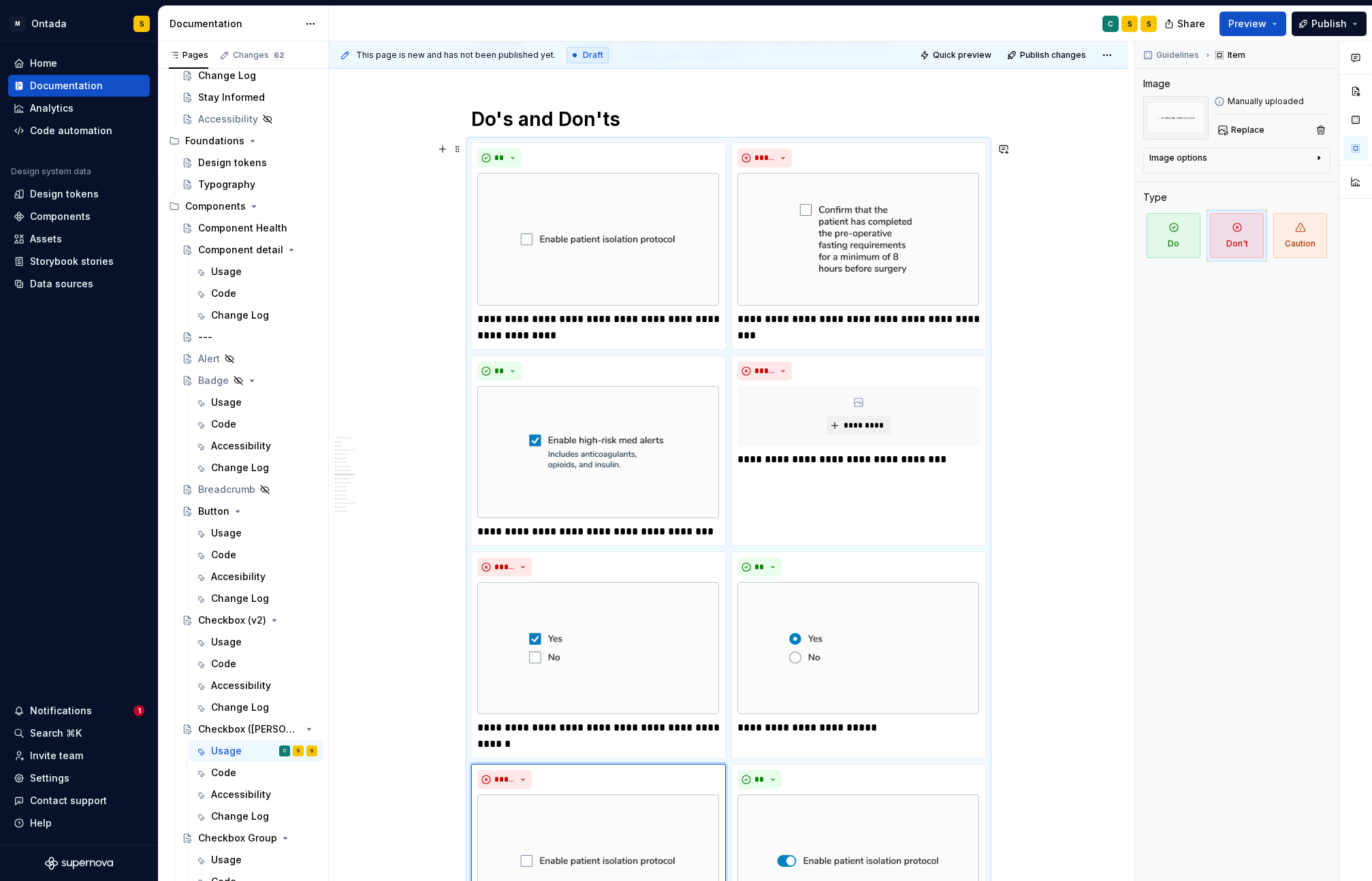
scroll to position [2601, 0]
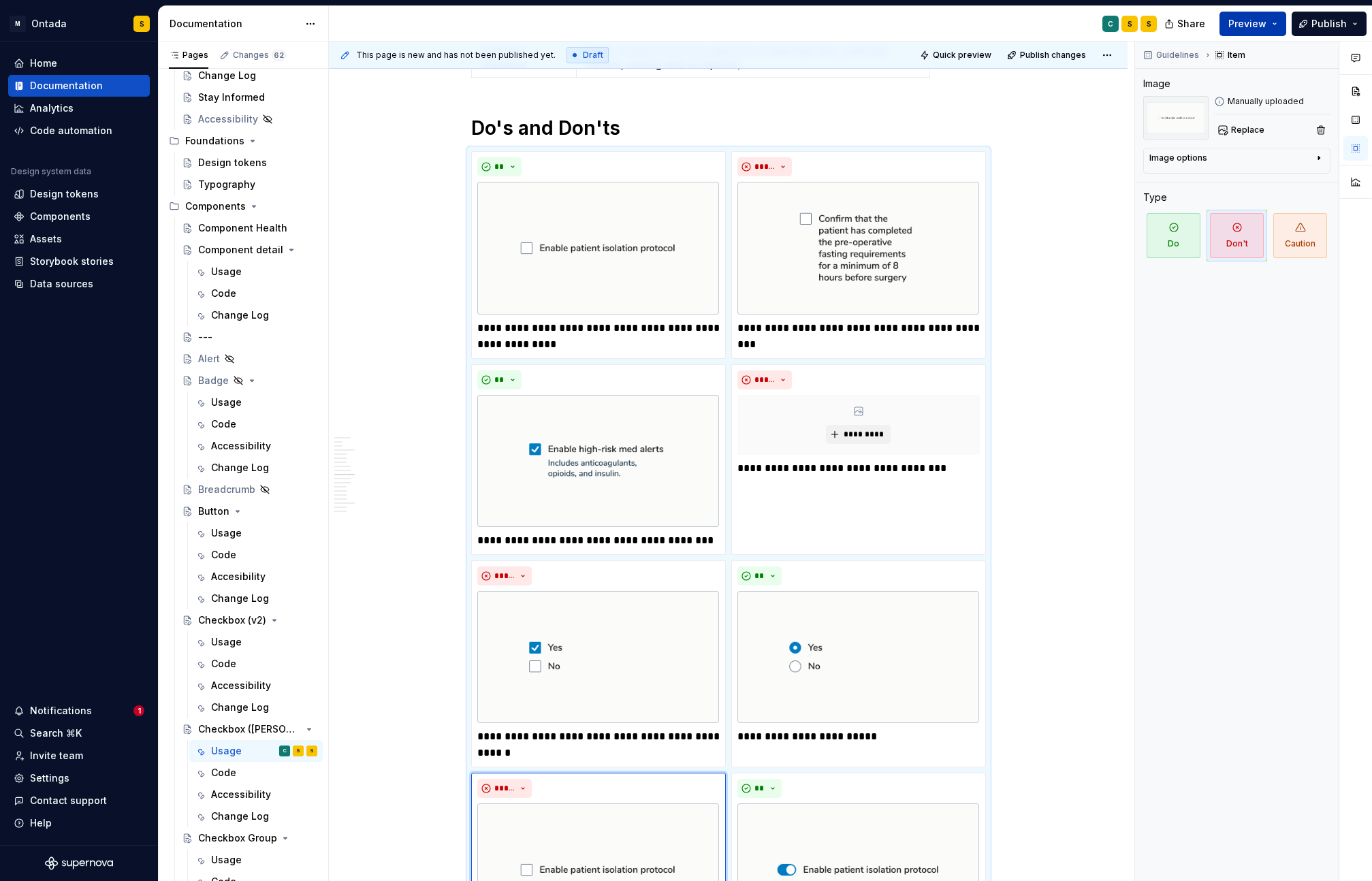
click at [1249, 30] on span "Preview" at bounding box center [1247, 23] width 38 height 14
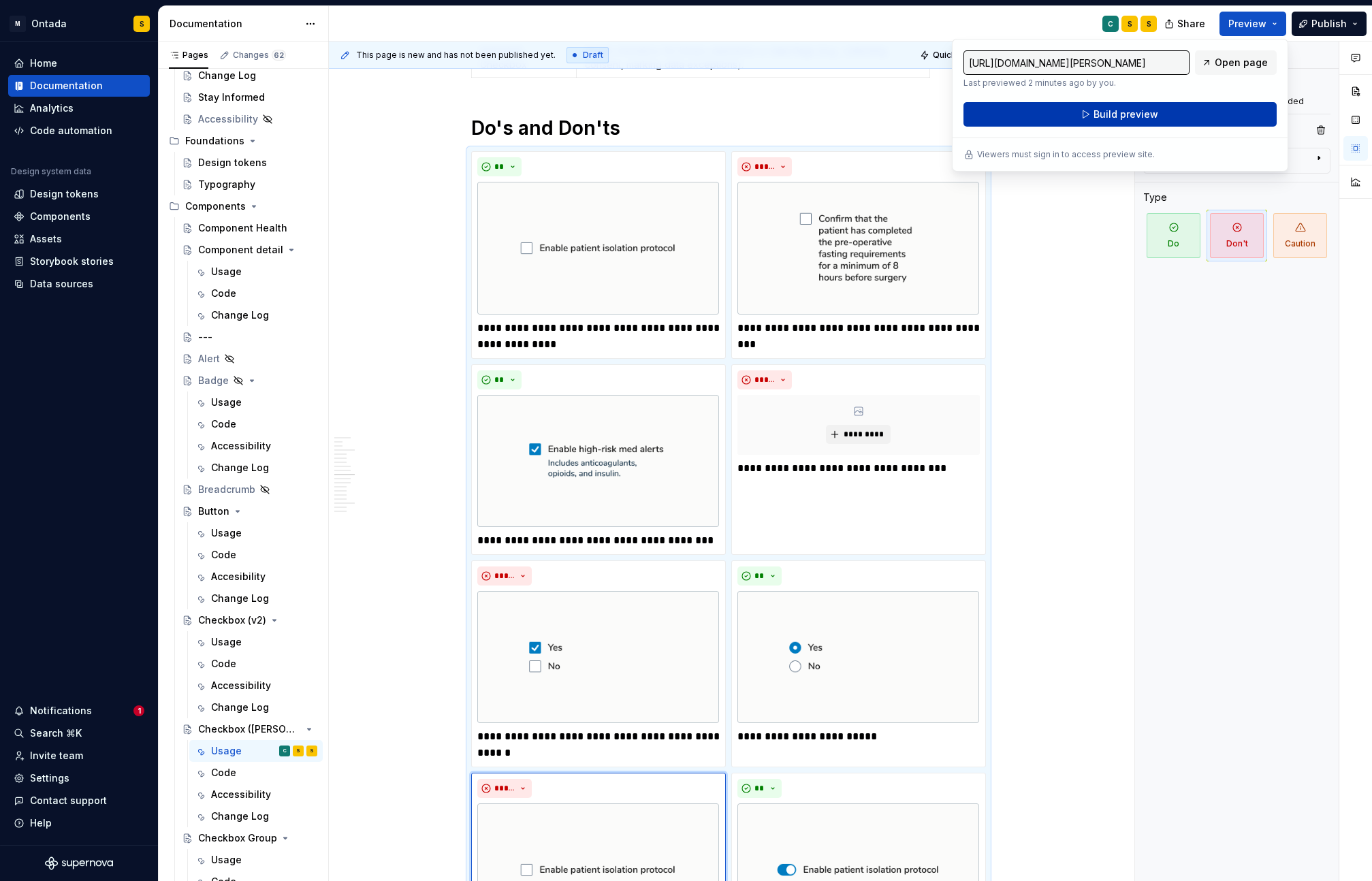
click at [1192, 115] on button "Build preview" at bounding box center [1120, 114] width 313 height 25
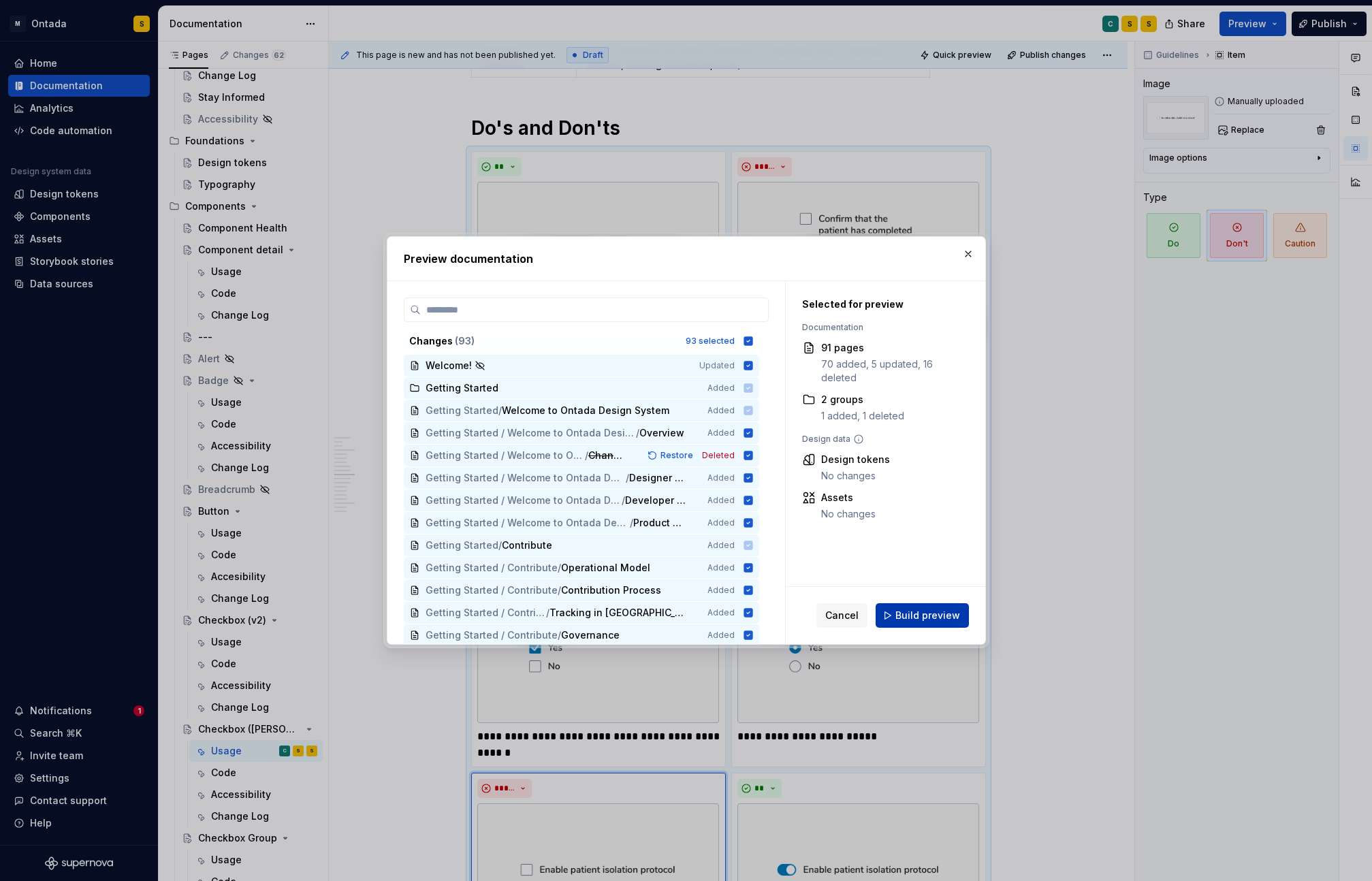
click at [953, 607] on button "Build preview" at bounding box center [922, 615] width 93 height 25
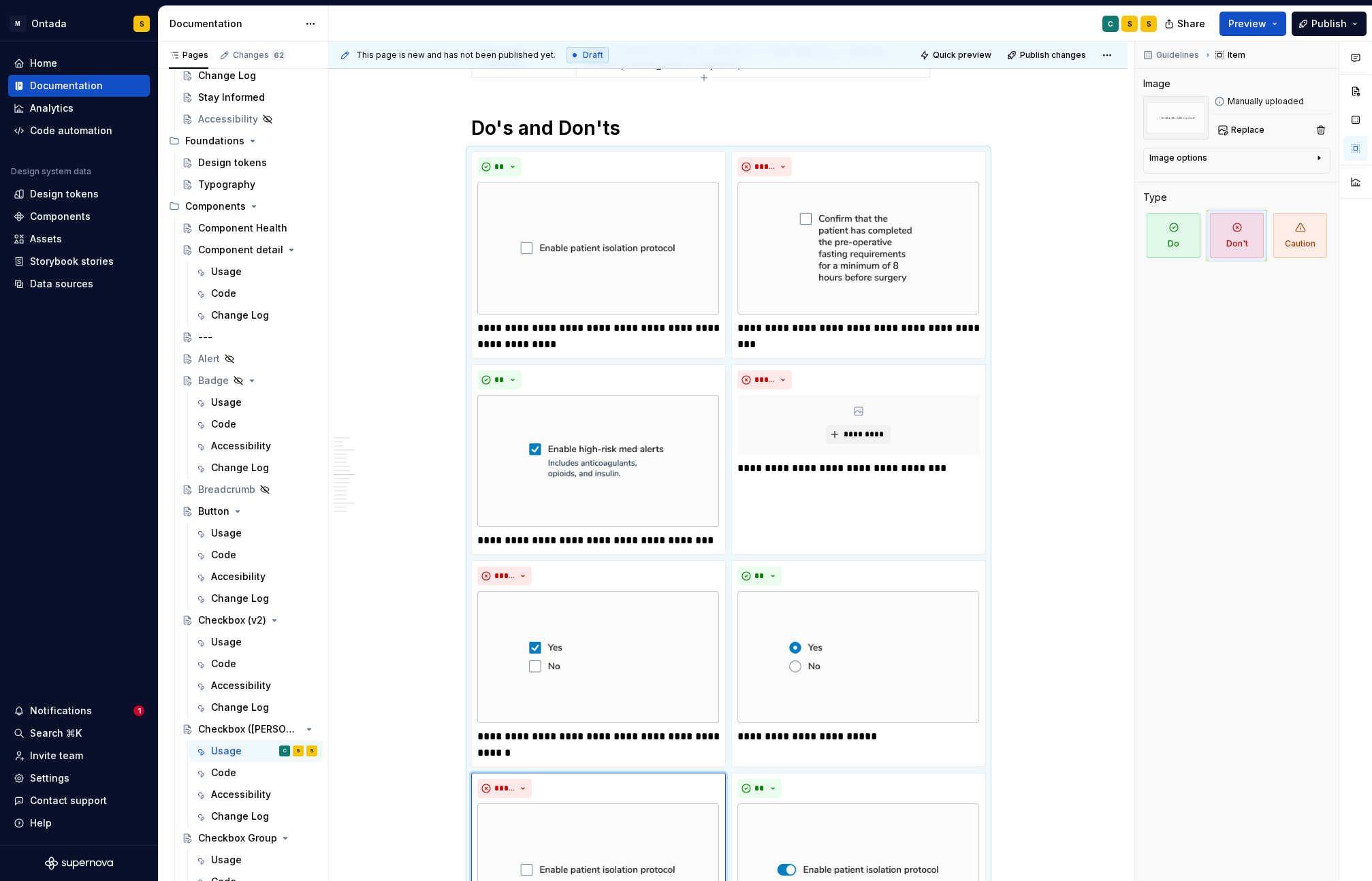
type textarea "*"
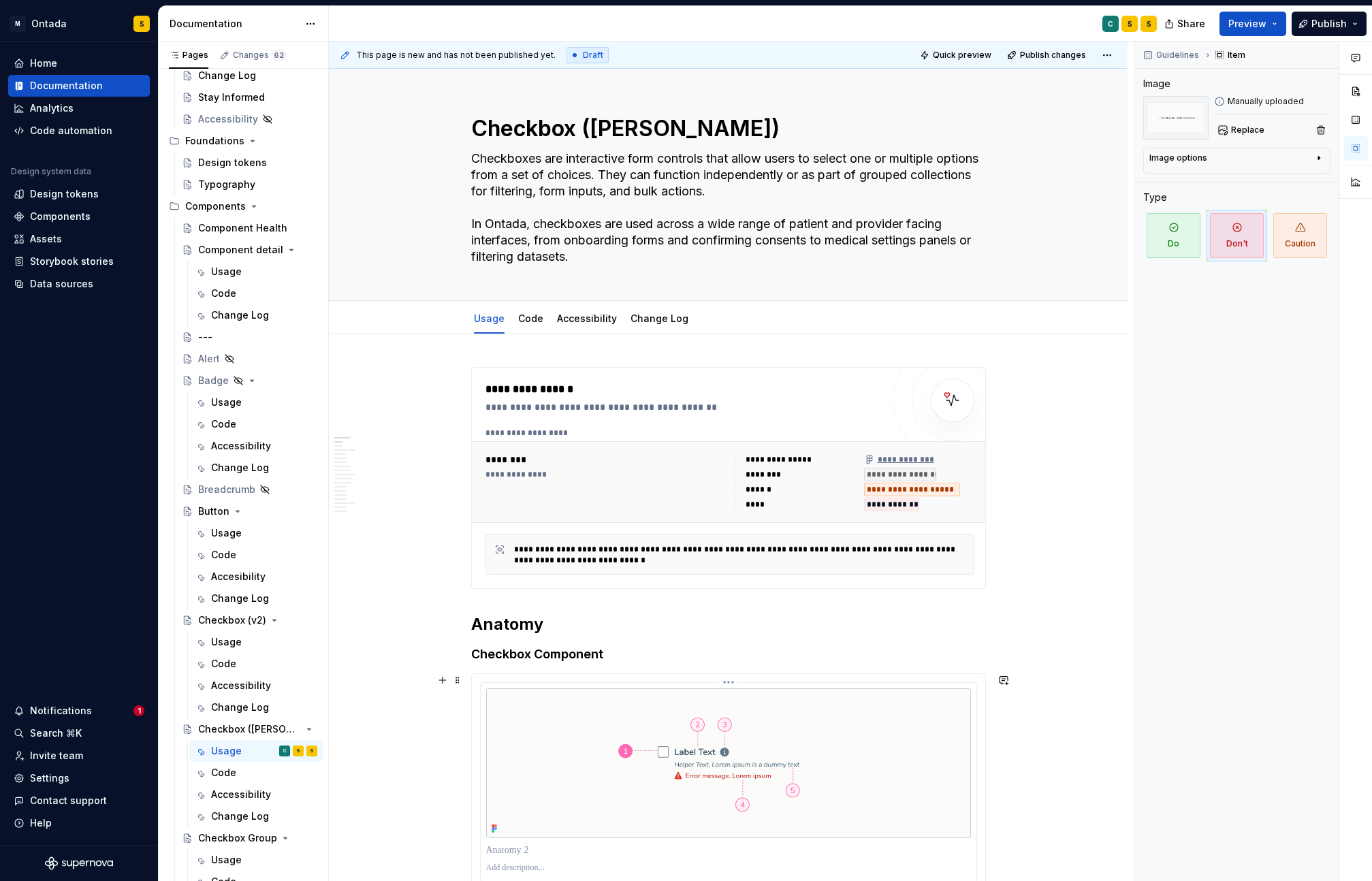
scroll to position [334, 0]
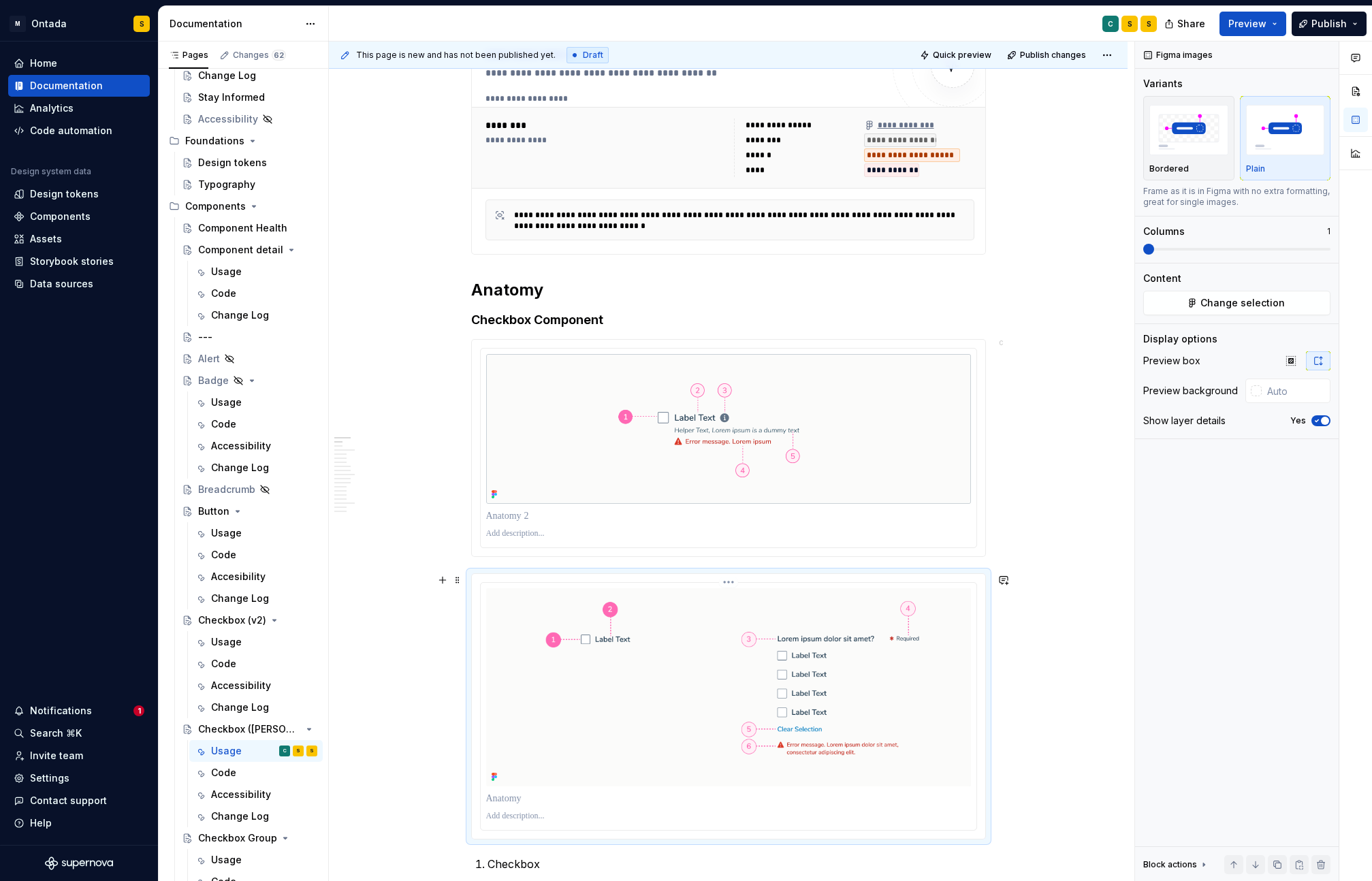
click at [547, 602] on img "To enrich screen reader interactions, please activate Accessibility in Grammarl…" at bounding box center [728, 687] width 485 height 198
click at [1324, 419] on span "button" at bounding box center [1325, 420] width 8 height 8
click at [1324, 419] on button "No" at bounding box center [1321, 421] width 19 height 11
click at [1324, 419] on span "button" at bounding box center [1325, 420] width 8 height 8
click at [1324, 419] on button "No" at bounding box center [1321, 421] width 19 height 11
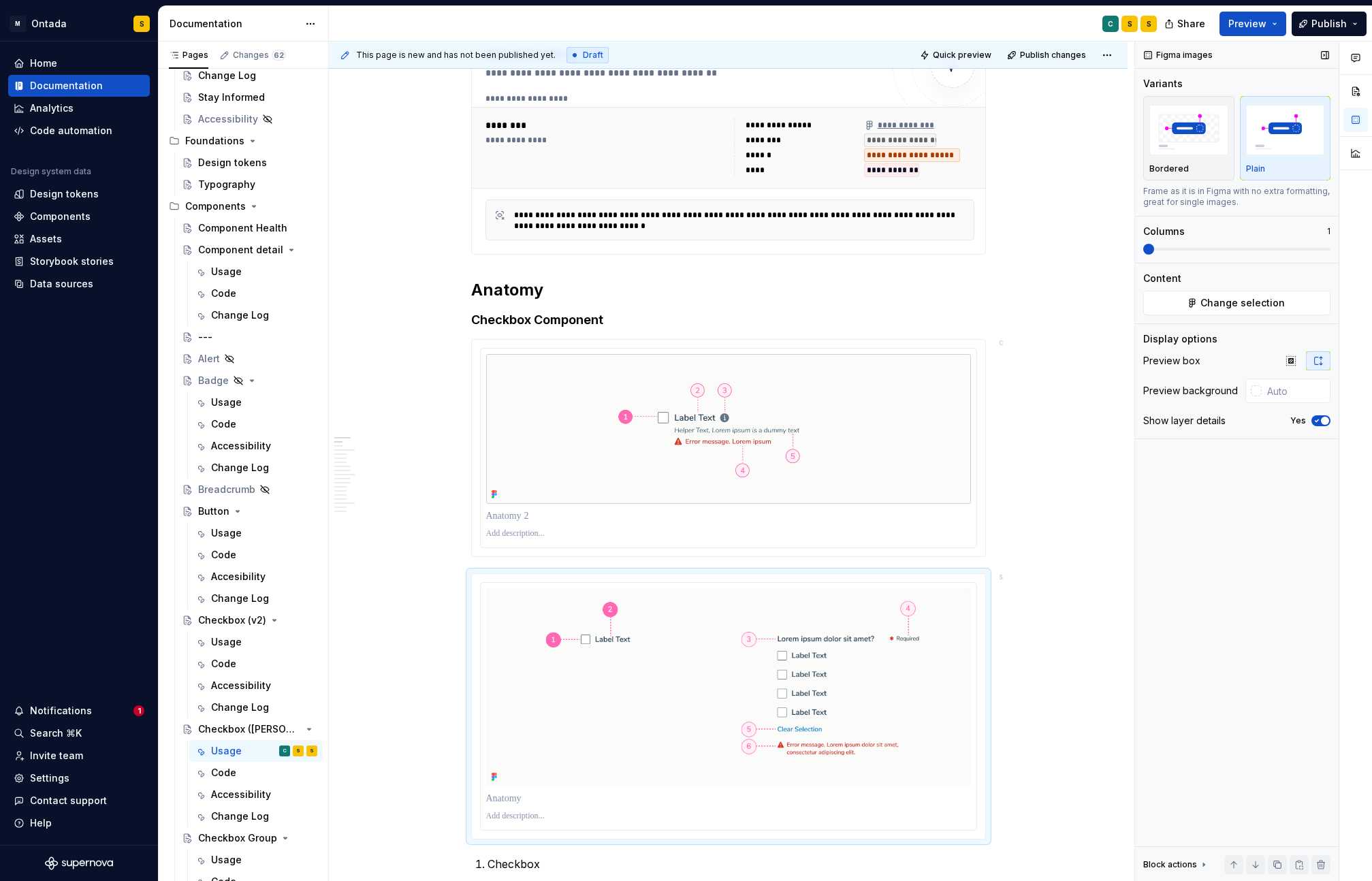
click at [1324, 419] on span "button" at bounding box center [1325, 420] width 8 height 8
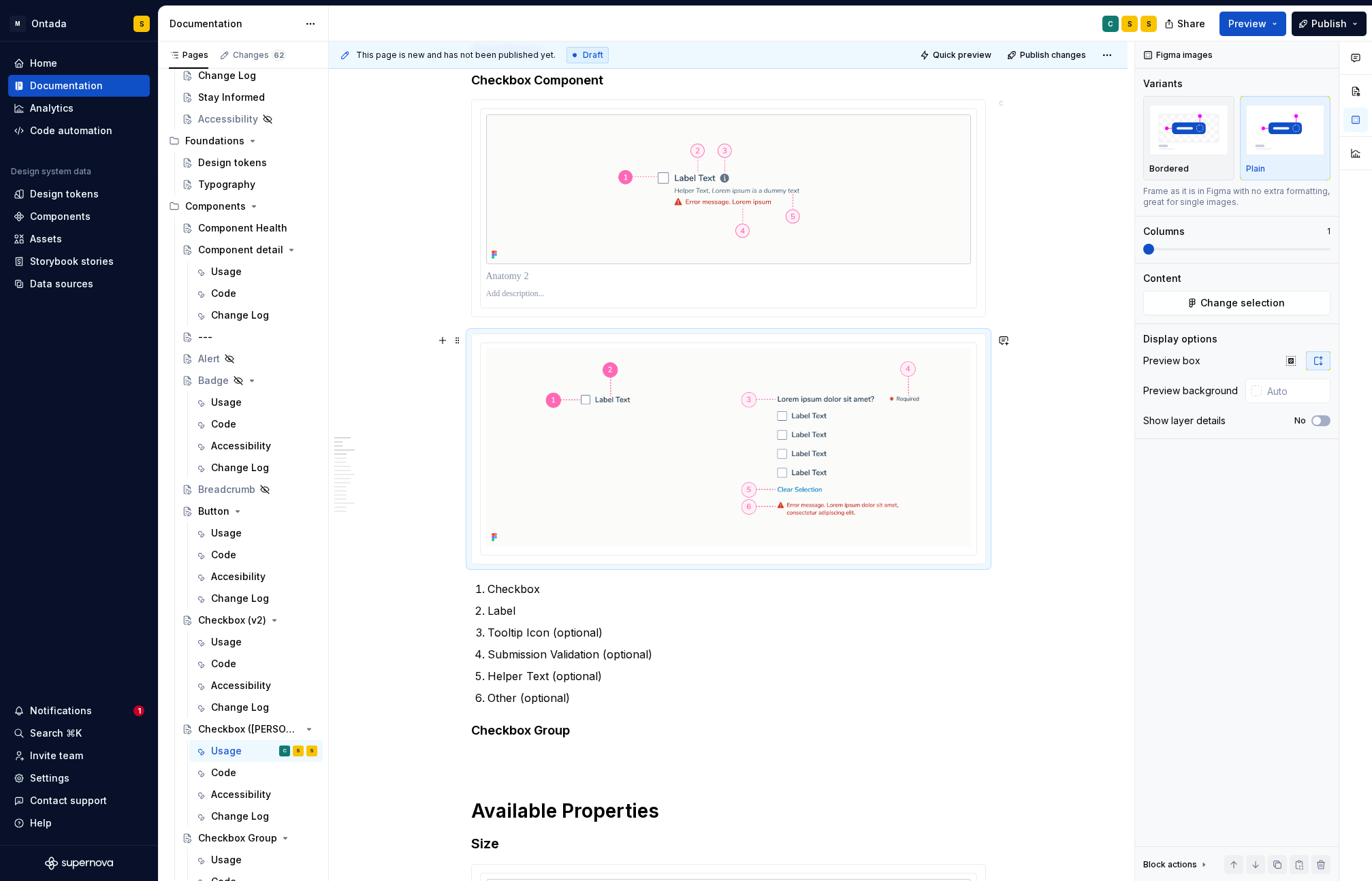
scroll to position [584, 0]
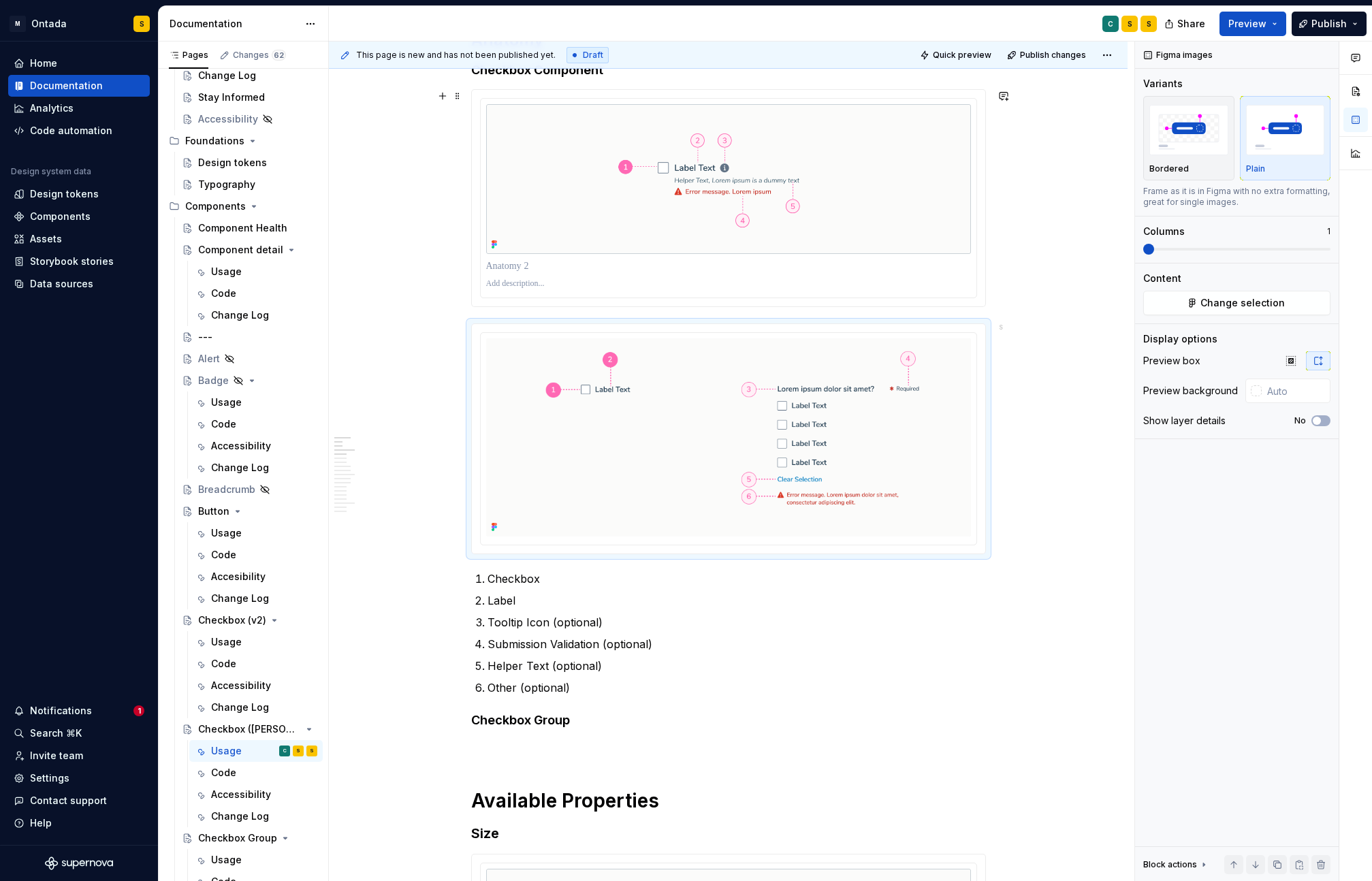
drag, startPoint x: 459, startPoint y: 577, endPoint x: 484, endPoint y: 303, distance: 275.1
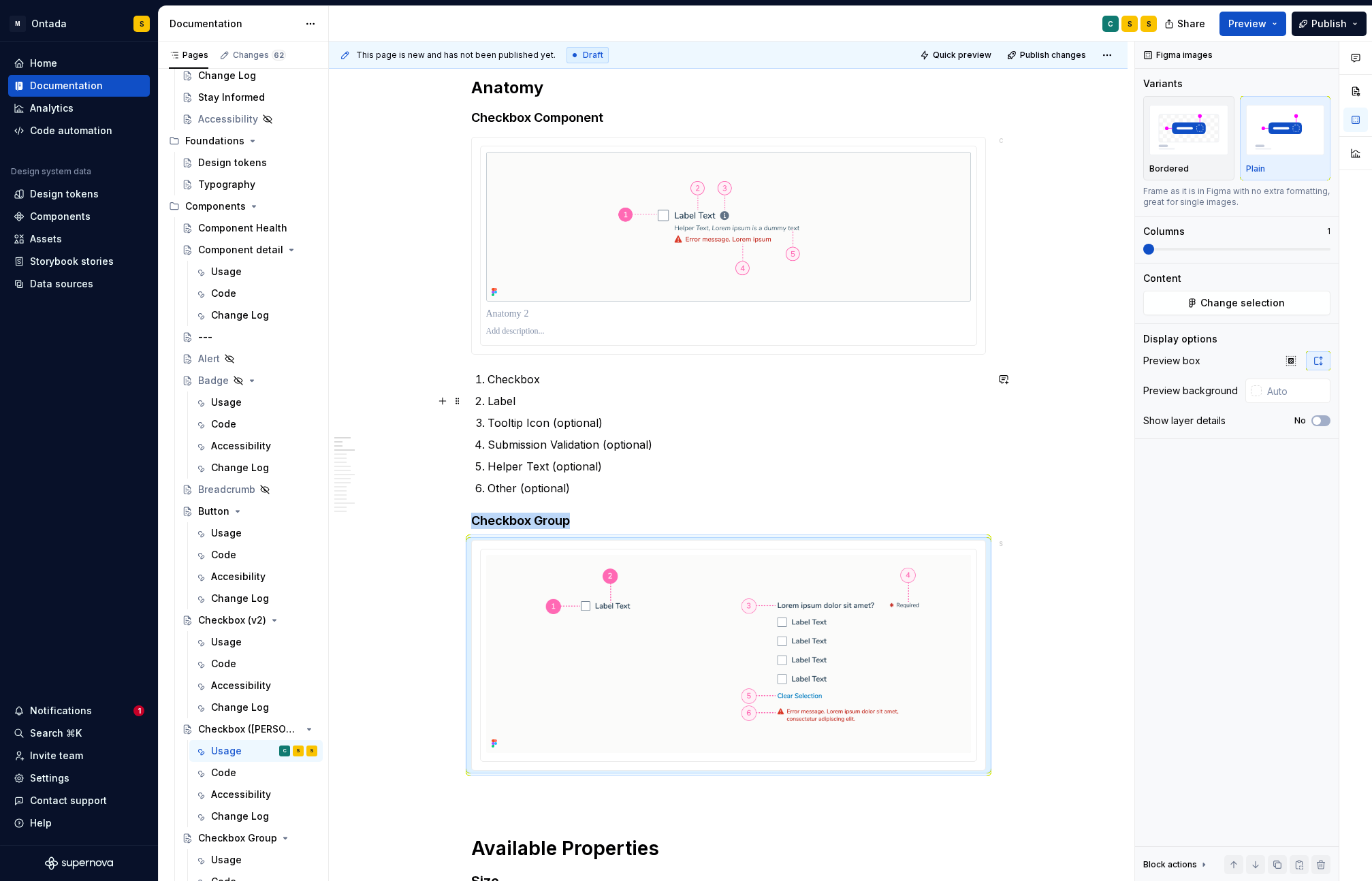
scroll to position [519, 0]
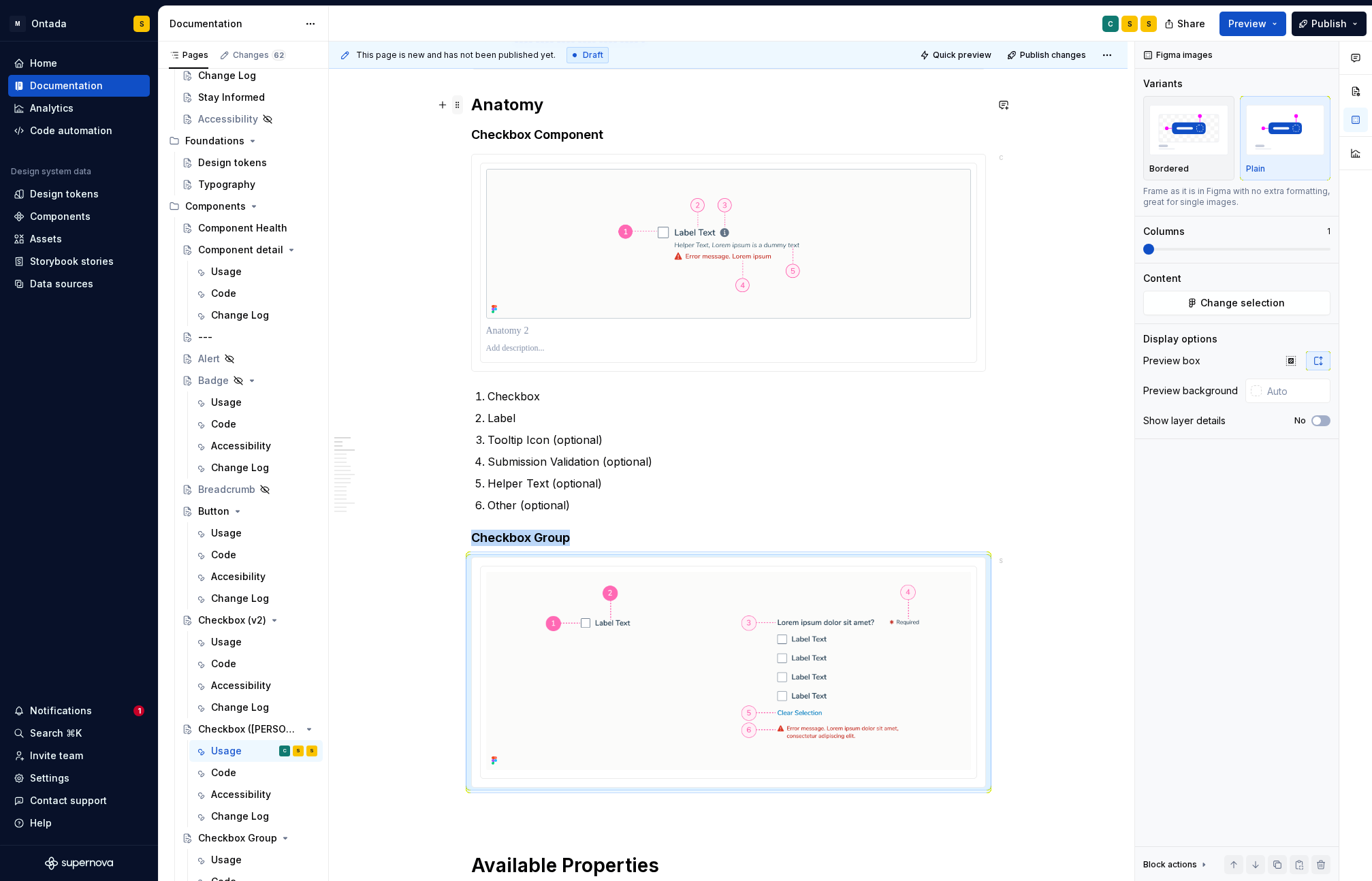
click at [463, 109] on span at bounding box center [458, 105] width 11 height 19
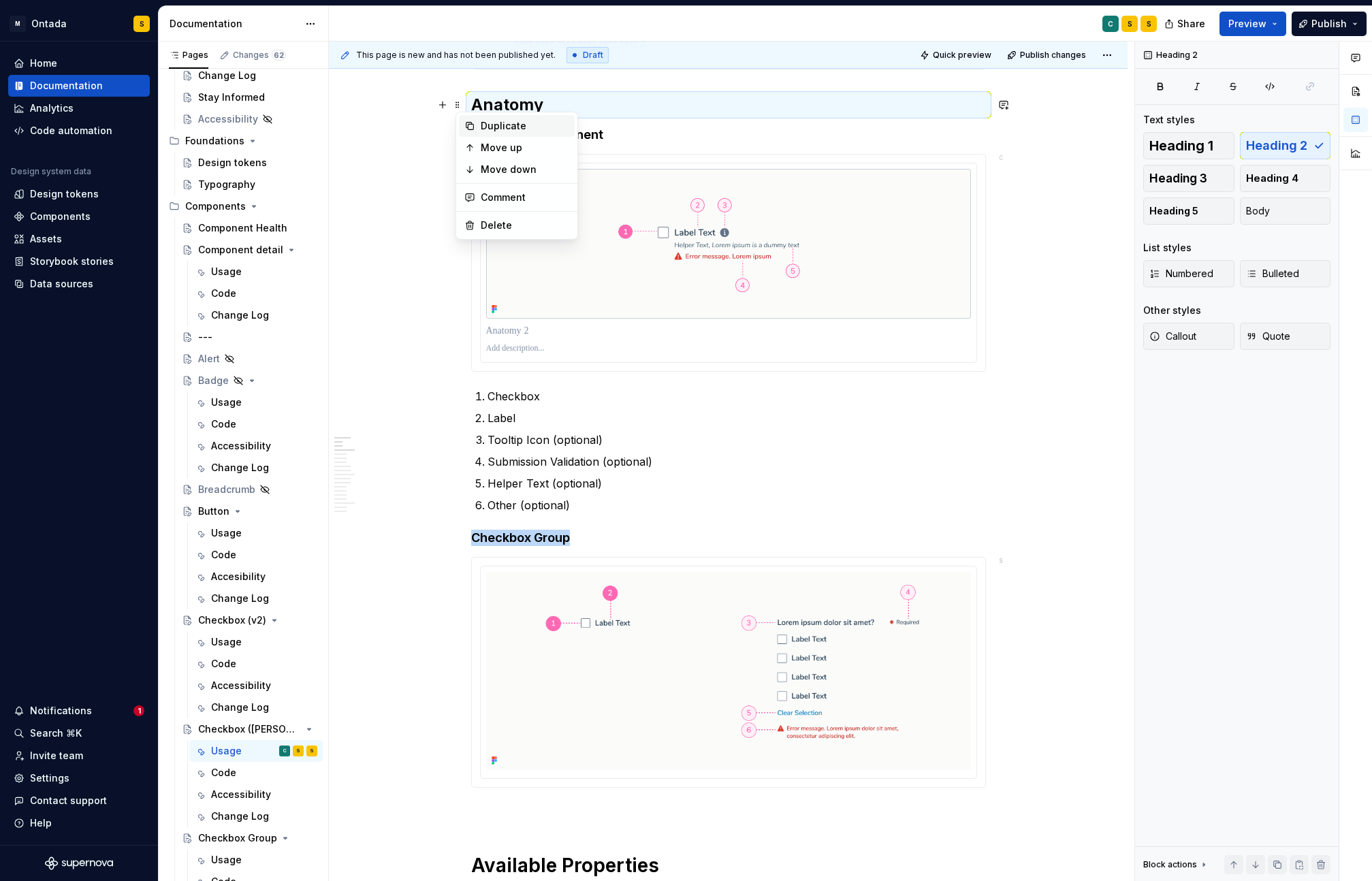
click at [503, 132] on div "Duplicate" at bounding box center [525, 125] width 89 height 14
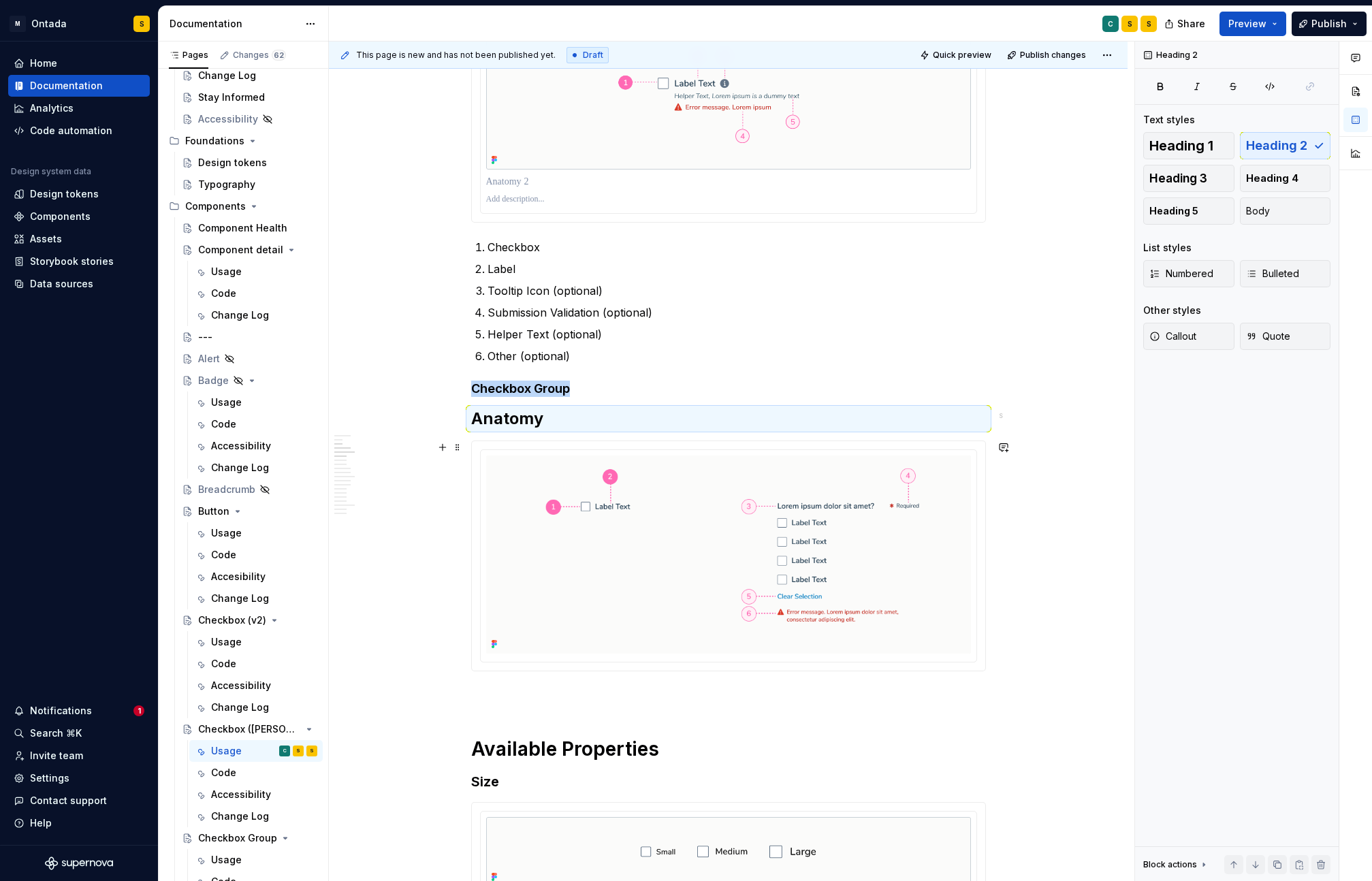
scroll to position [801, 0]
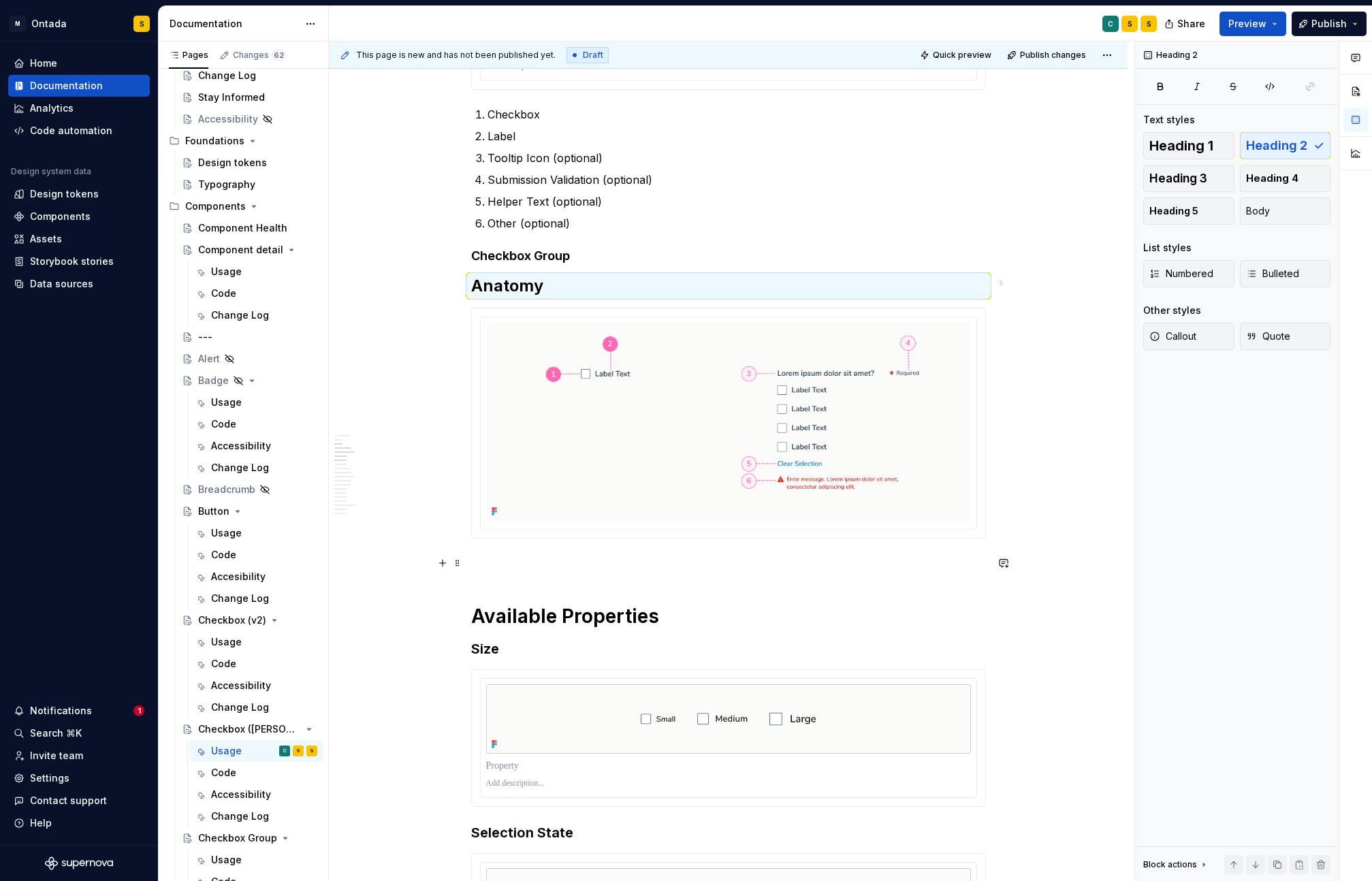
click at [499, 568] on p "To enrich screen reader interactions, please activate Accessibility in Grammarl…" at bounding box center [729, 562] width 515 height 16
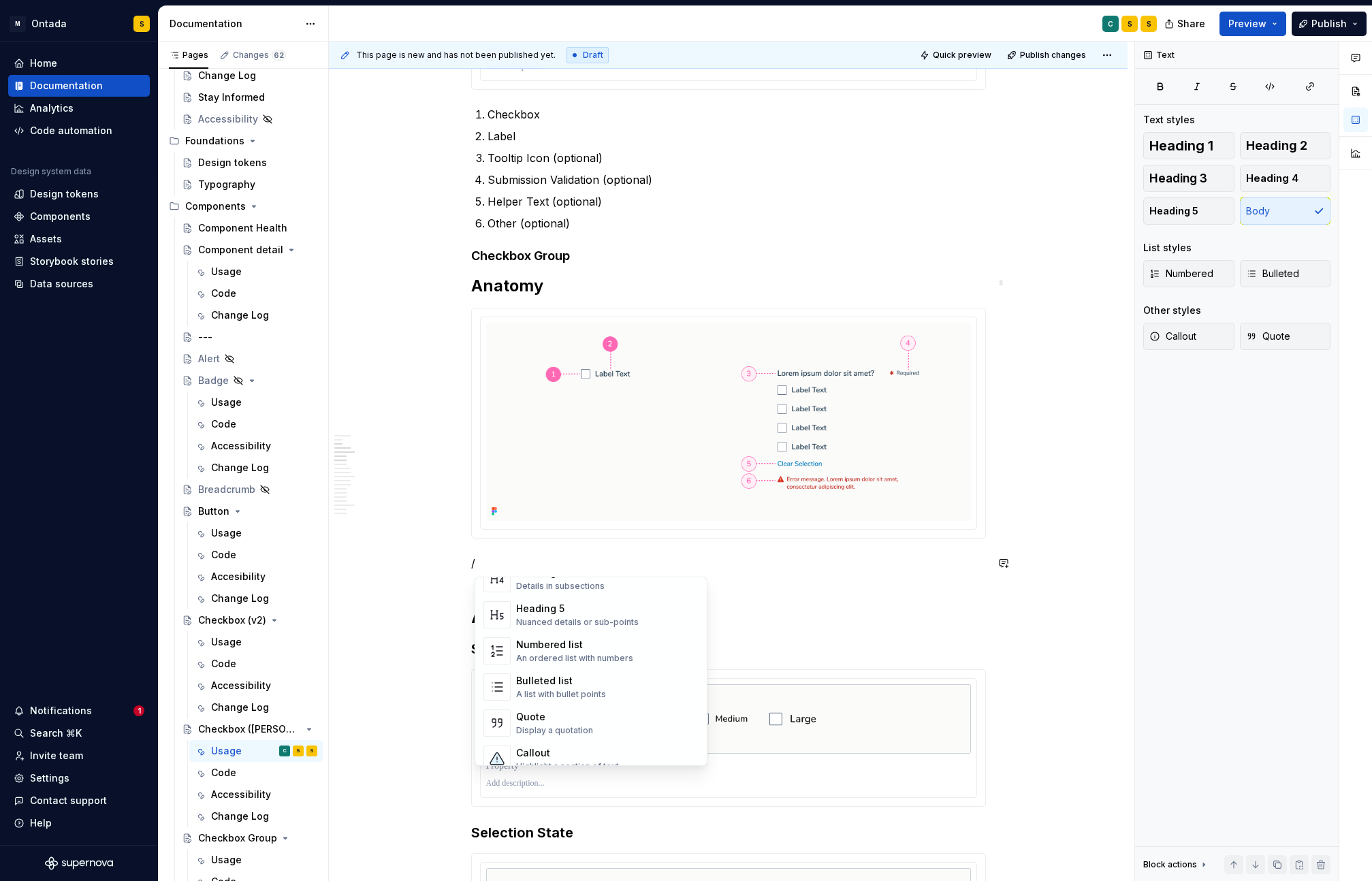
scroll to position [180, 0]
click at [545, 657] on div "An ordered list with numbers" at bounding box center [575, 661] width 117 height 11
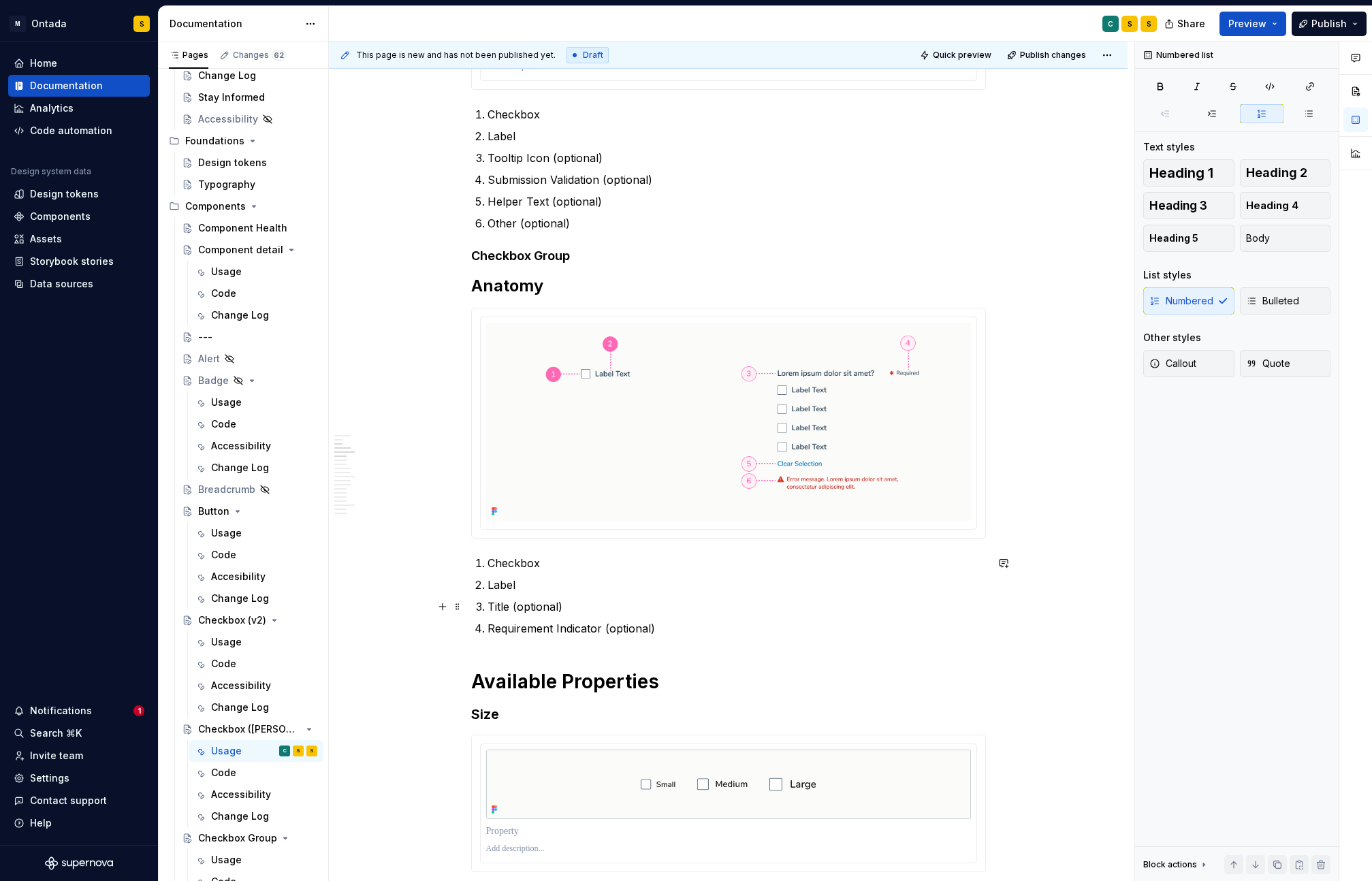
click at [496, 603] on p "Title (optional)" at bounding box center [737, 606] width 499 height 16
click at [672, 623] on p "Requirement Indicator (optional)" at bounding box center [737, 628] width 499 height 16
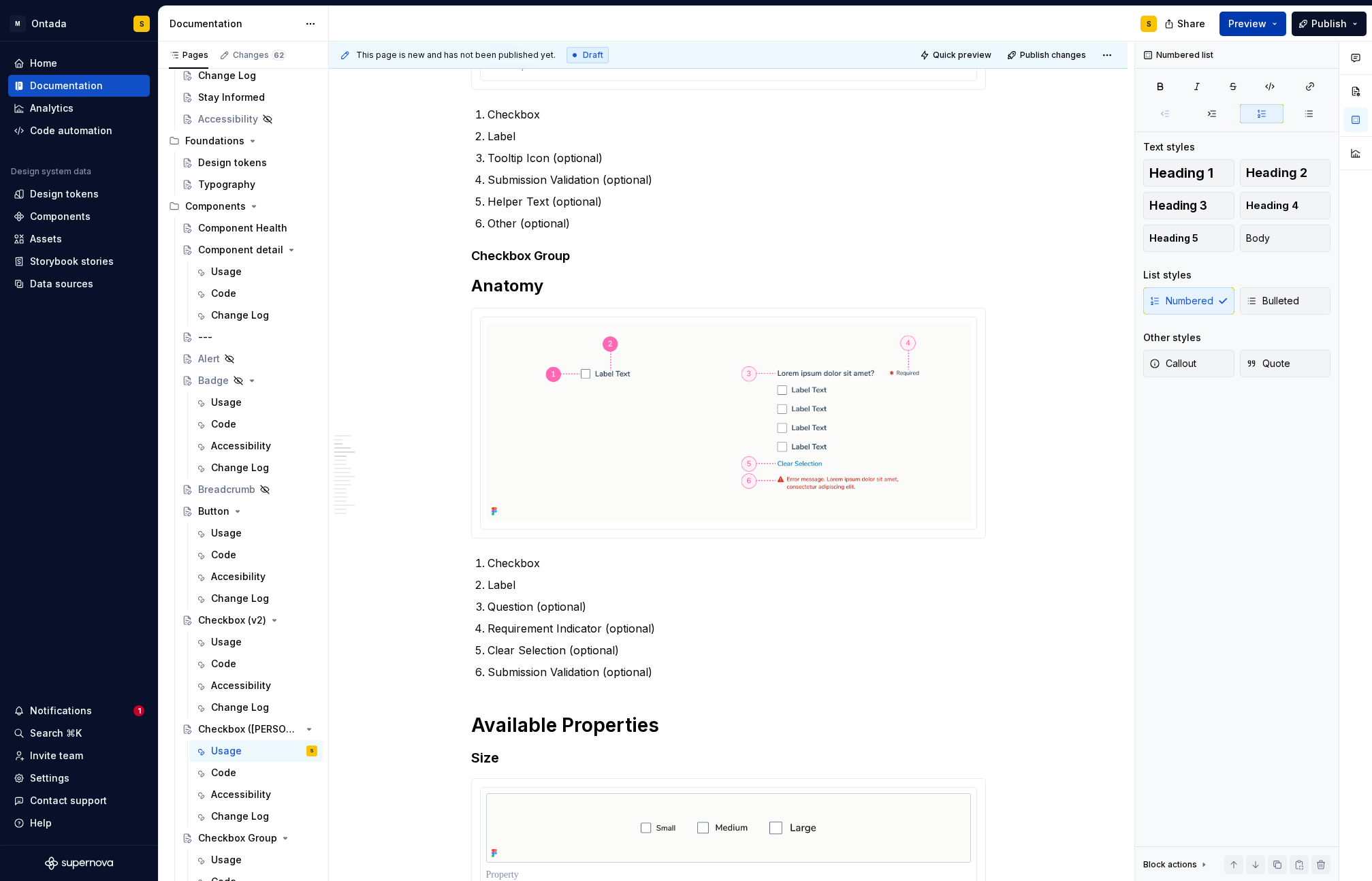
click at [1283, 21] on button "Preview" at bounding box center [1252, 23] width 66 height 25
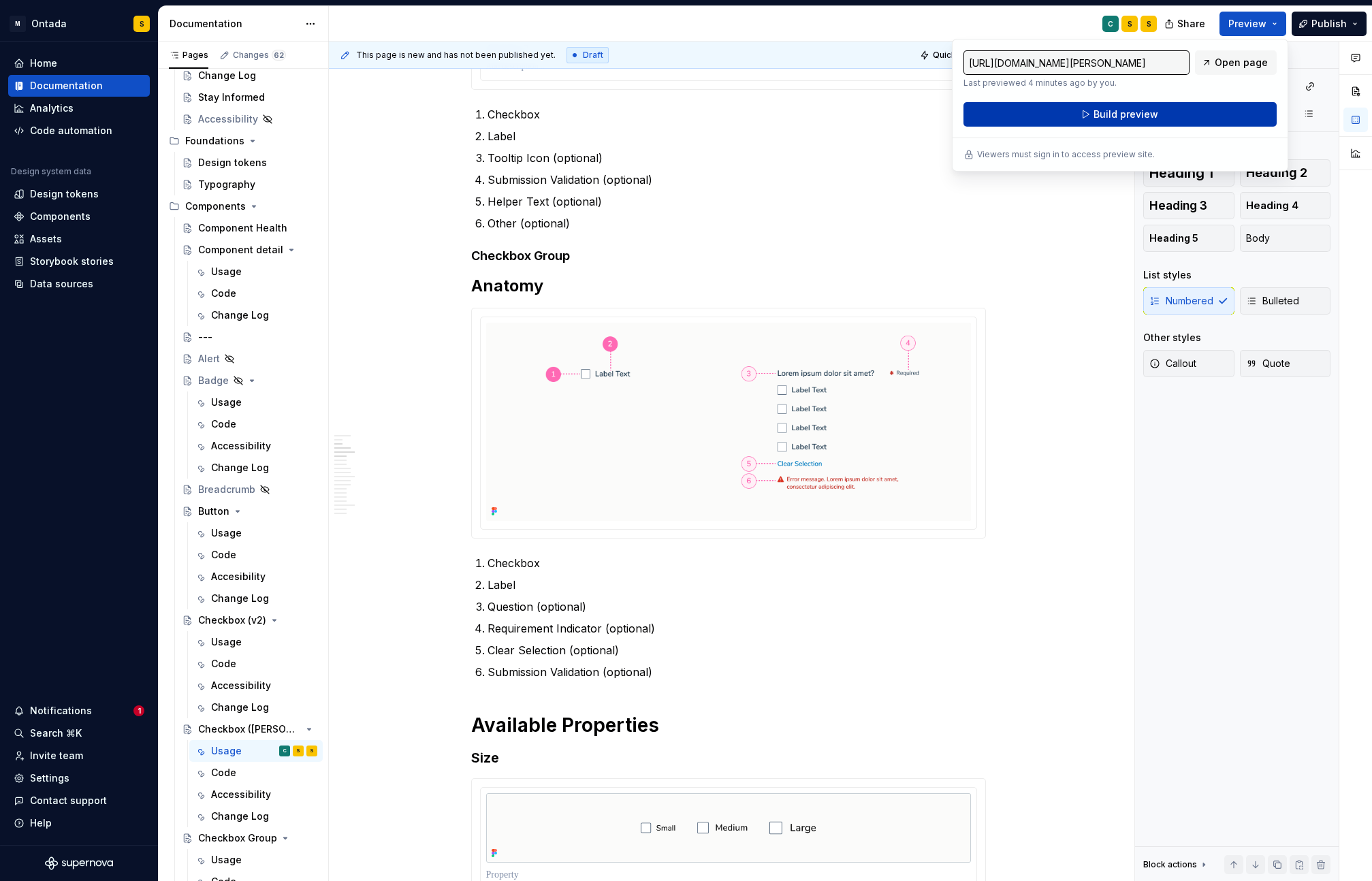
click at [1202, 120] on button "Build preview" at bounding box center [1120, 114] width 313 height 25
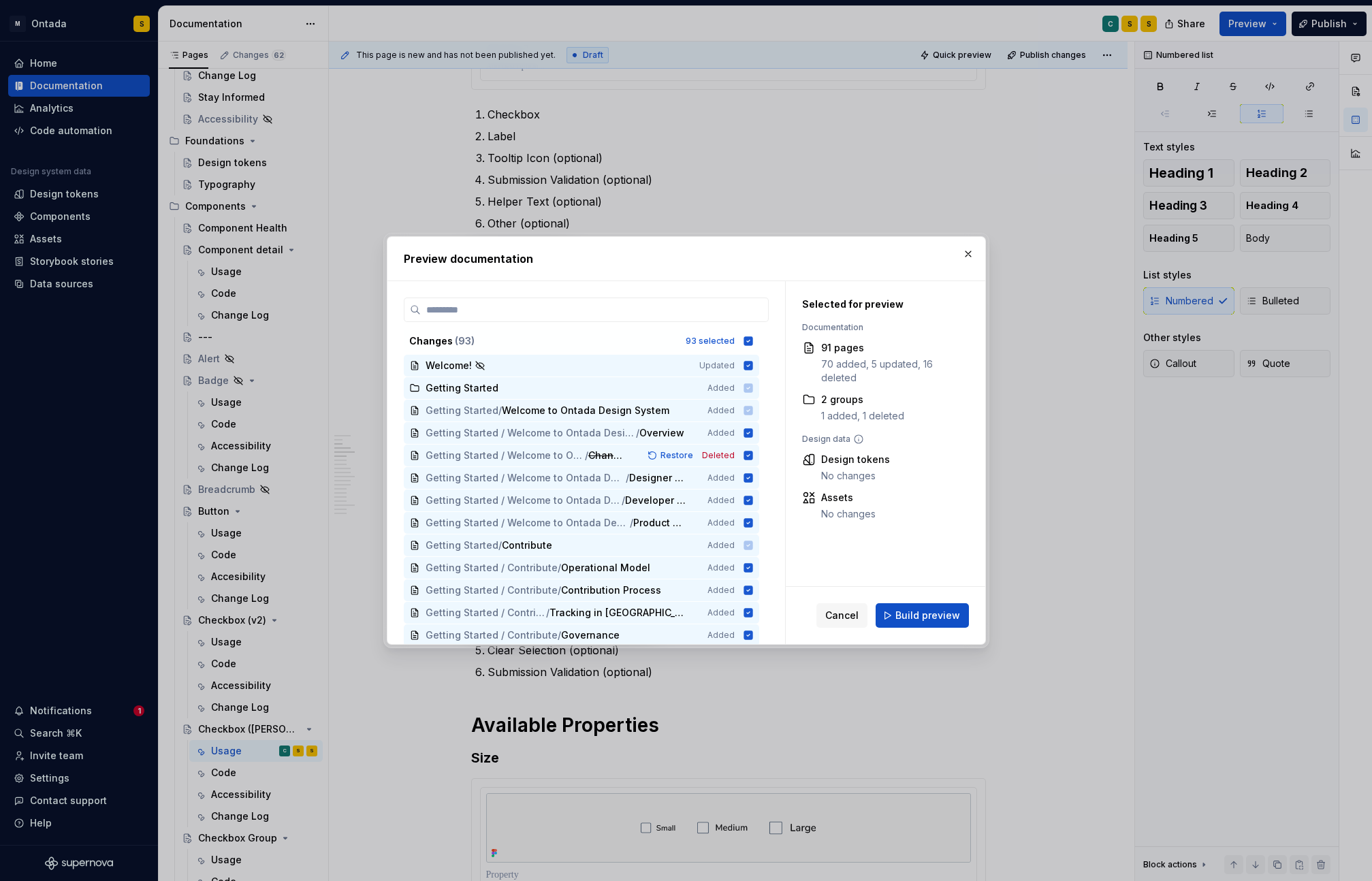
click at [916, 615] on span "Build preview" at bounding box center [927, 615] width 65 height 14
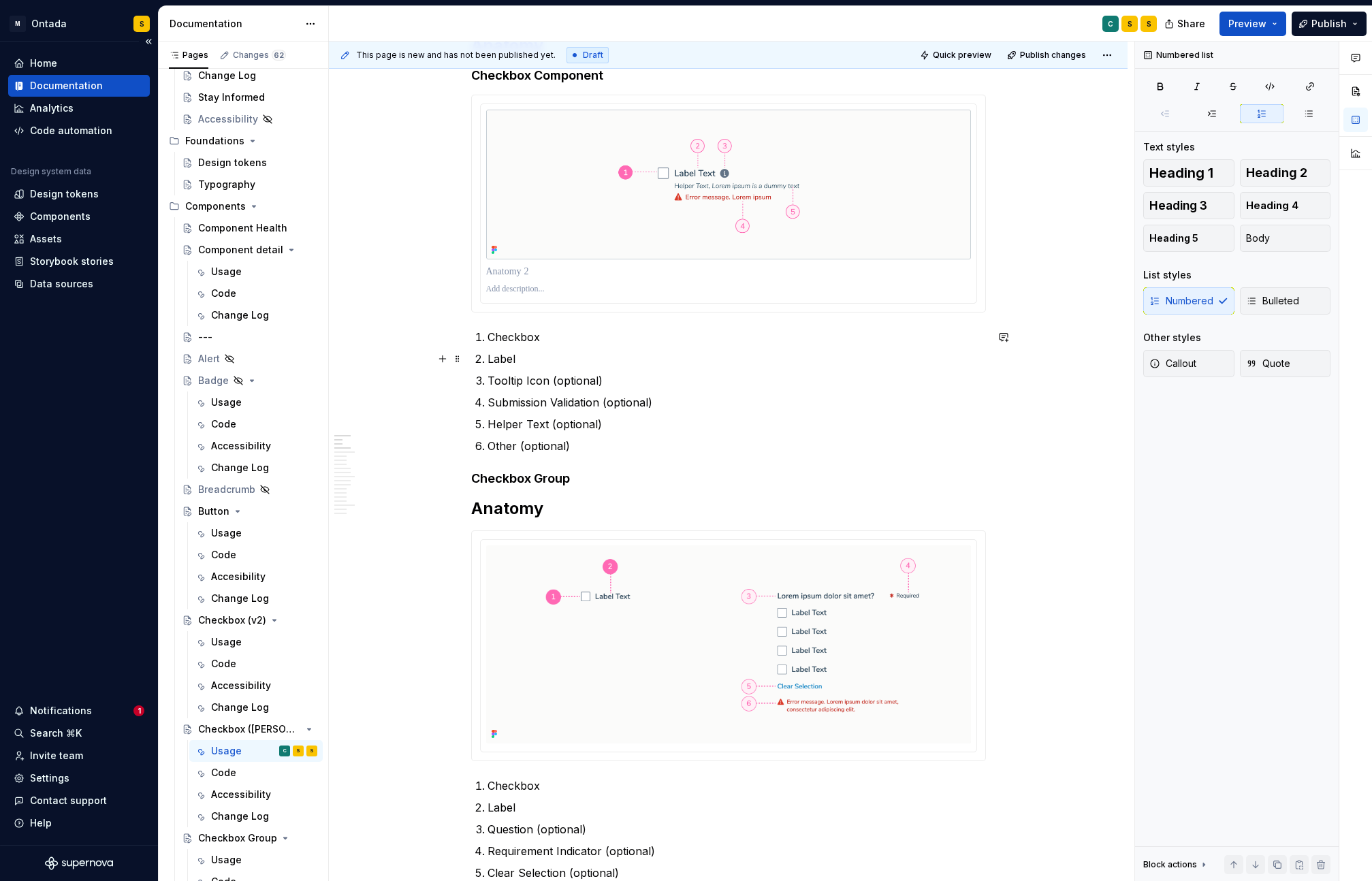
scroll to position [576, 0]
click at [1279, 25] on button "Preview" at bounding box center [1252, 23] width 66 height 25
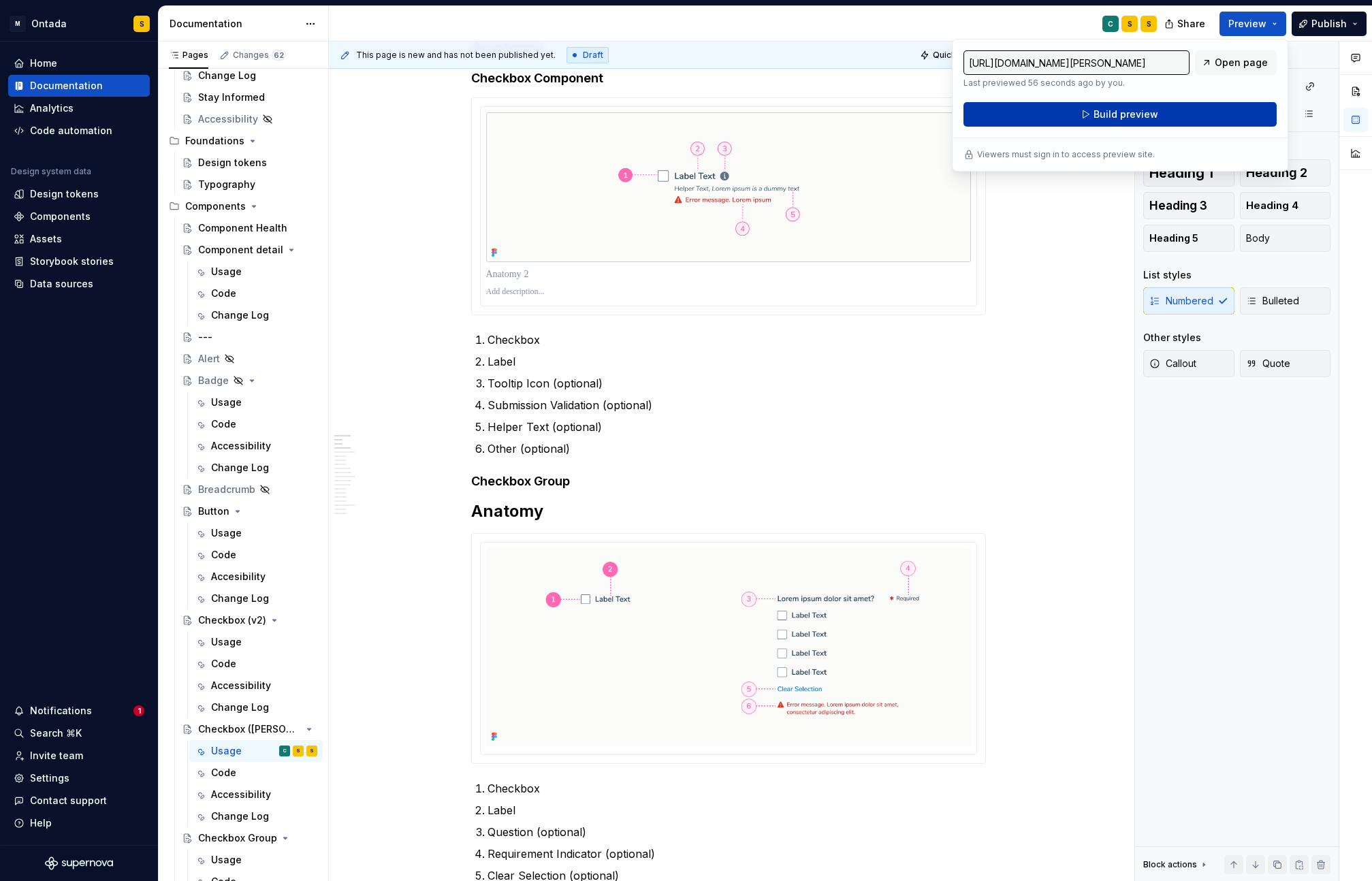
click at [1226, 117] on button "Build preview" at bounding box center [1120, 114] width 313 height 25
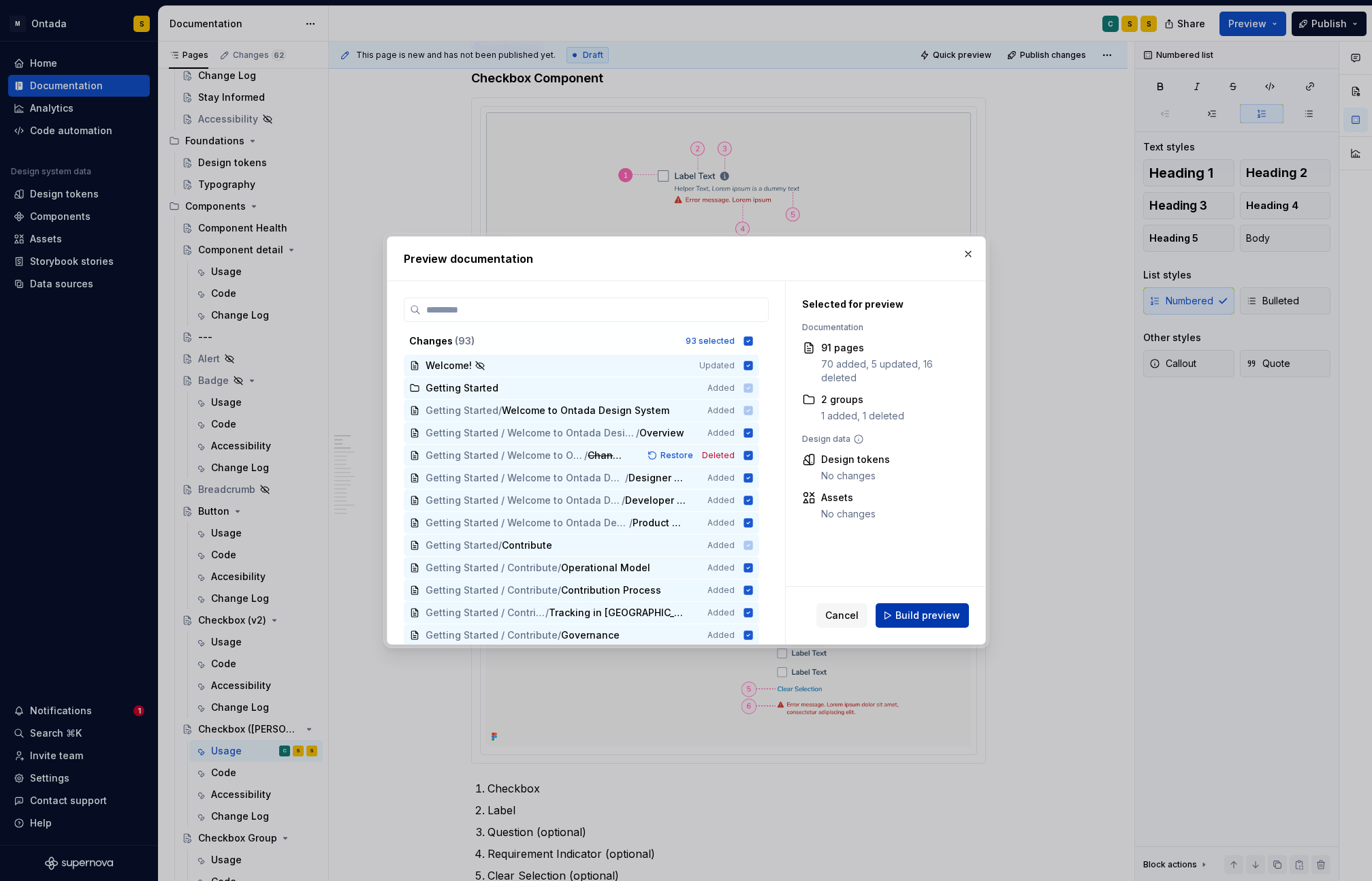
click at [928, 616] on span "Build preview" at bounding box center [927, 615] width 65 height 14
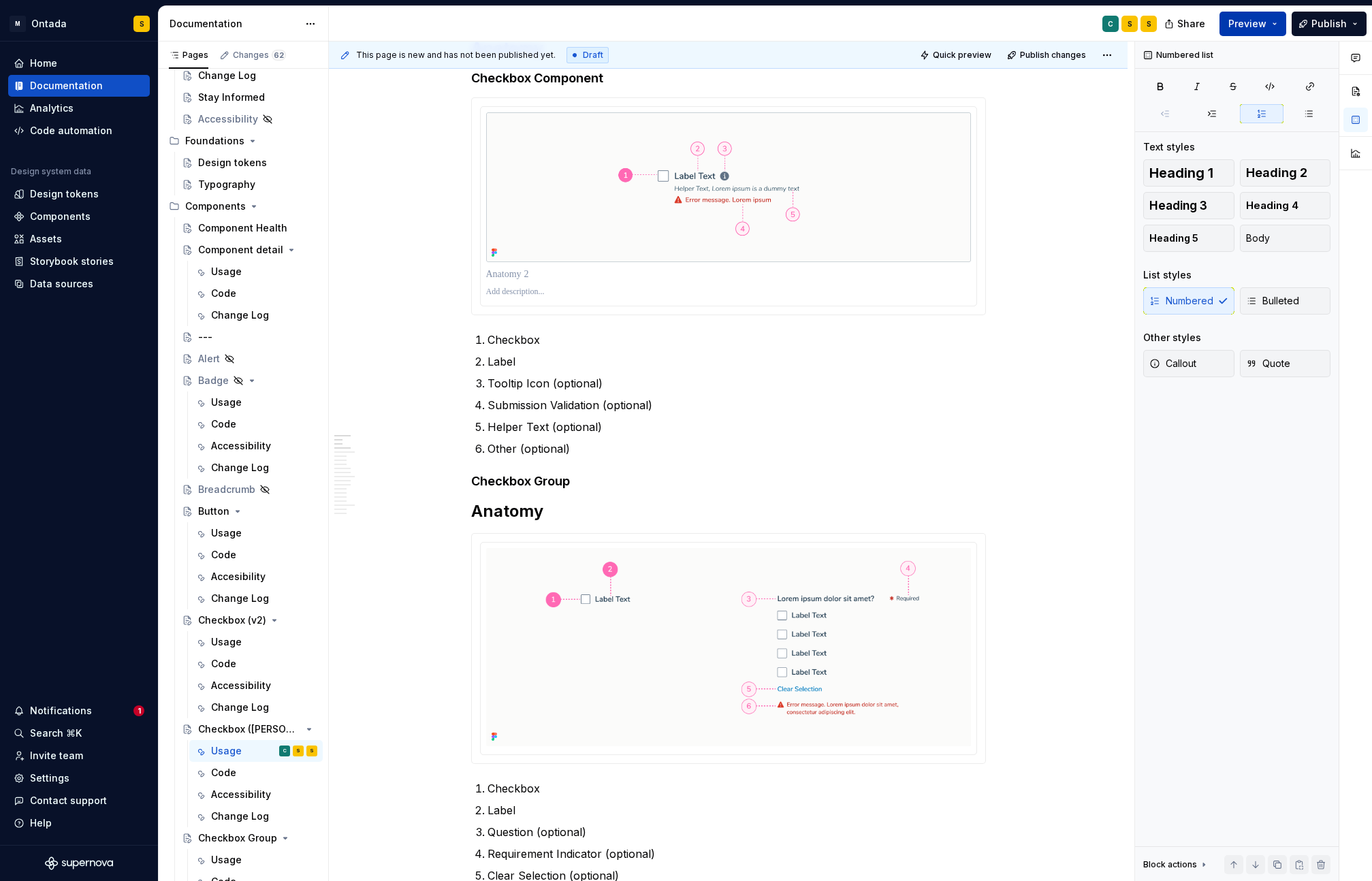
click at [1278, 26] on button "Preview" at bounding box center [1252, 23] width 66 height 25
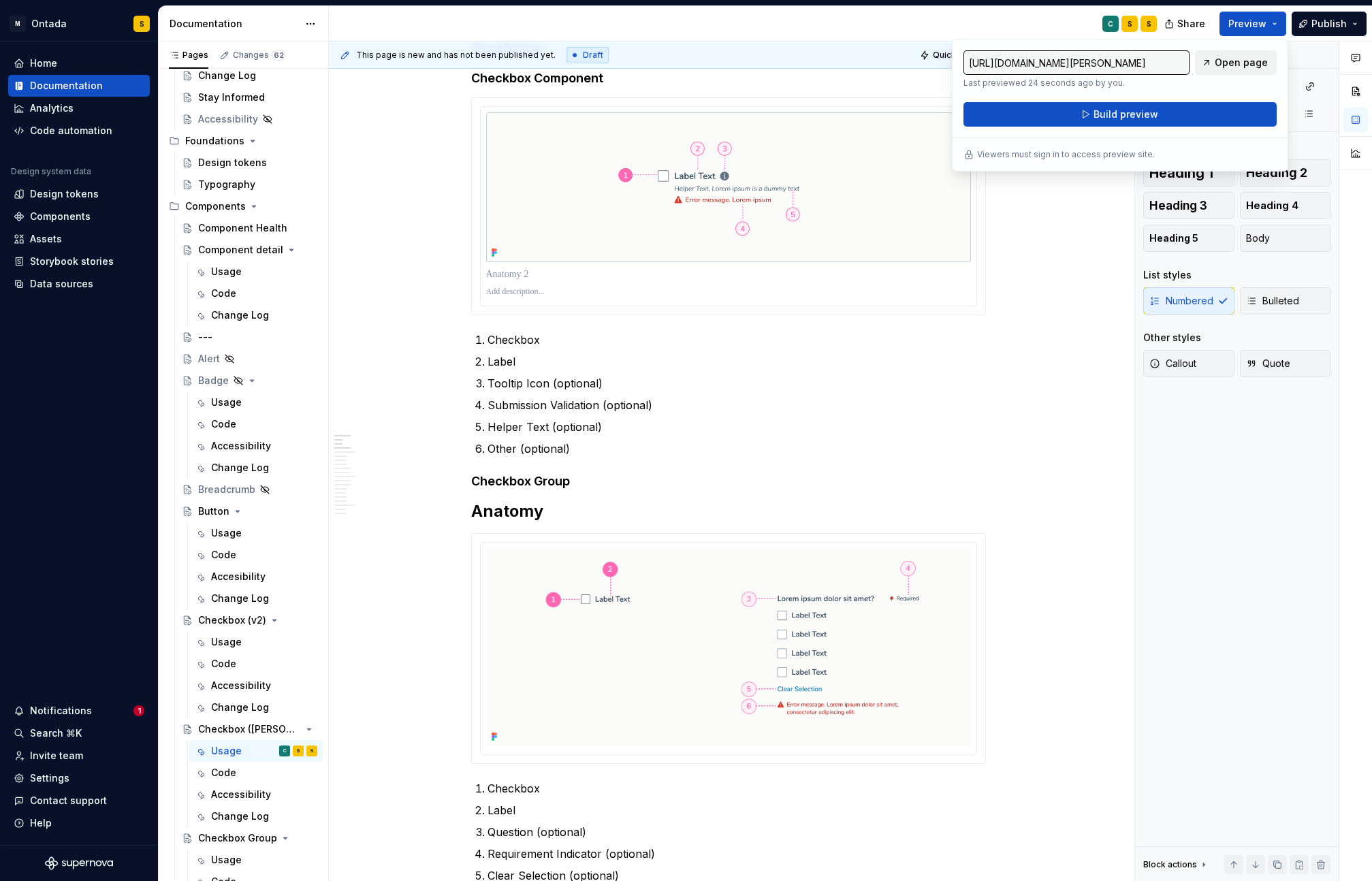
click at [1249, 62] on span "Open page" at bounding box center [1241, 62] width 53 height 14
click at [463, 542] on span at bounding box center [458, 540] width 11 height 19
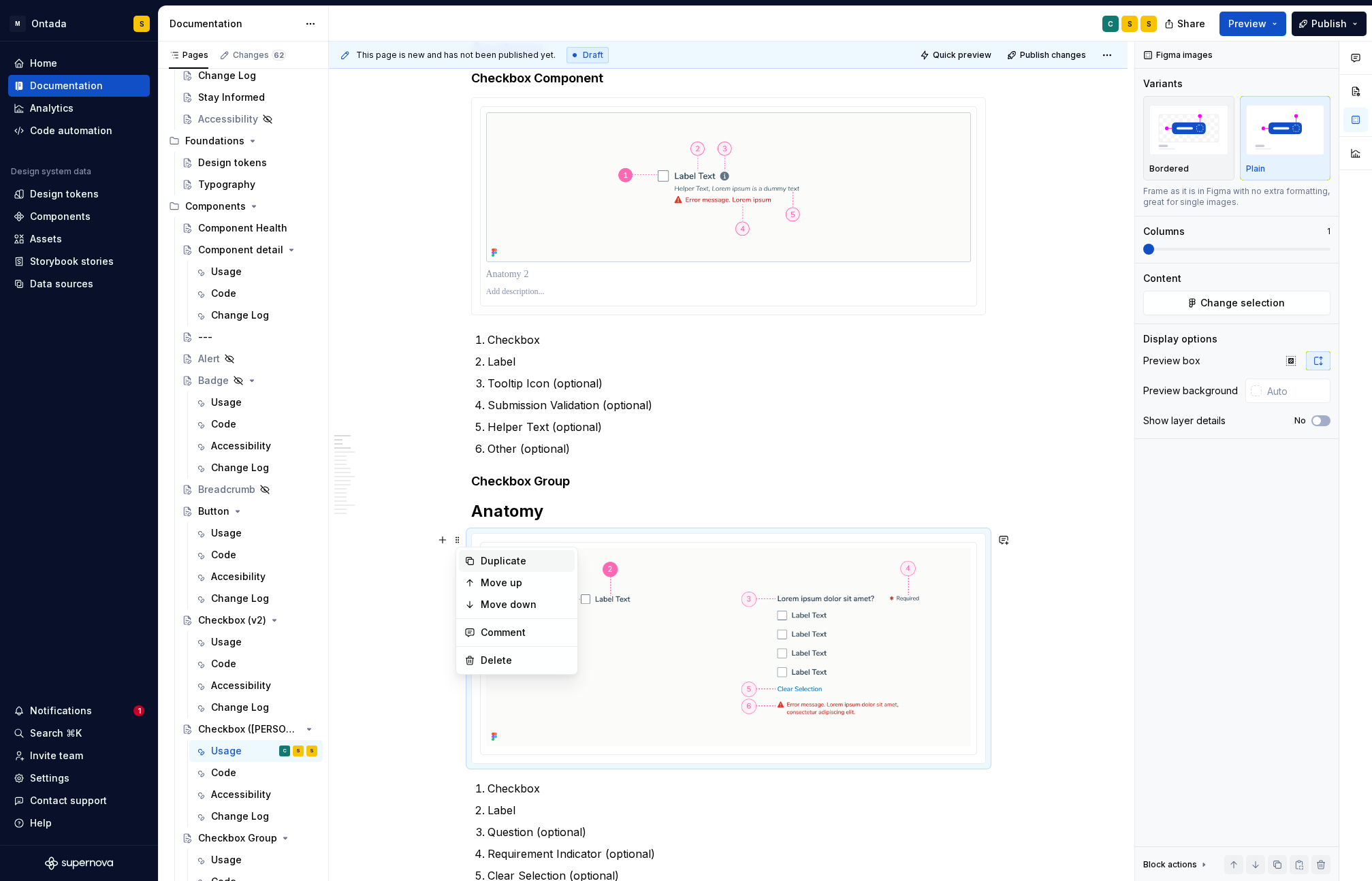
click at [495, 556] on div "Duplicate" at bounding box center [525, 561] width 89 height 14
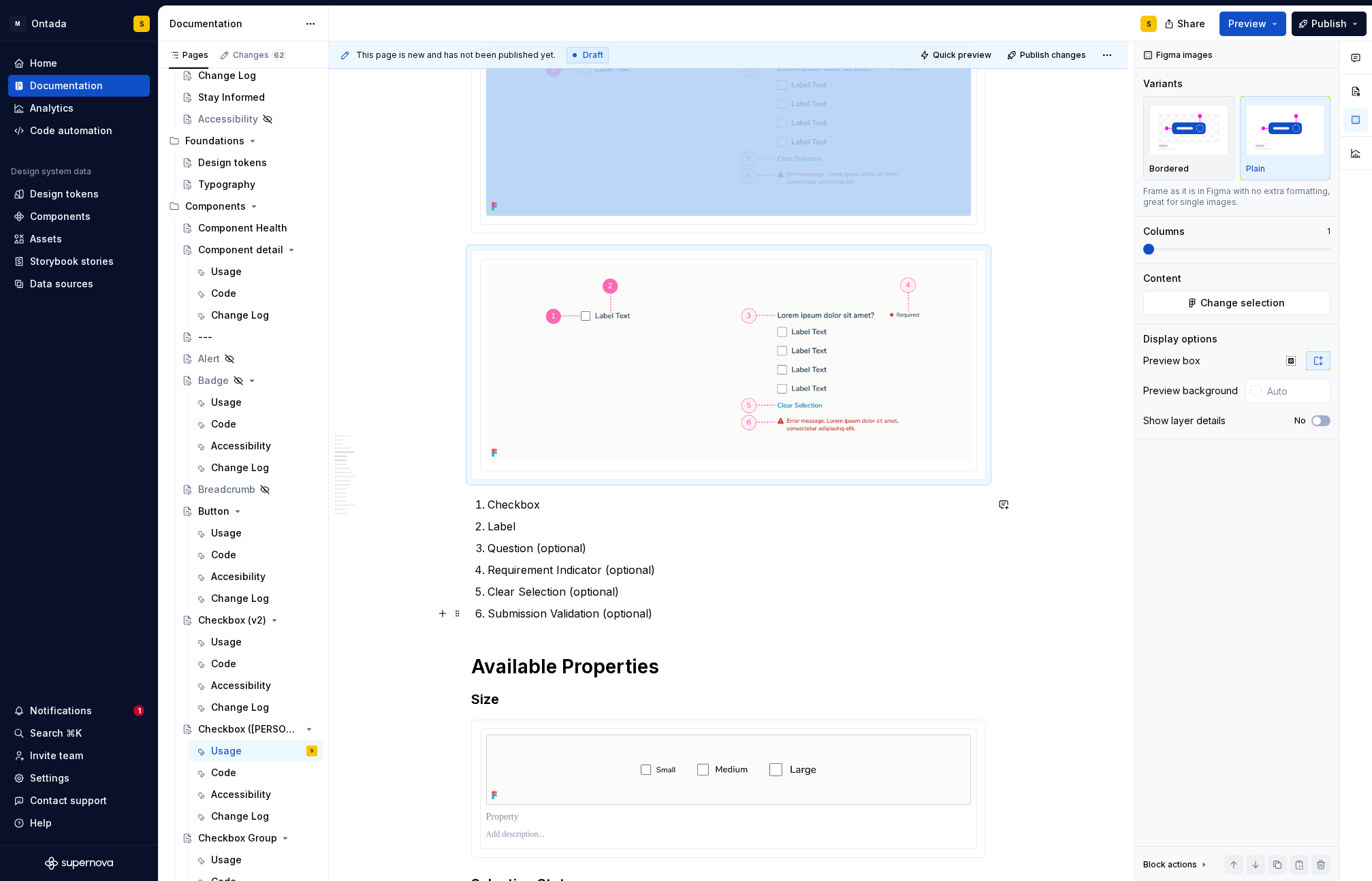
scroll to position [1176, 0]
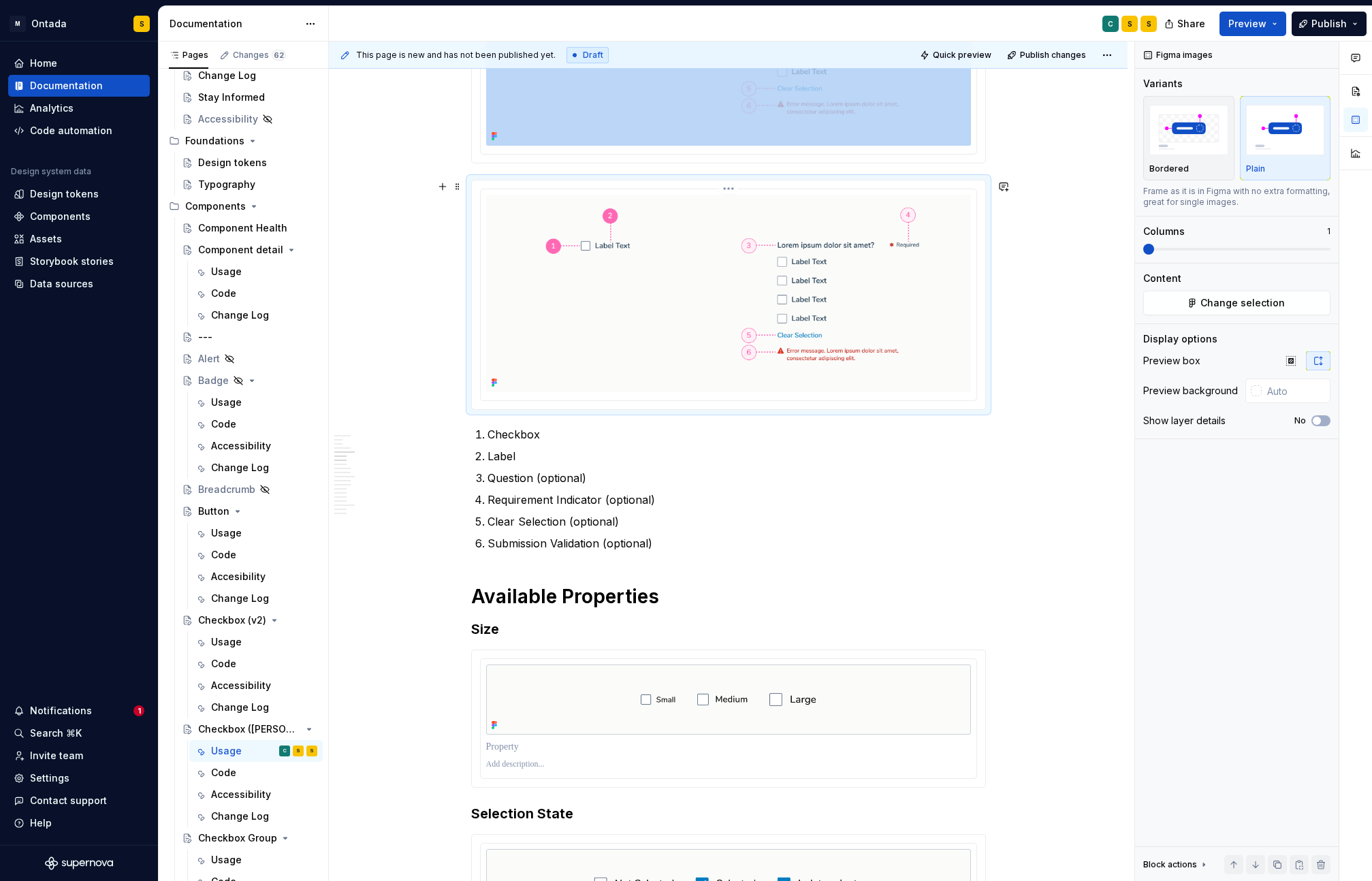
click at [786, 295] on img "To enrich screen reader interactions, please activate Accessibility in Grammarl…" at bounding box center [728, 294] width 485 height 198
click at [1240, 308] on span "Change selection" at bounding box center [1243, 303] width 85 height 14
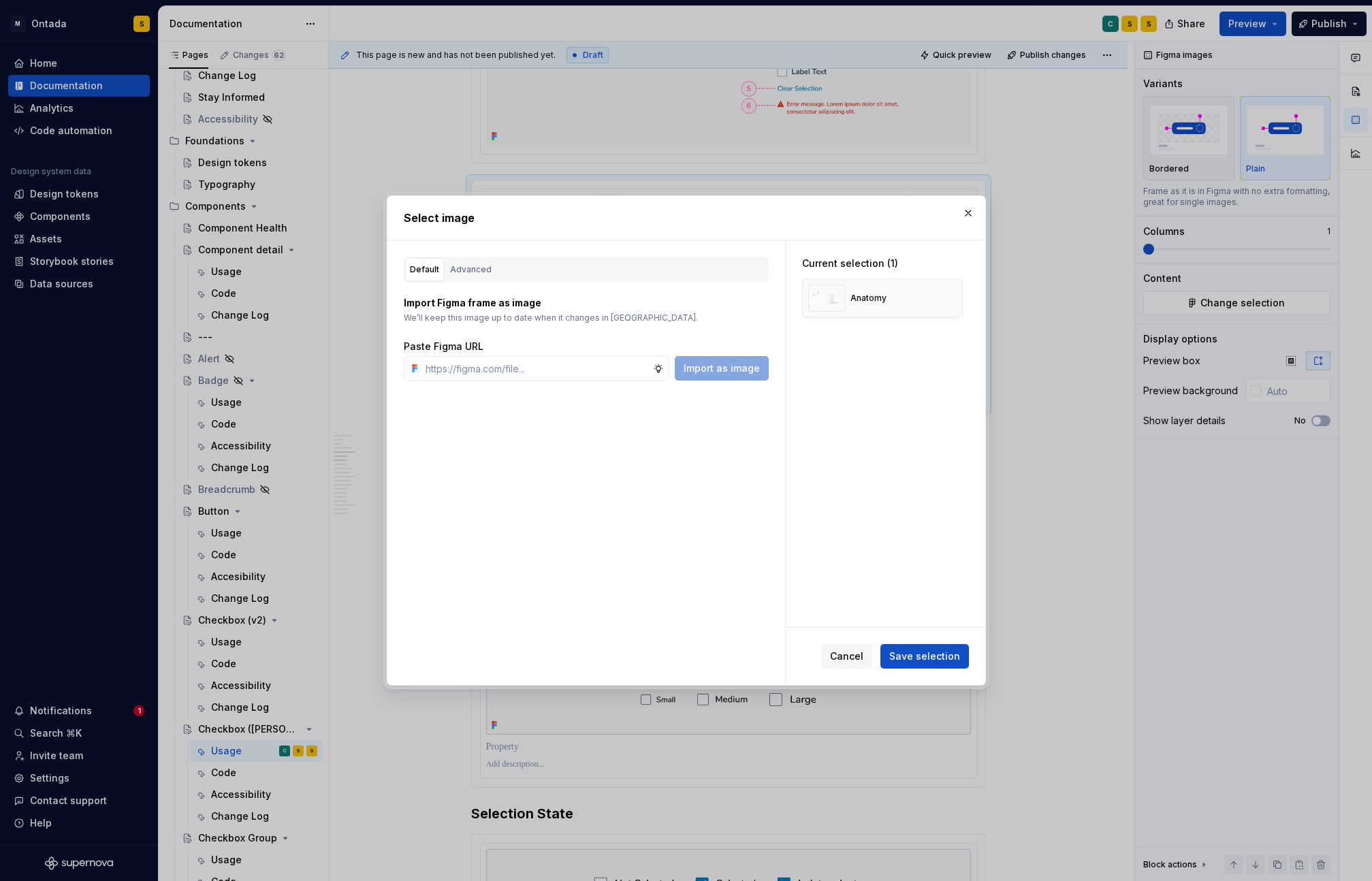
type textarea "*"
click at [523, 369] on input "text" at bounding box center [536, 368] width 233 height 25
click at [858, 531] on div "Current selection (1) Anatomy" at bounding box center [885, 434] width 200 height 387
click at [582, 365] on input "text" at bounding box center [536, 368] width 233 height 25
paste input "https://www.figma.com/design/F2VsZ1PGoH4zCtYYOzYhzChw/Ontada-Design-System-V2.1…"
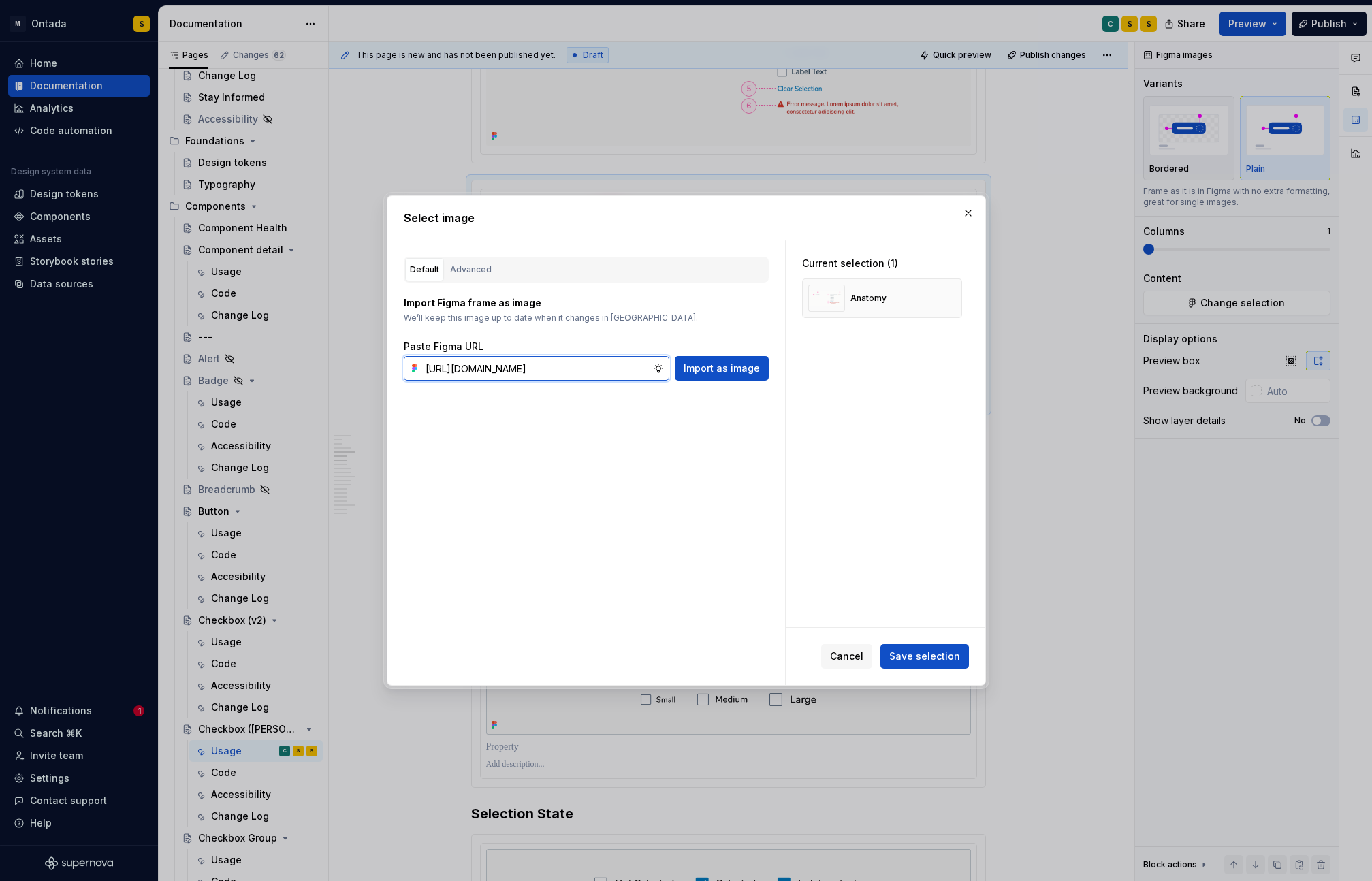
scroll to position [0, 426]
type input "https://www.figma.com/design/F2VsZ1PGoH4zCtYYOzYhzChw/Ontada-Design-System-V2.1…"
click at [755, 371] on span "Import as image" at bounding box center [721, 367] width 76 height 14
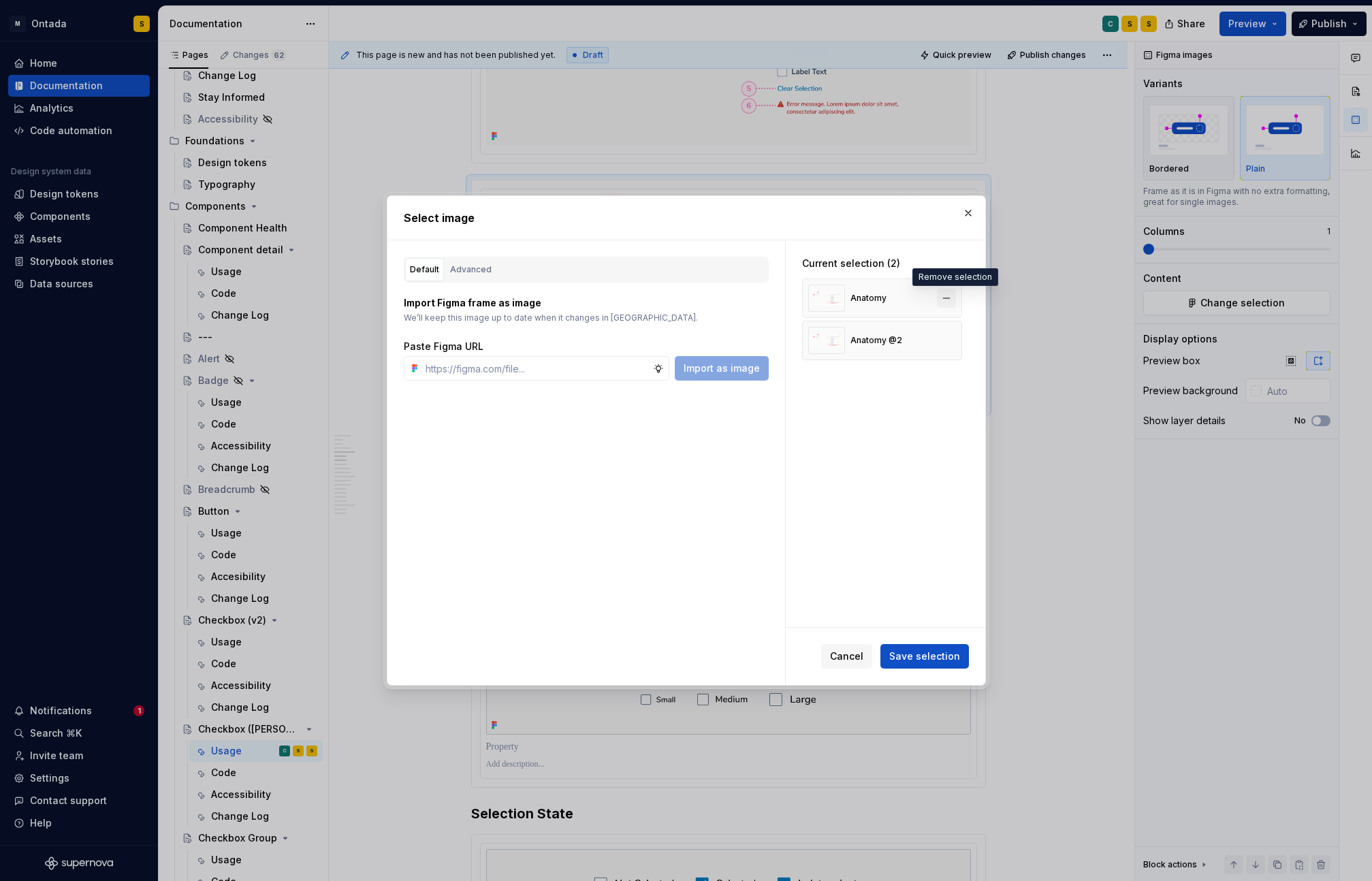
click at [952, 296] on button "button" at bounding box center [946, 298] width 19 height 19
click at [950, 652] on span "Save selection" at bounding box center [925, 656] width 71 height 14
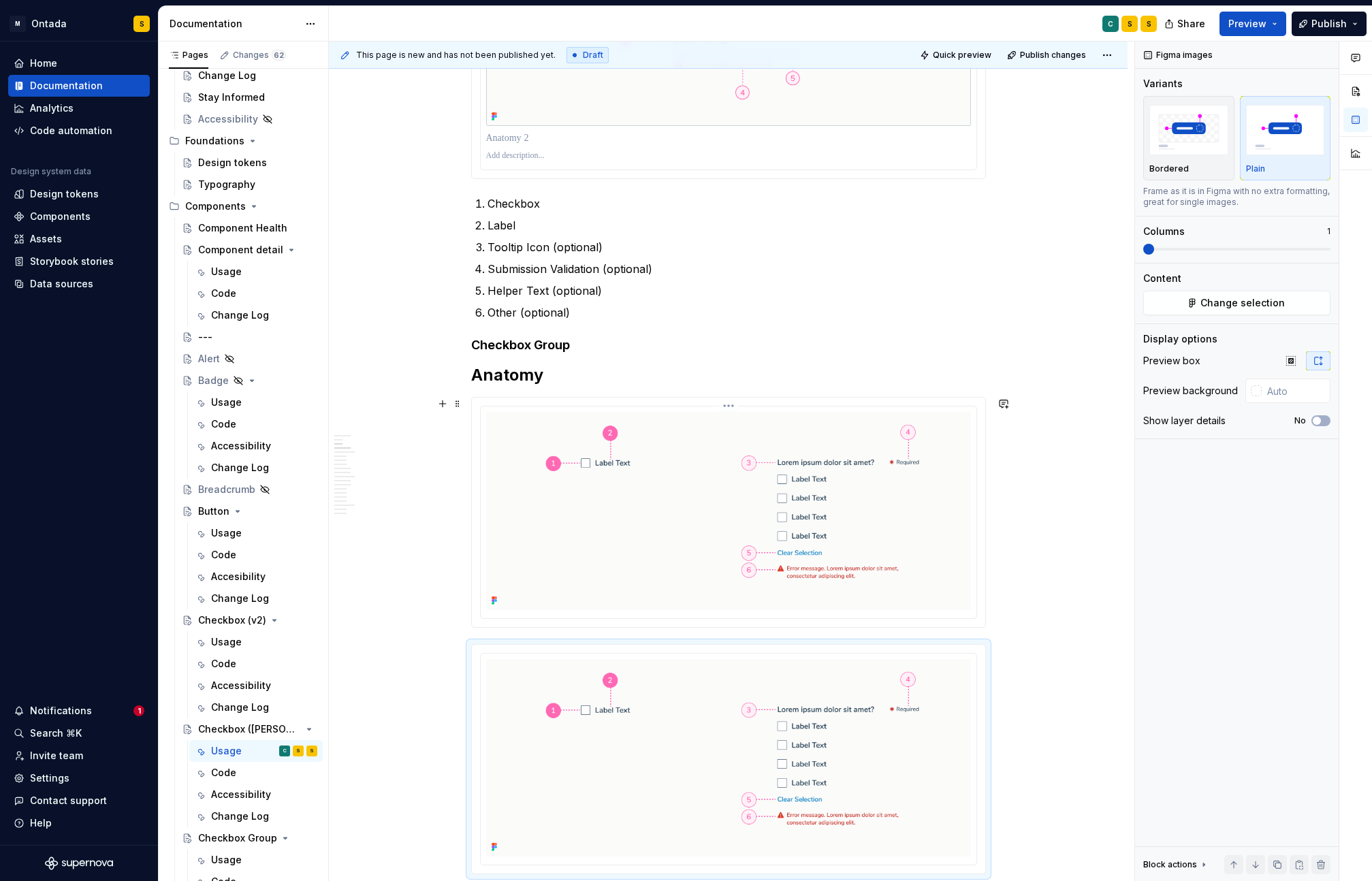
scroll to position [823, 0]
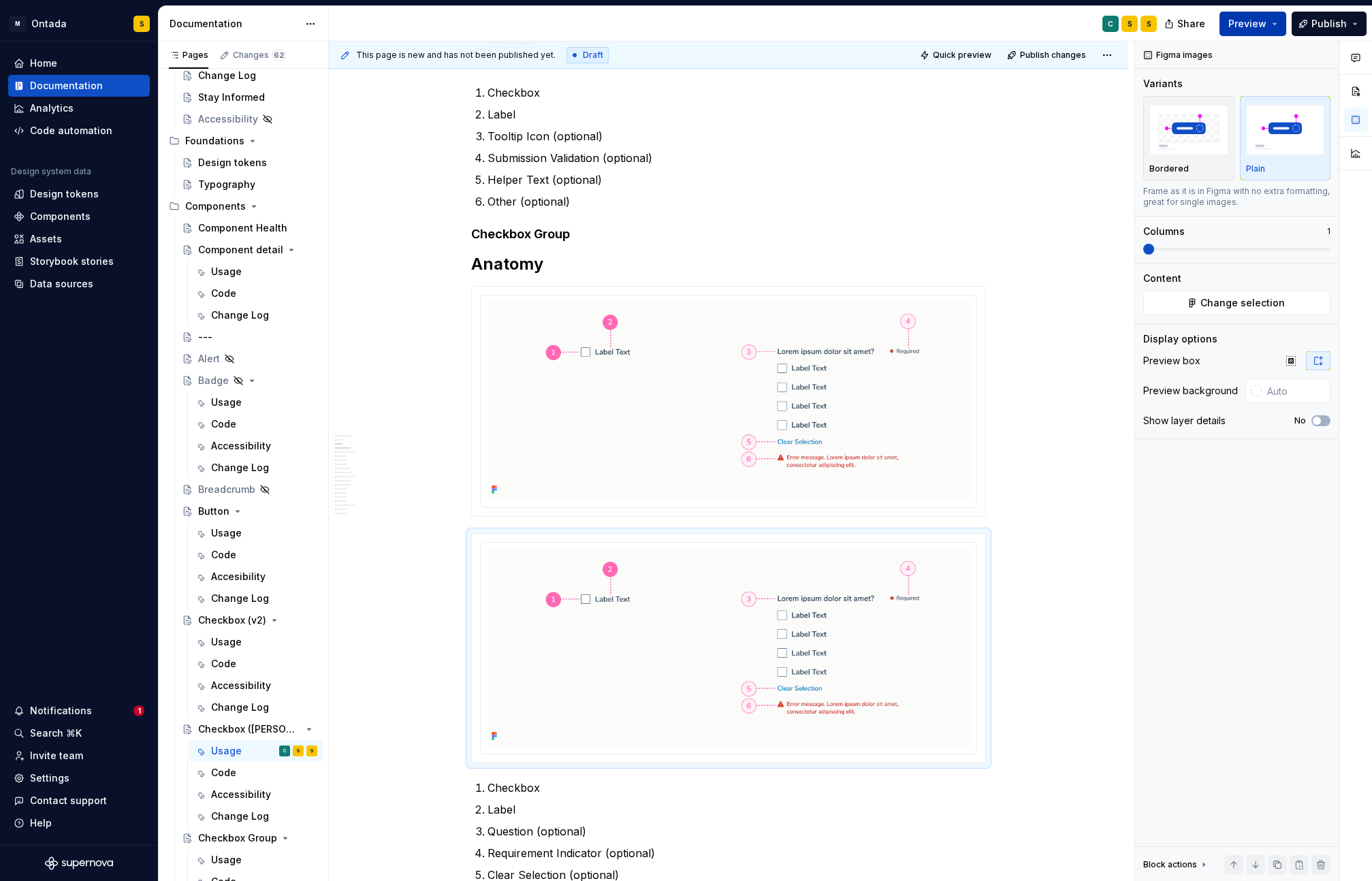
click at [1277, 26] on button "Preview" at bounding box center [1252, 23] width 66 height 25
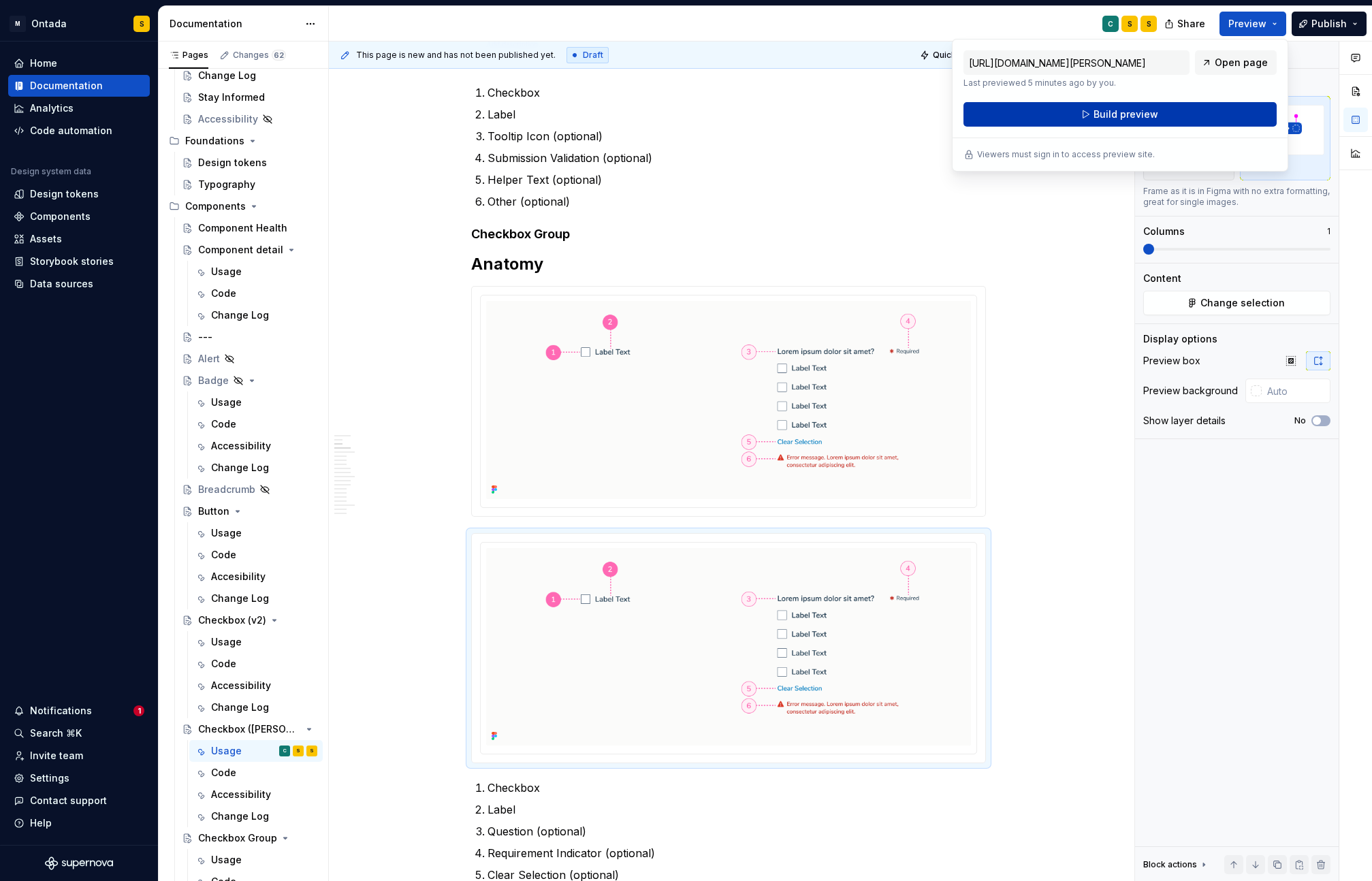
click at [1222, 108] on button "Build preview" at bounding box center [1120, 114] width 313 height 25
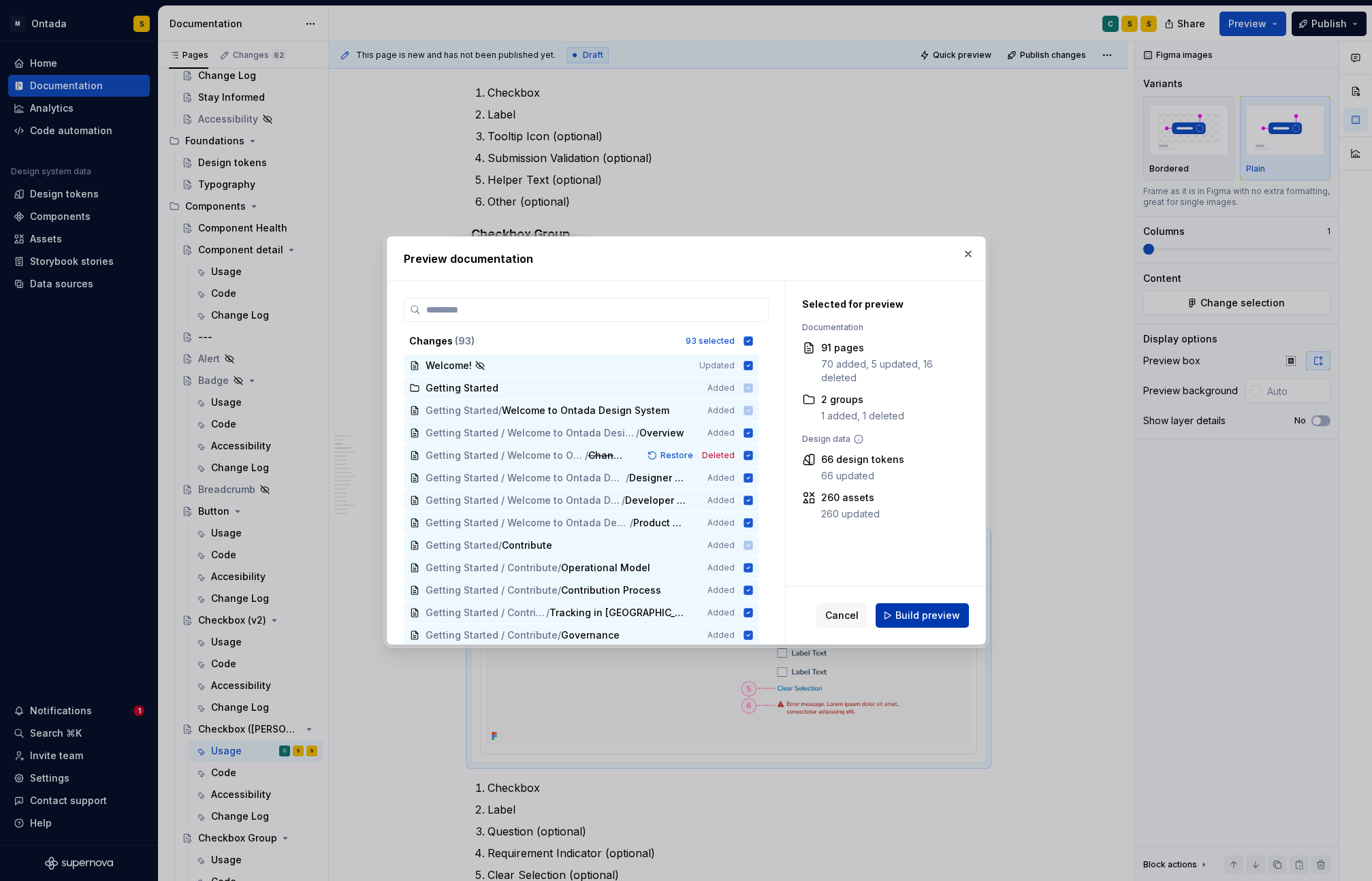
click at [930, 614] on span "Build preview" at bounding box center [927, 615] width 65 height 14
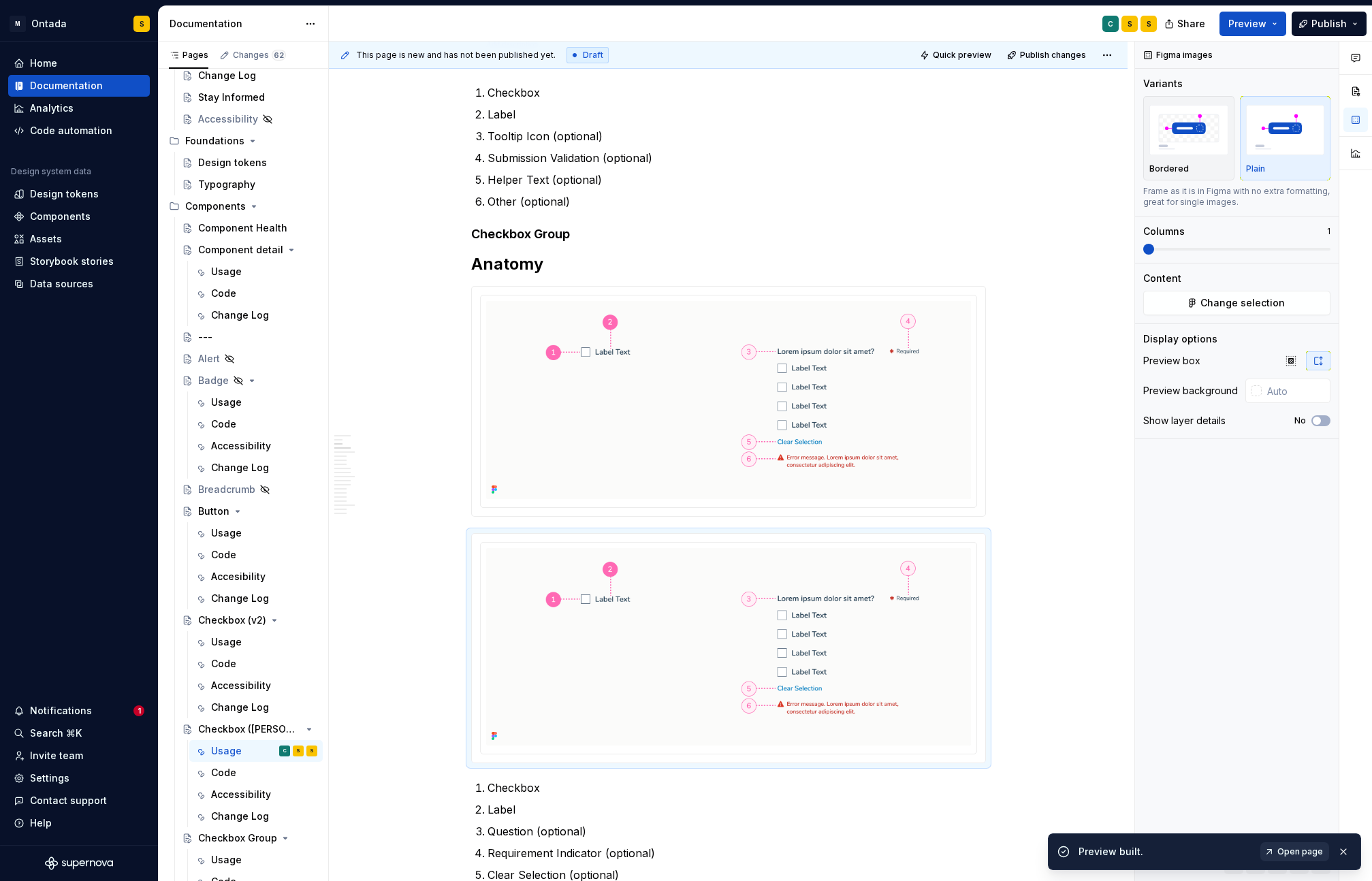
click at [1298, 850] on span "Open page" at bounding box center [1299, 851] width 46 height 11
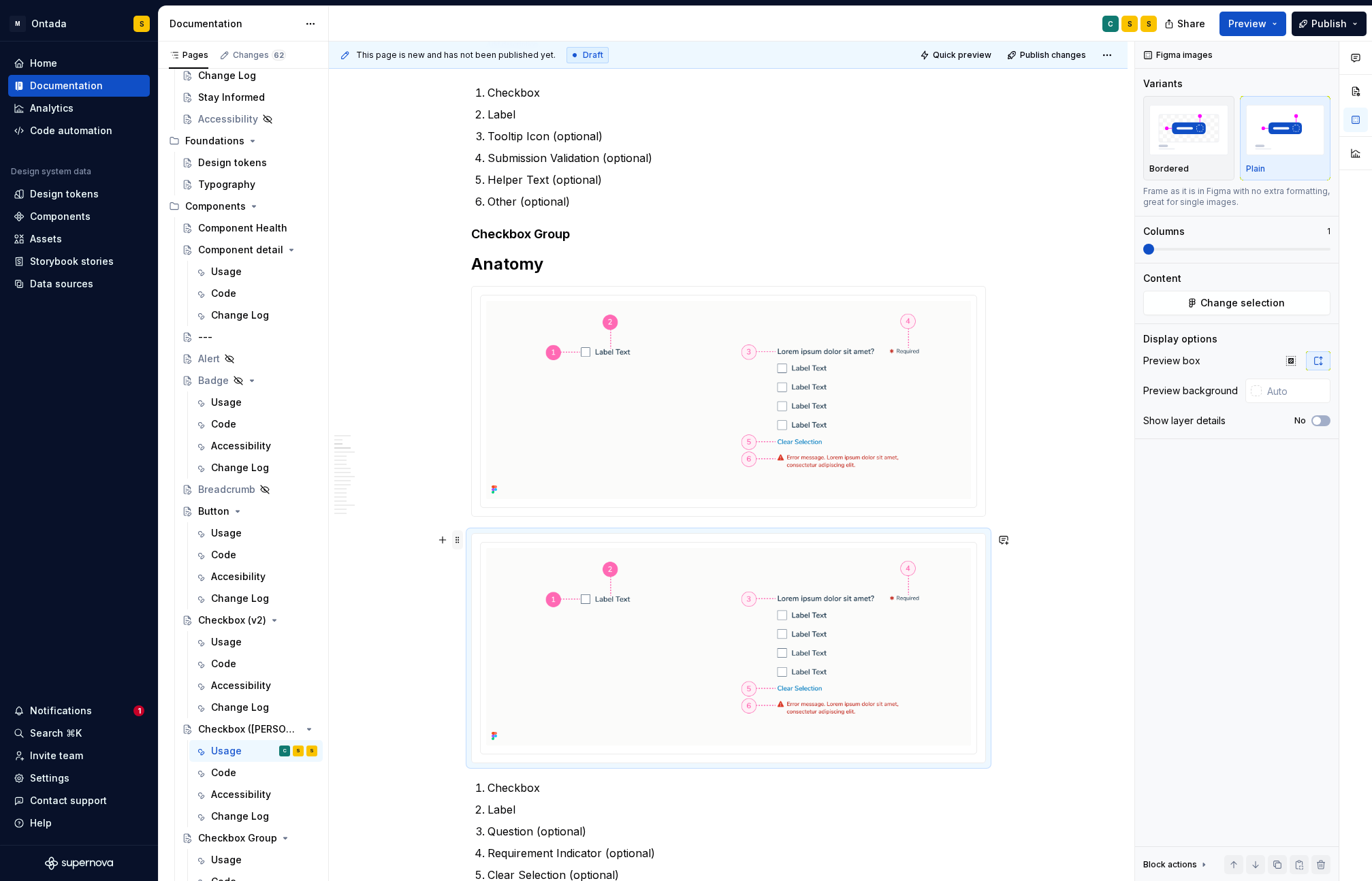
click at [463, 542] on span at bounding box center [458, 540] width 11 height 19
click at [490, 655] on div "Delete" at bounding box center [525, 660] width 89 height 14
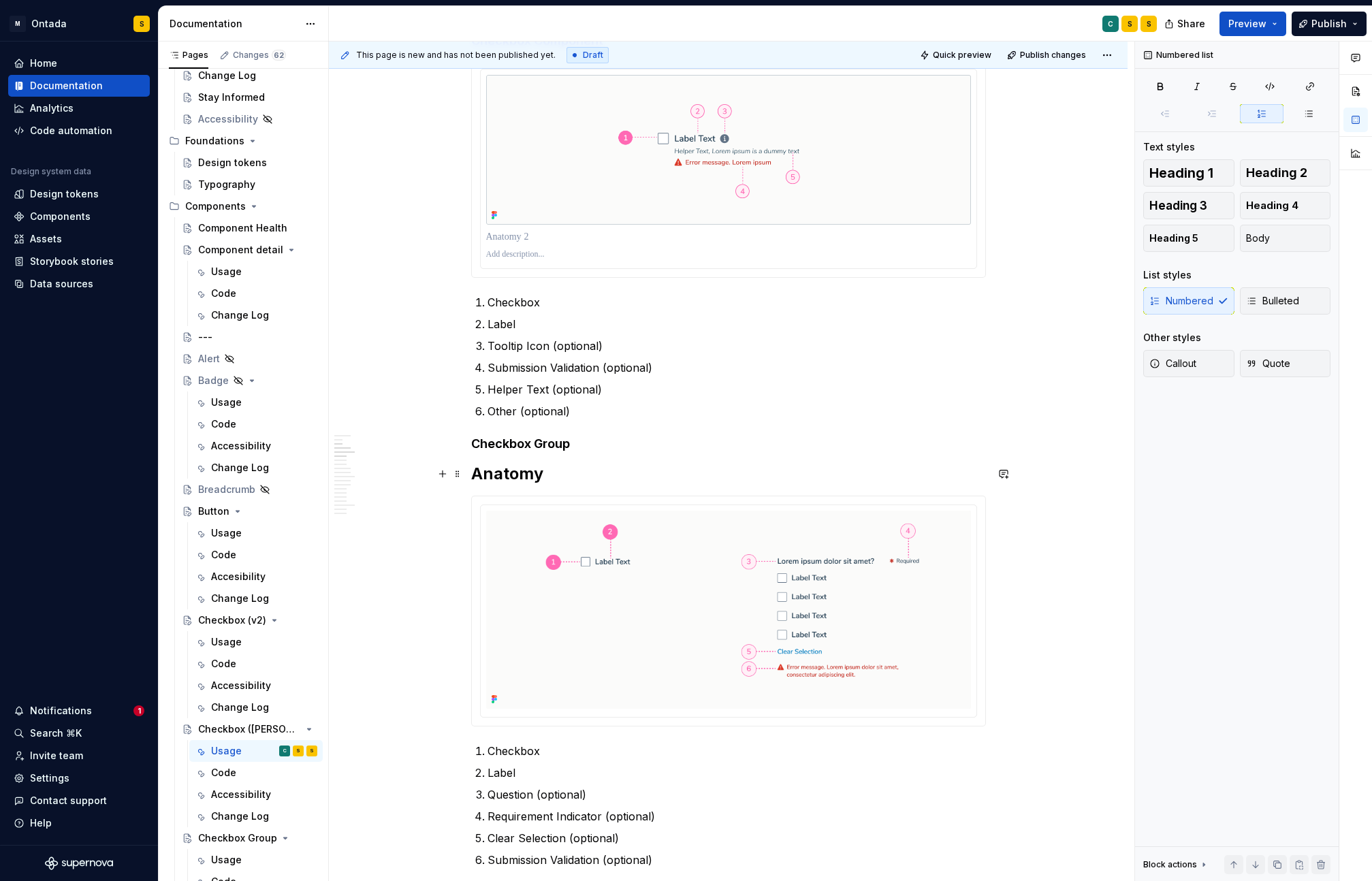
scroll to position [605, 0]
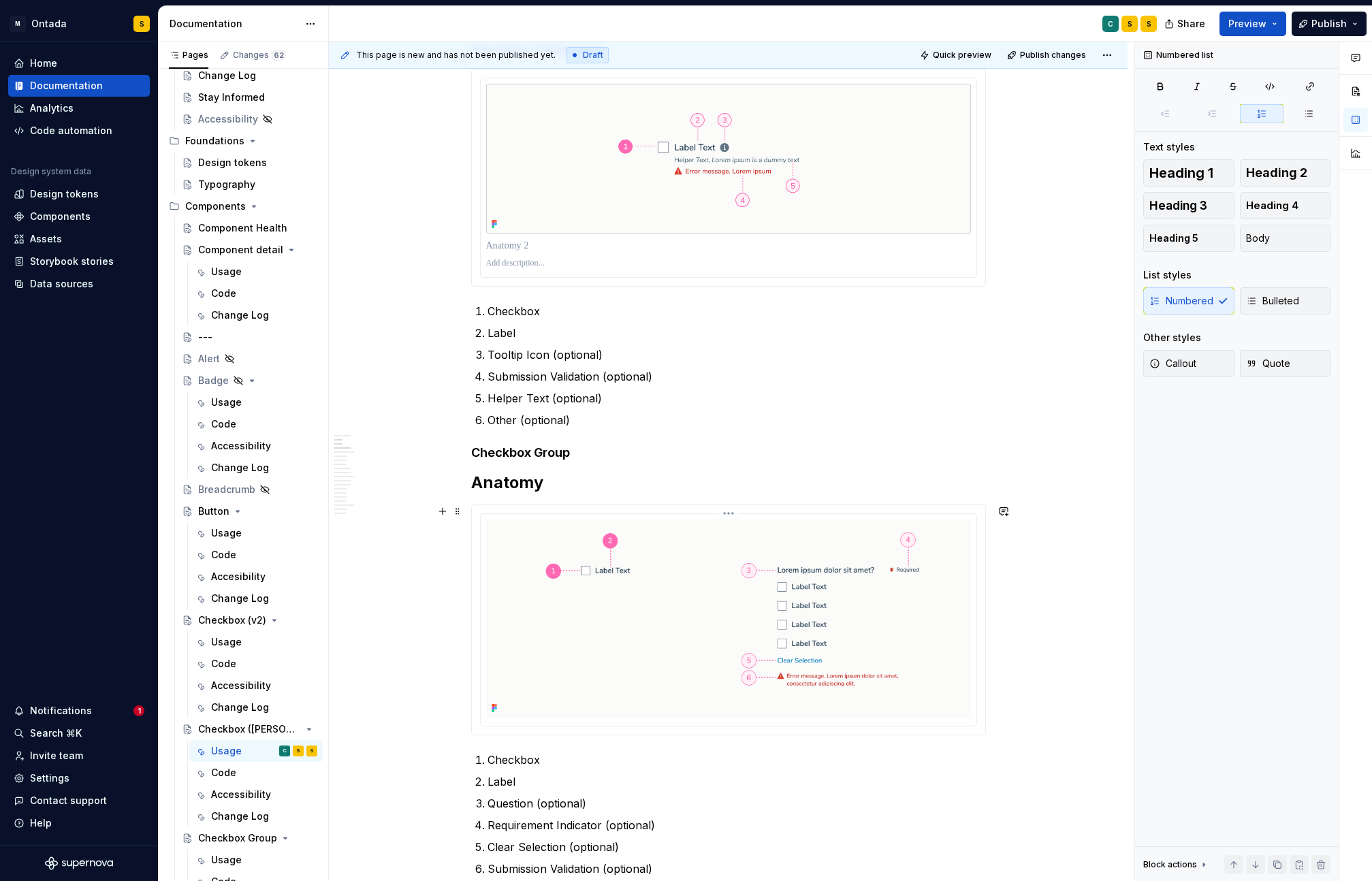
click at [728, 511] on html "M Ontada S Home Documentation Analytics Code automation Design system data Desi…" at bounding box center [686, 440] width 1372 height 881
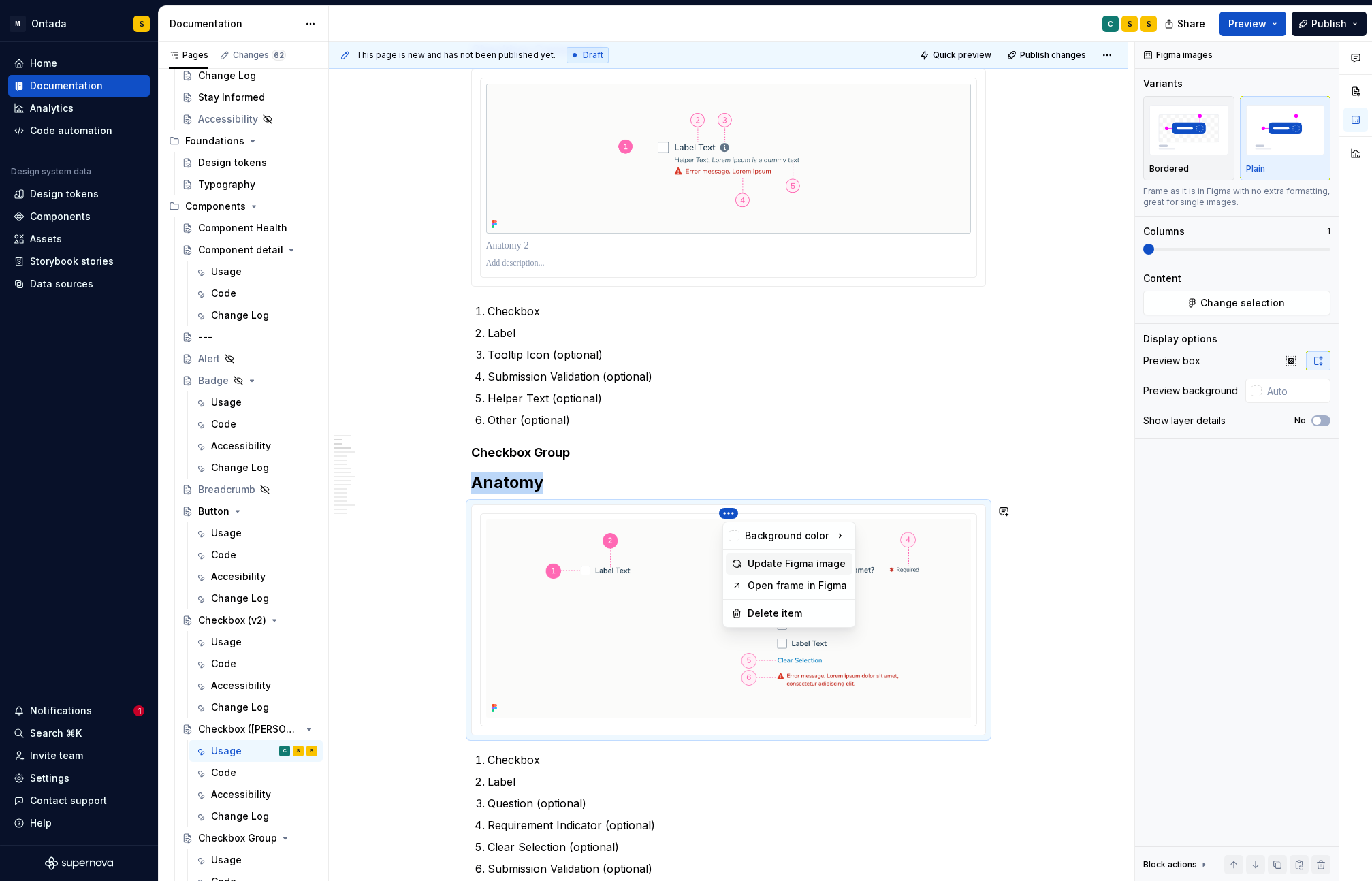
click at [770, 563] on div "Update Figma image" at bounding box center [797, 563] width 99 height 14
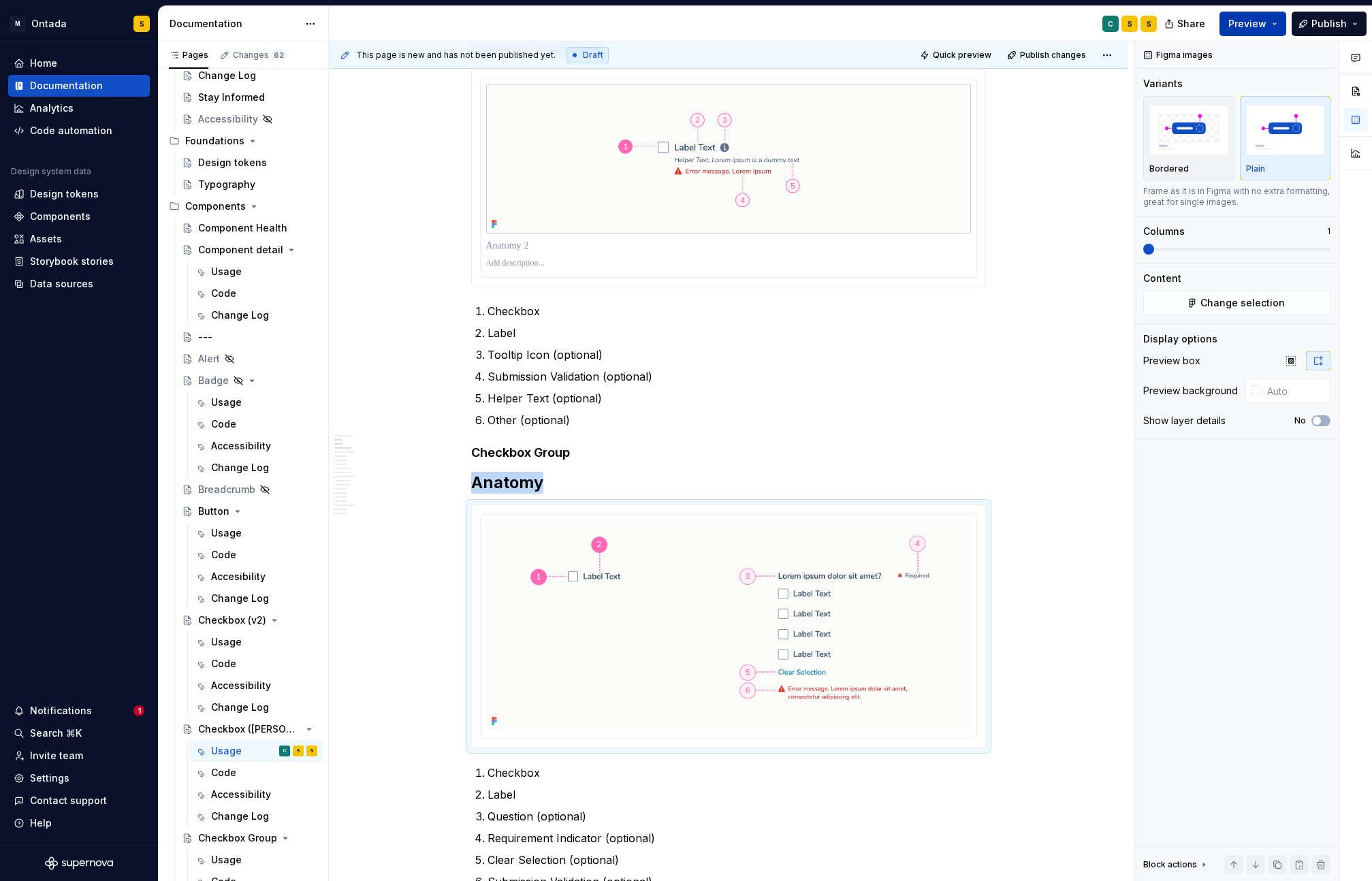
click at [1279, 21] on button "Preview" at bounding box center [1252, 23] width 66 height 25
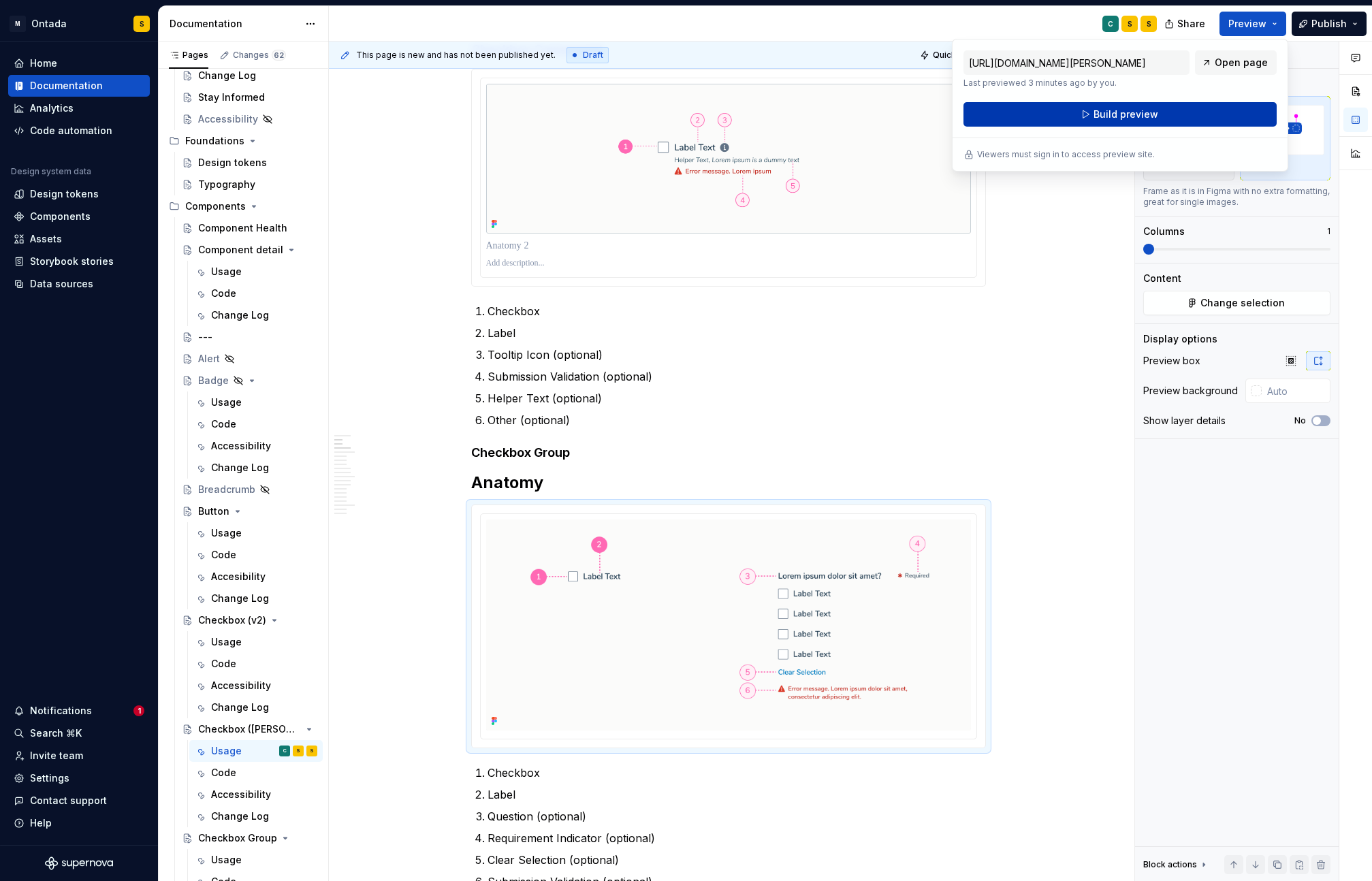
click at [1200, 111] on button "Build preview" at bounding box center [1120, 114] width 313 height 25
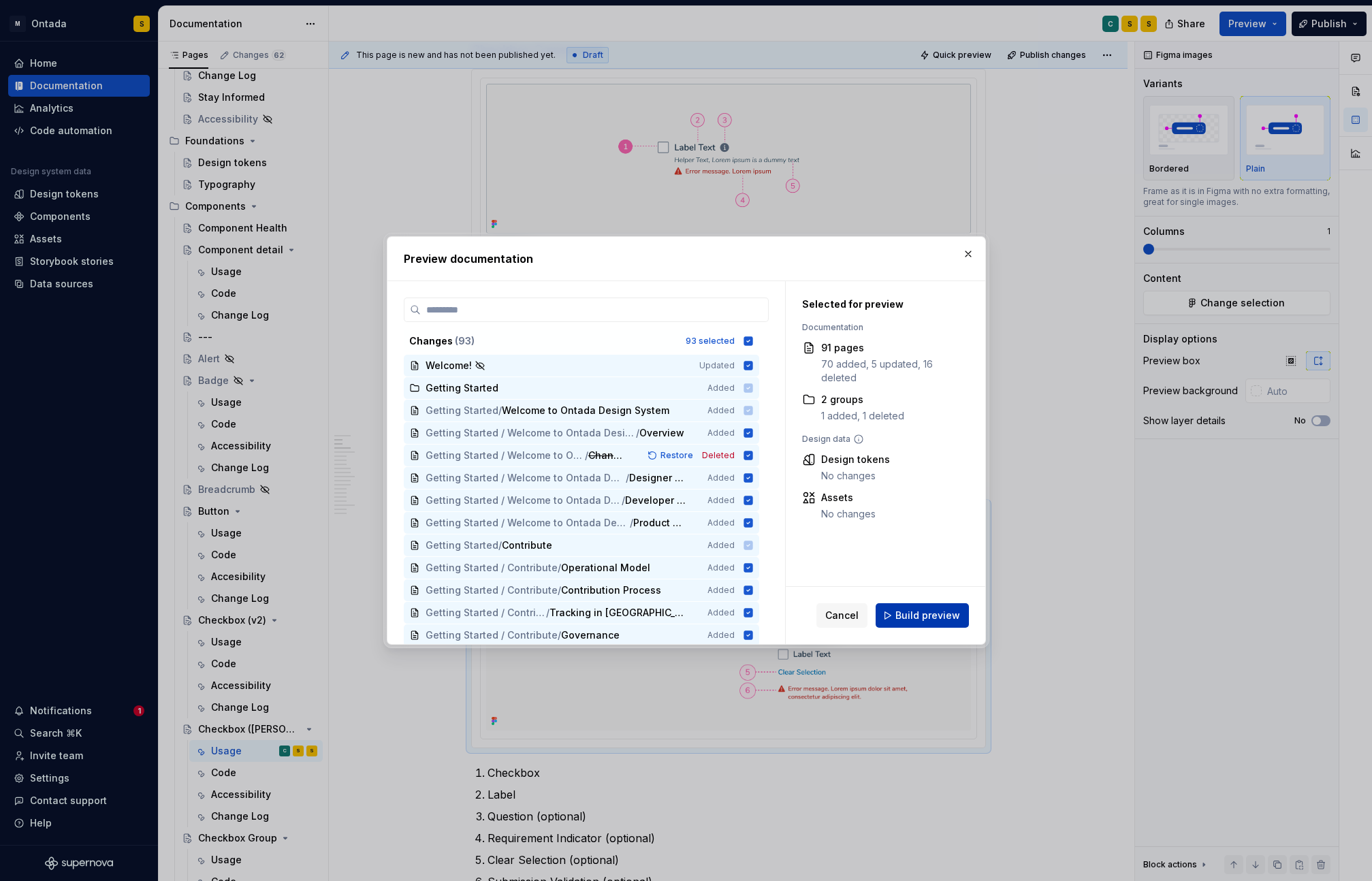
click at [948, 616] on span "Build preview" at bounding box center [927, 615] width 65 height 14
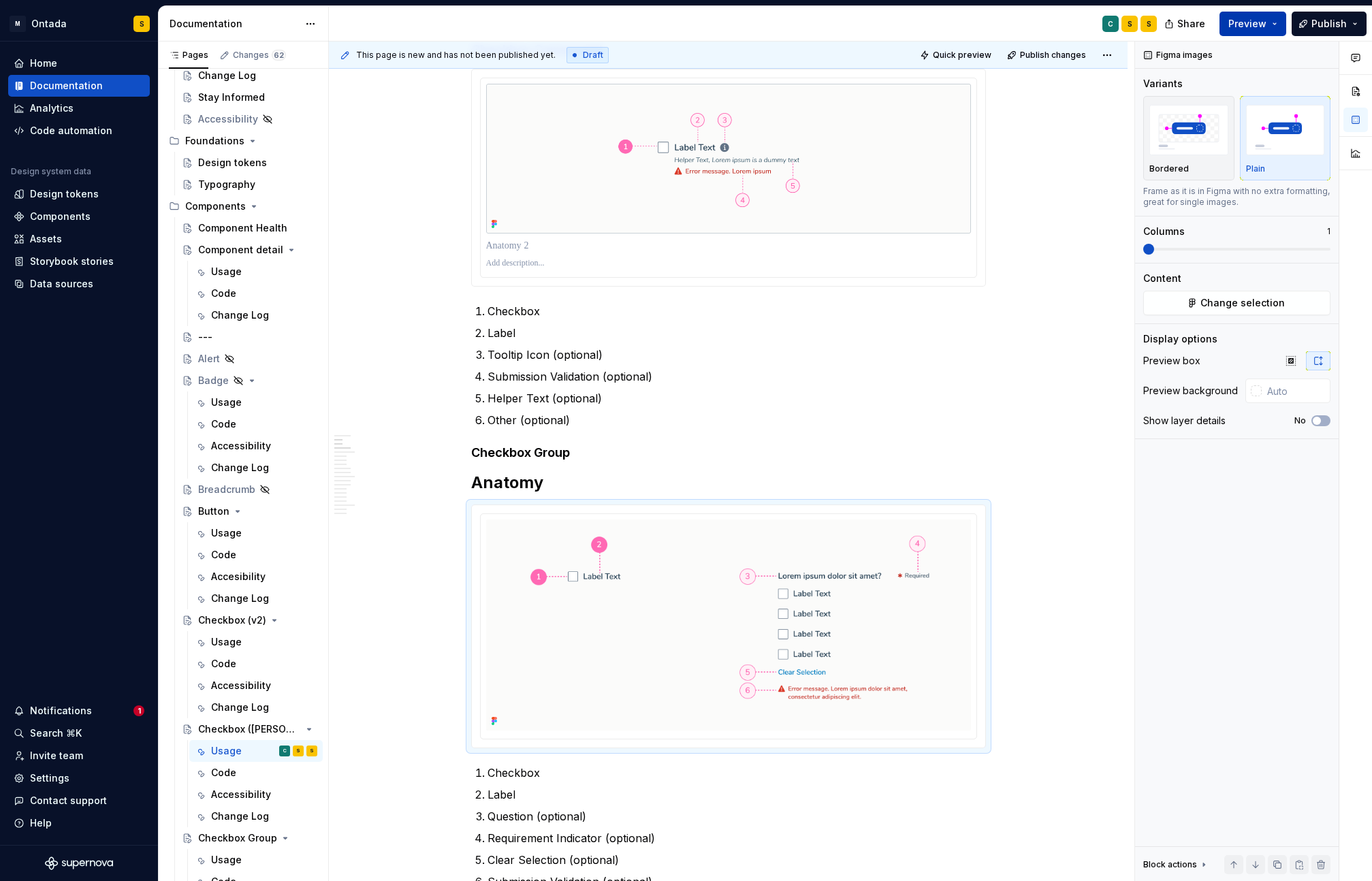
click at [1282, 23] on button "Preview" at bounding box center [1252, 23] width 66 height 25
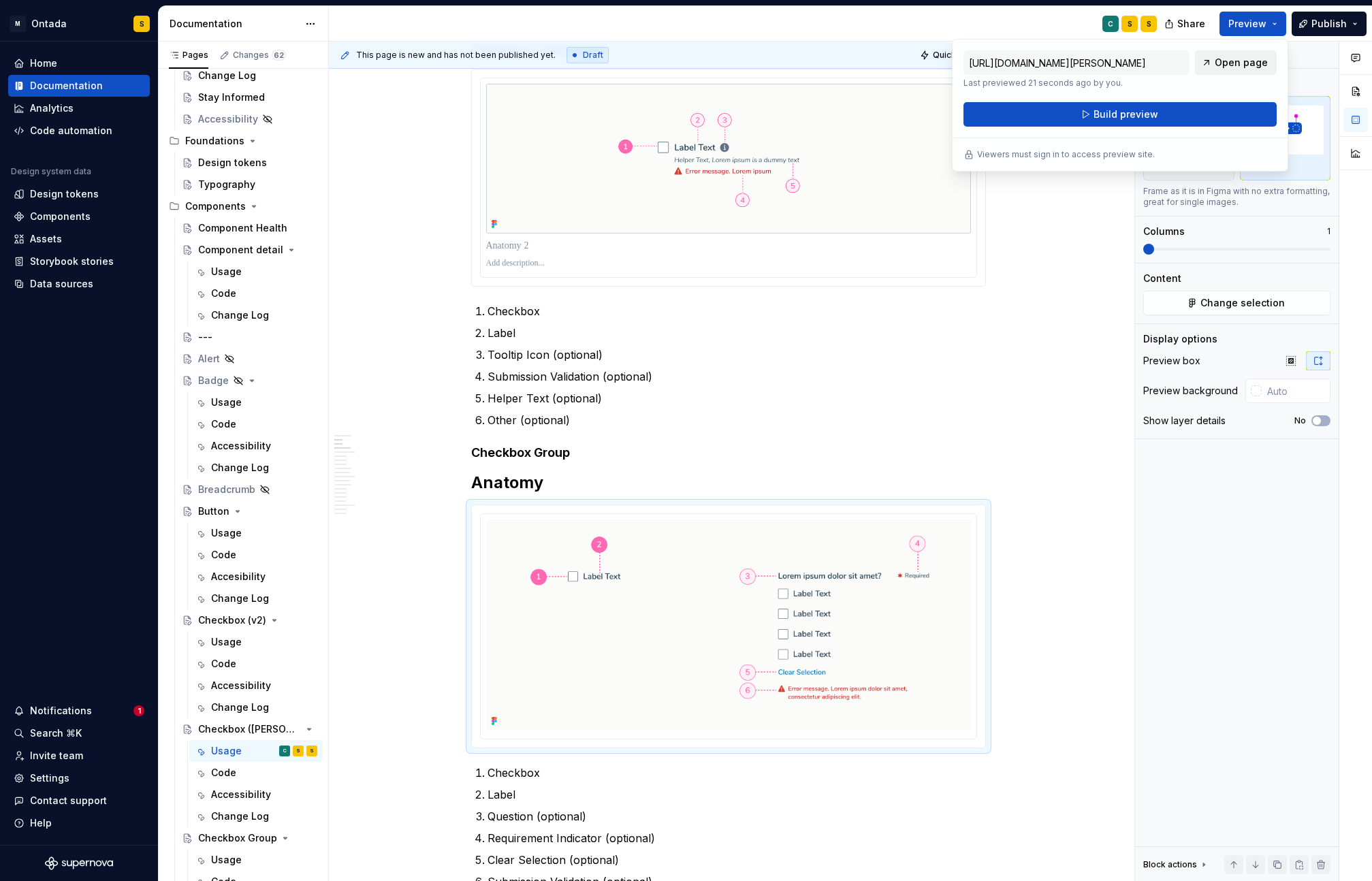
click at [1246, 66] on span "Open page" at bounding box center [1241, 62] width 53 height 14
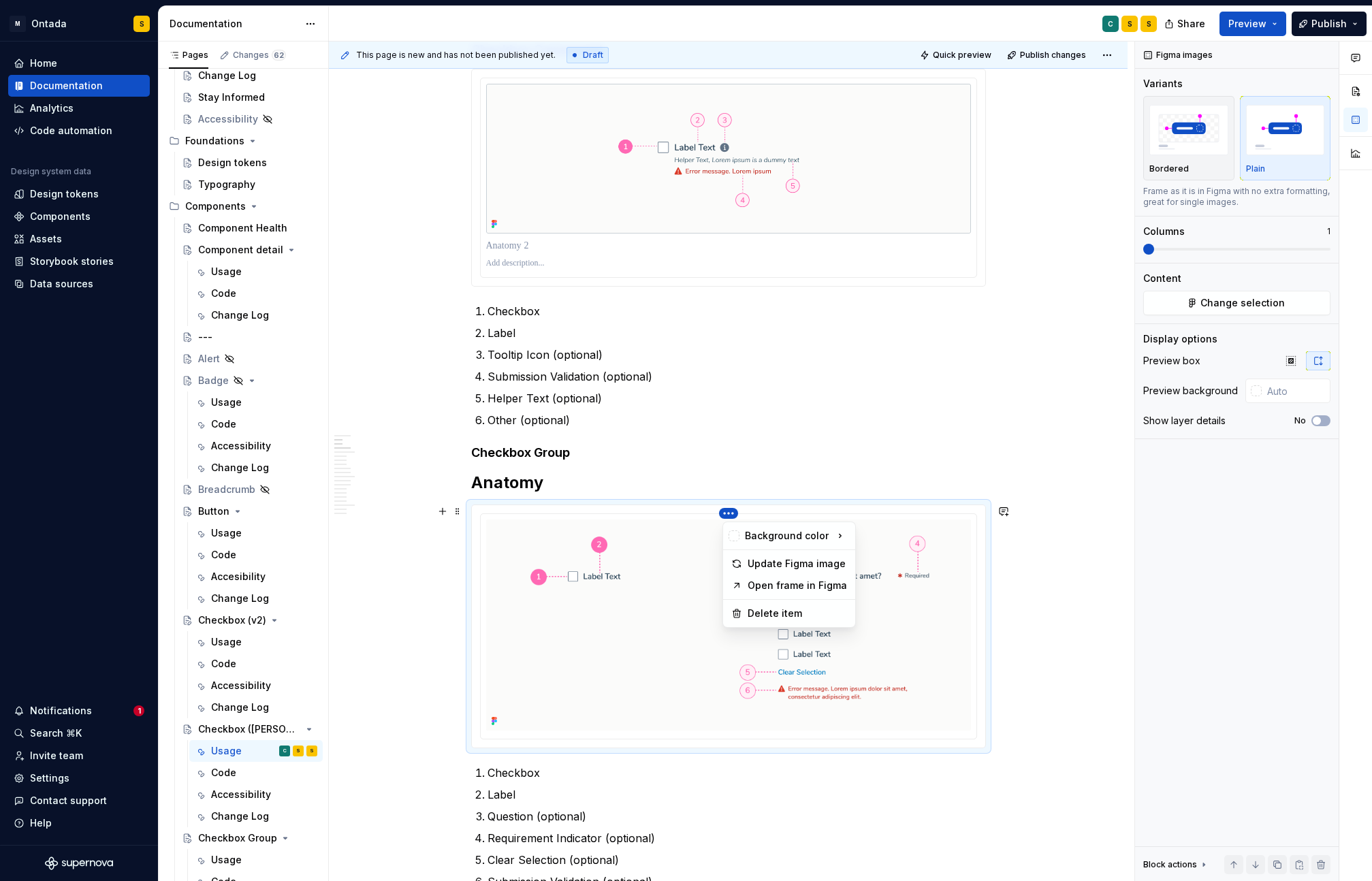
click at [730, 512] on html "M Ontada S Home Documentation Analytics Code automation Design system data Desi…" at bounding box center [686, 440] width 1372 height 881
click at [769, 565] on div "Update Figma image" at bounding box center [797, 563] width 99 height 14
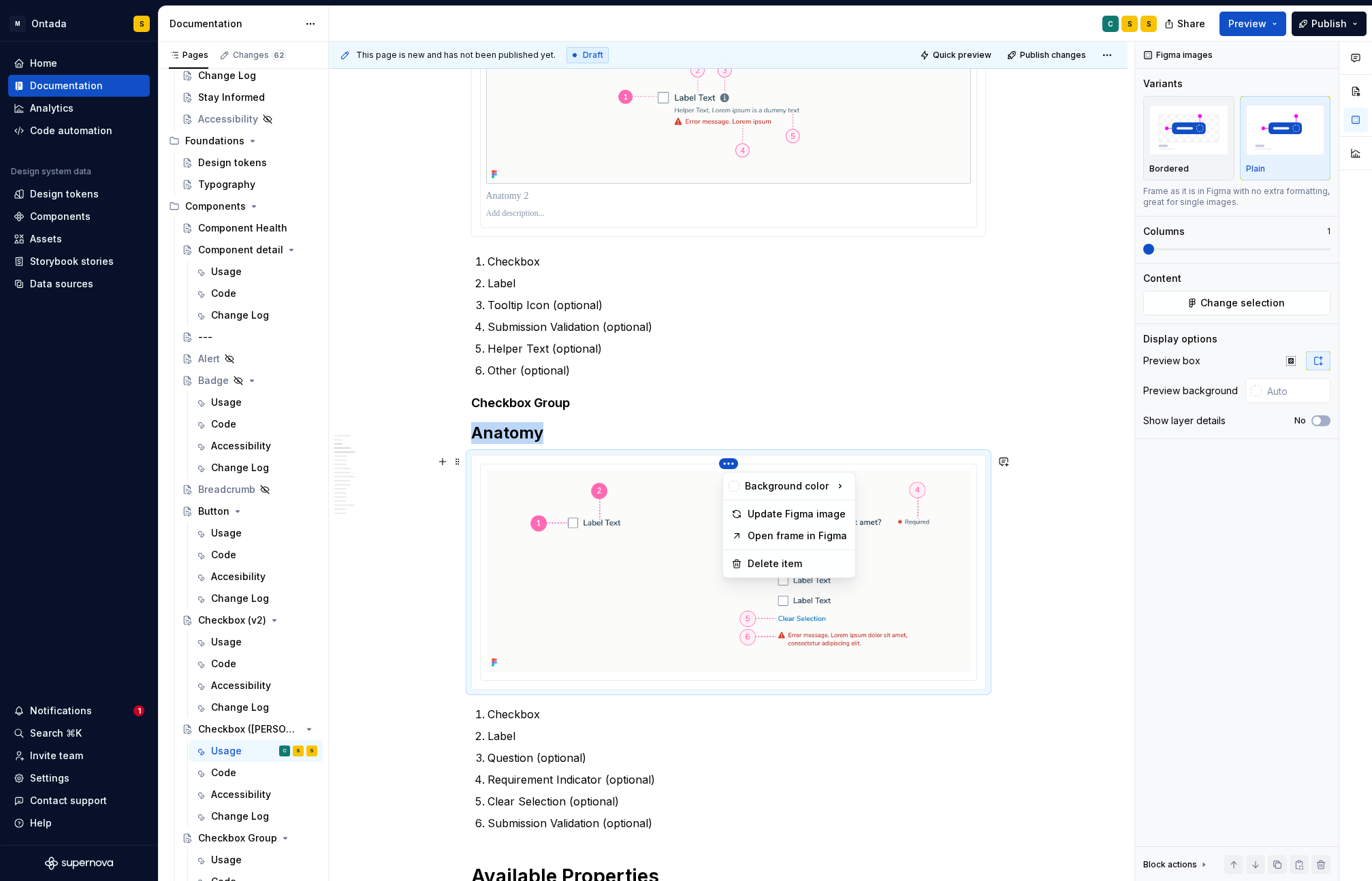
click at [731, 458] on html "M Ontada S Home Documentation Analytics Code automation Design system data Desi…" at bounding box center [686, 440] width 1372 height 881
click at [781, 515] on div "Update Figma image" at bounding box center [797, 514] width 99 height 14
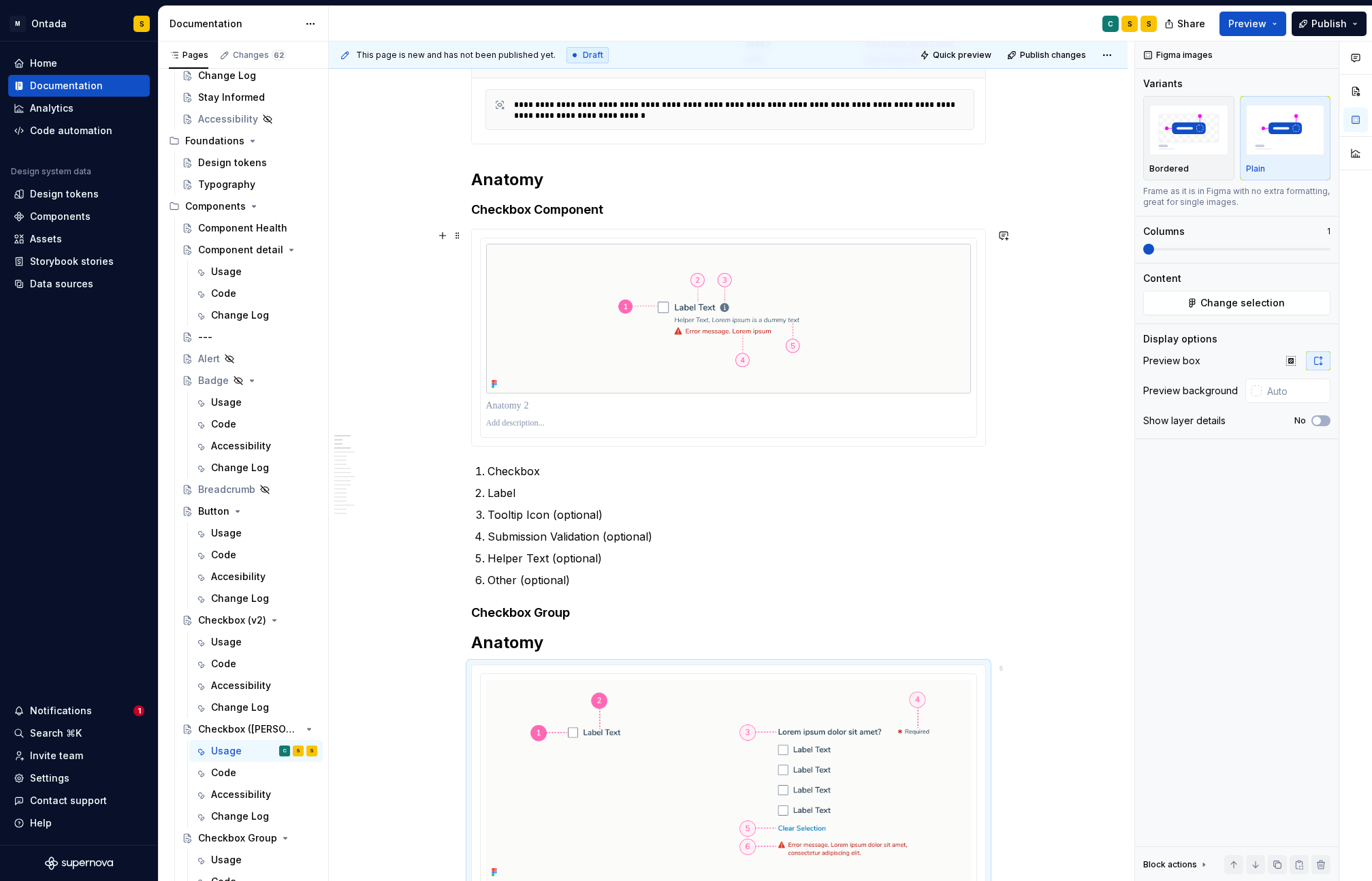
scroll to position [435, 0]
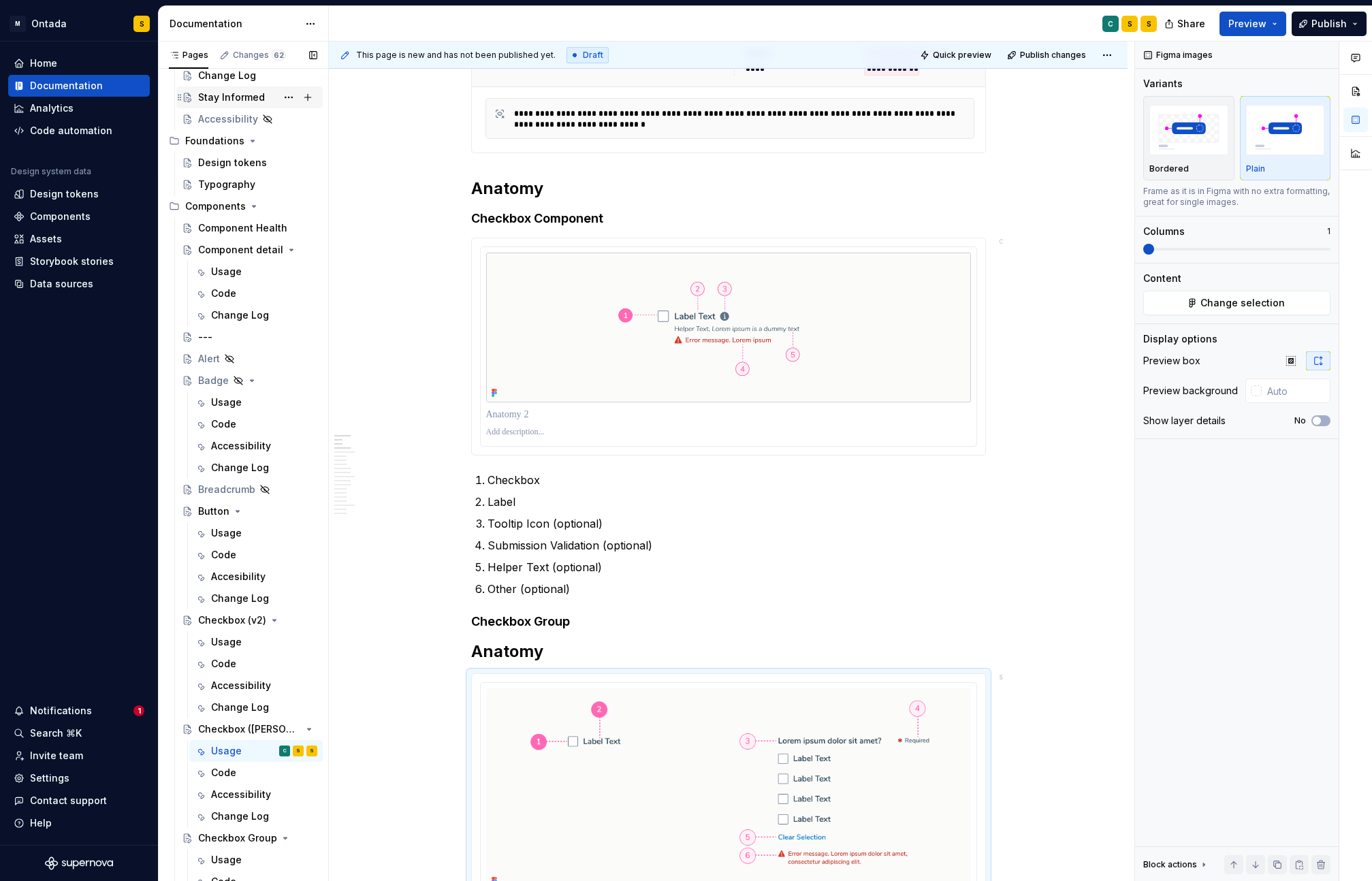
type textarea "*"
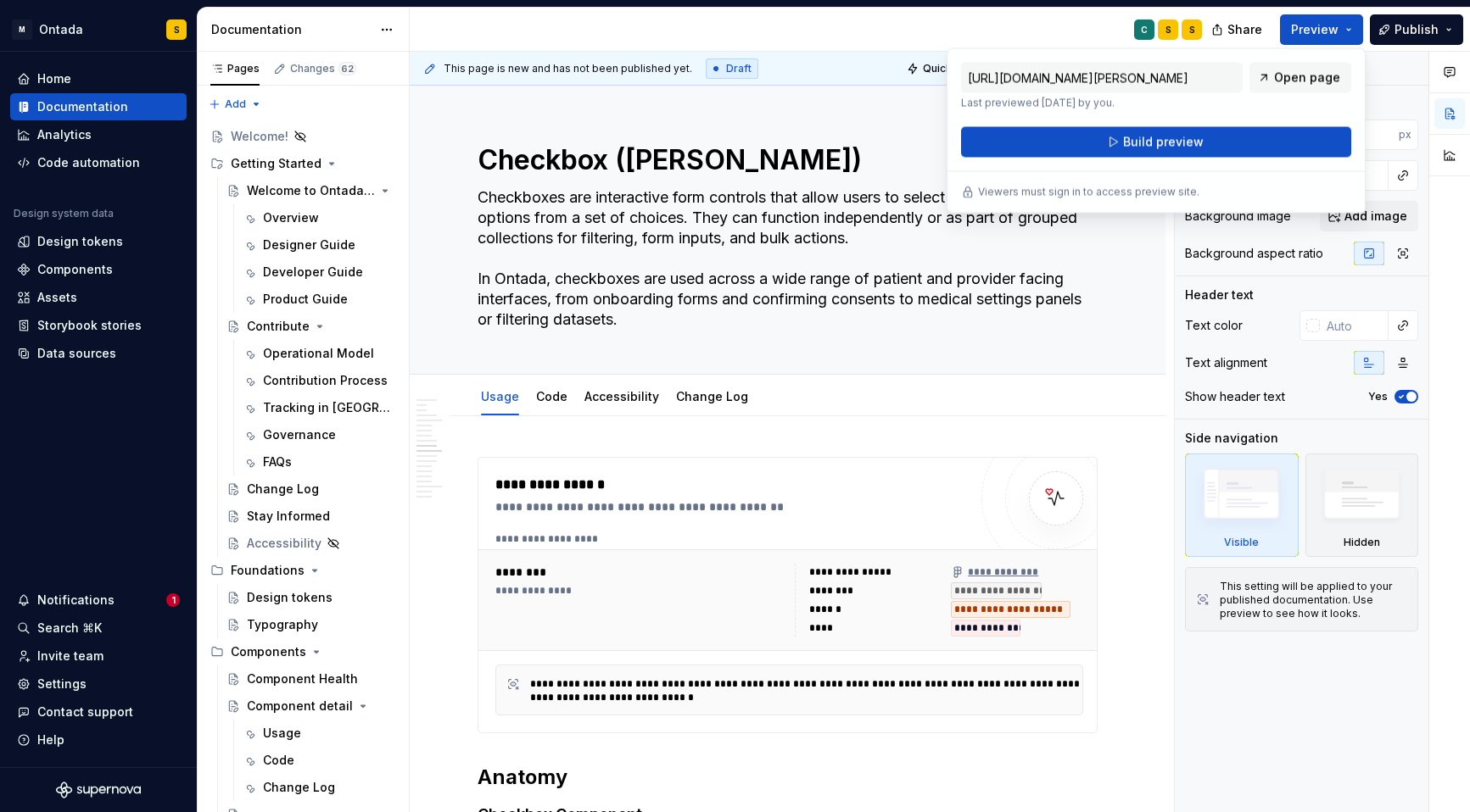
scroll to position [2655, 0]
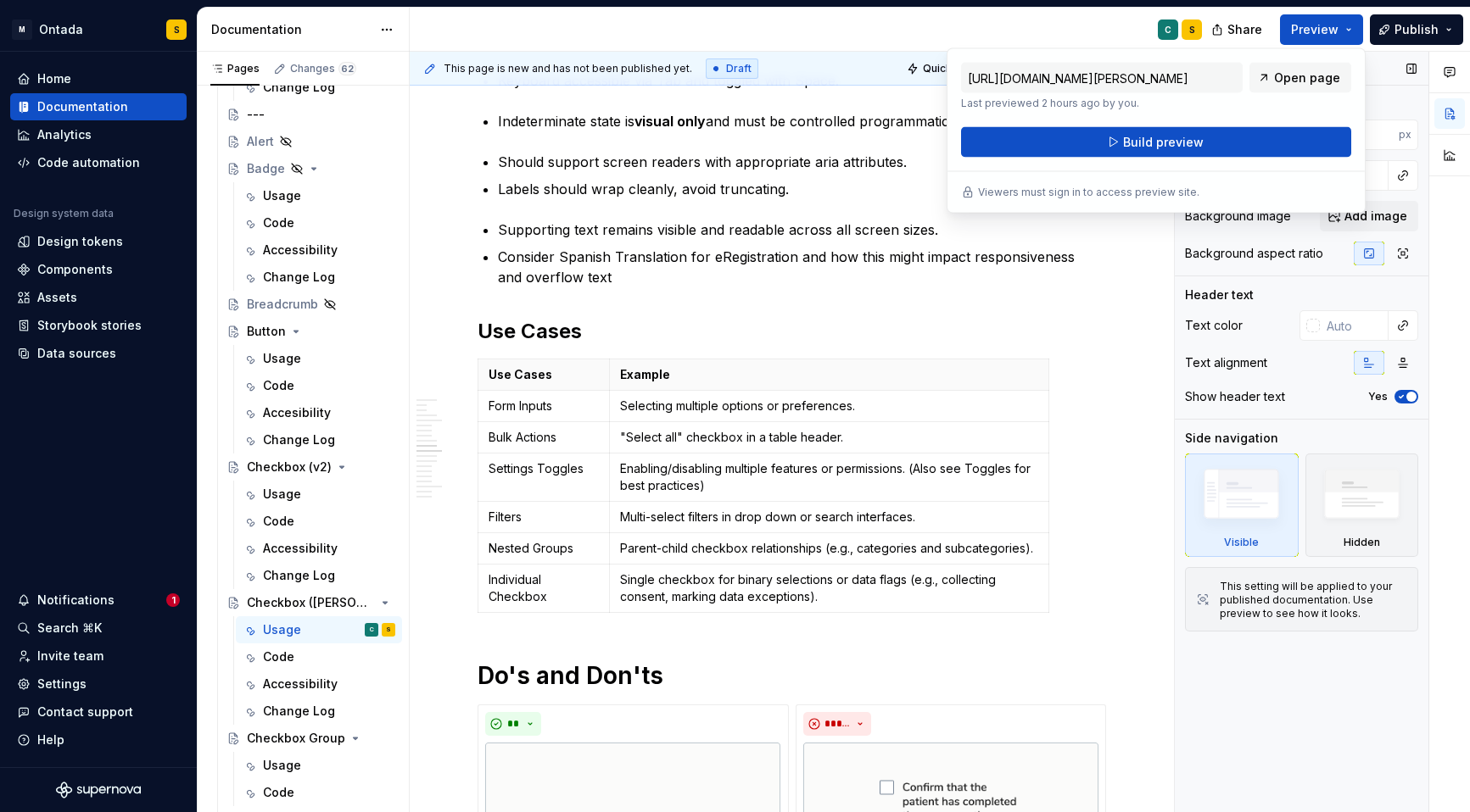
type textarea "*"
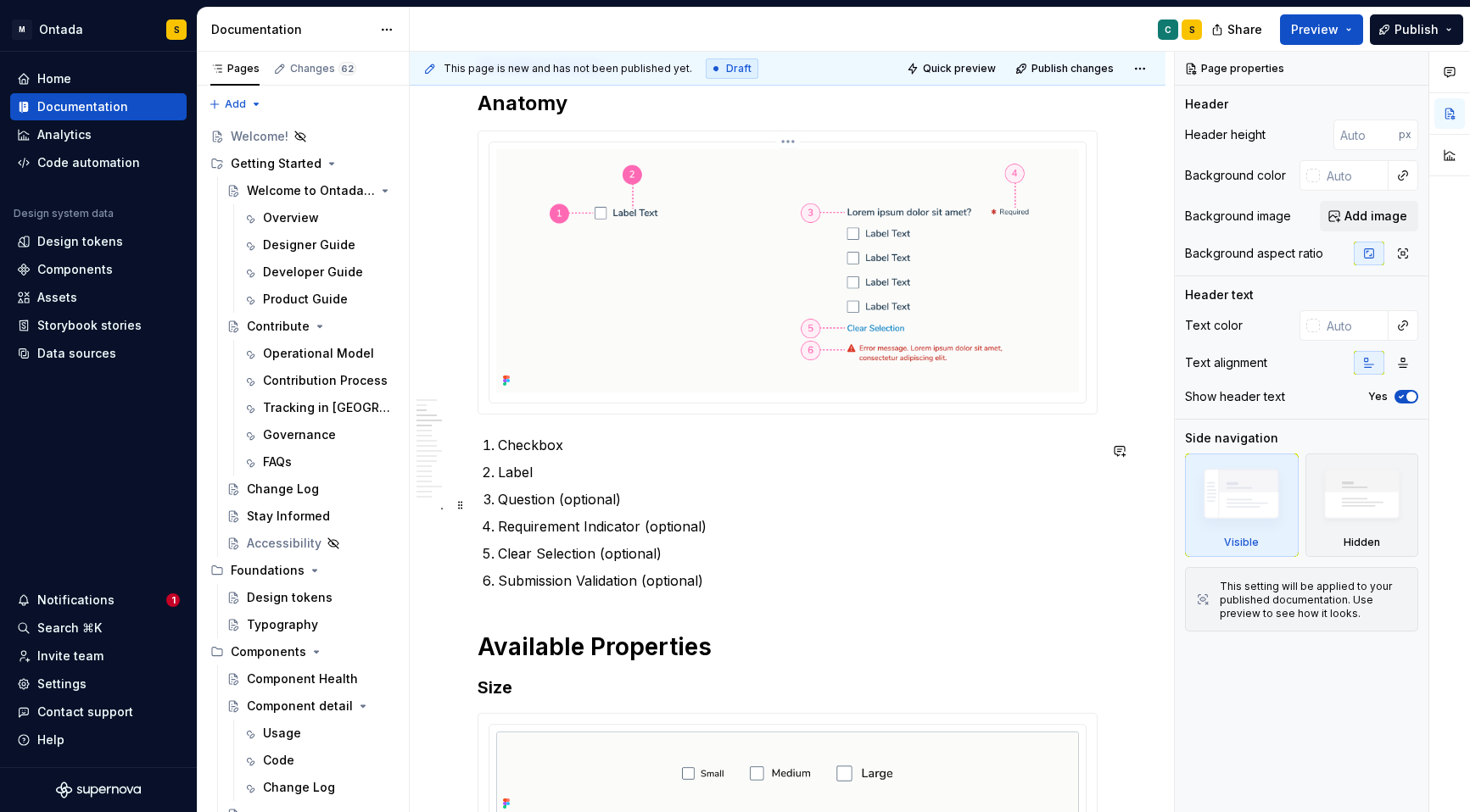
scroll to position [1022, 0]
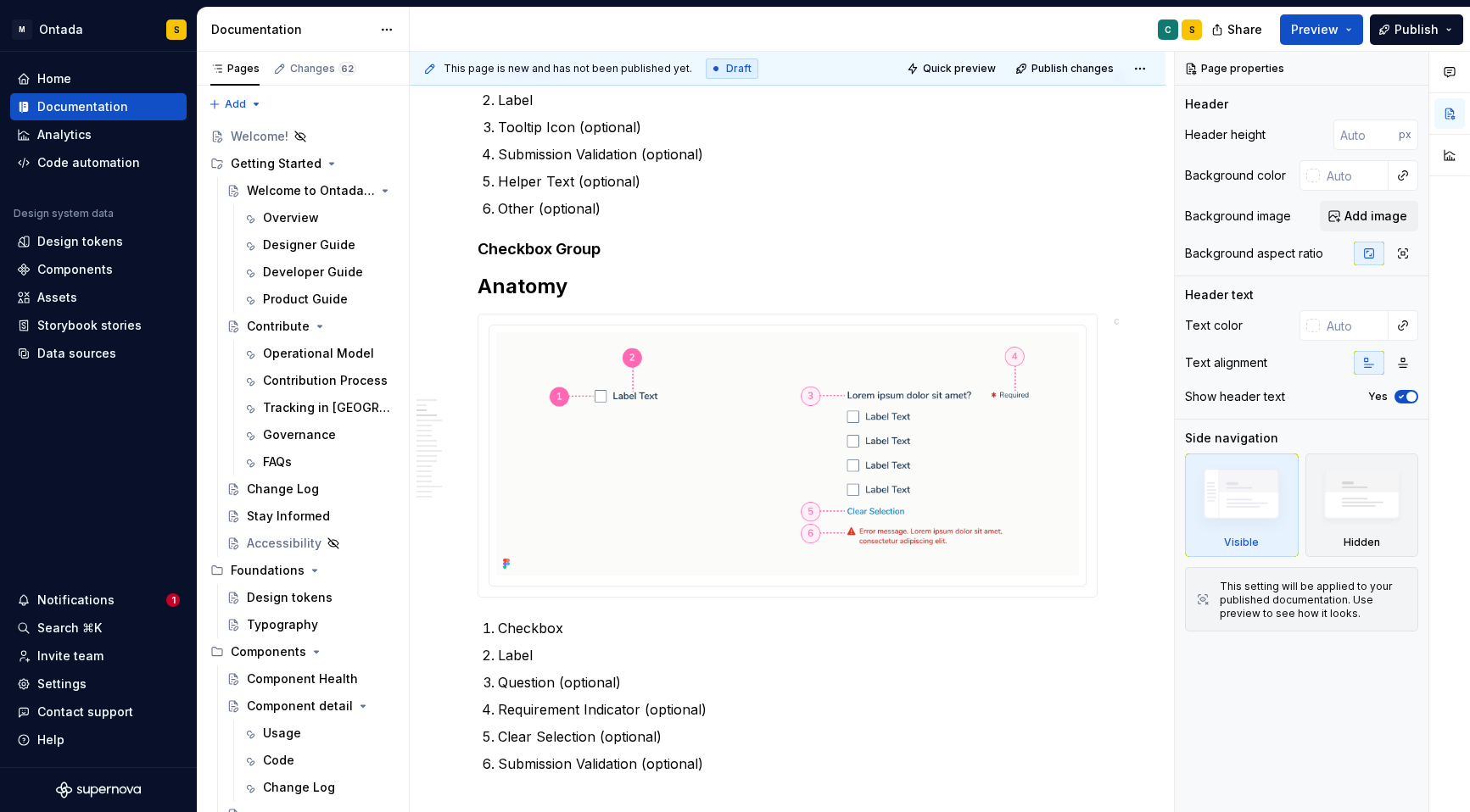
type textarea "*"
